Goal: Communication & Community: Ask a question

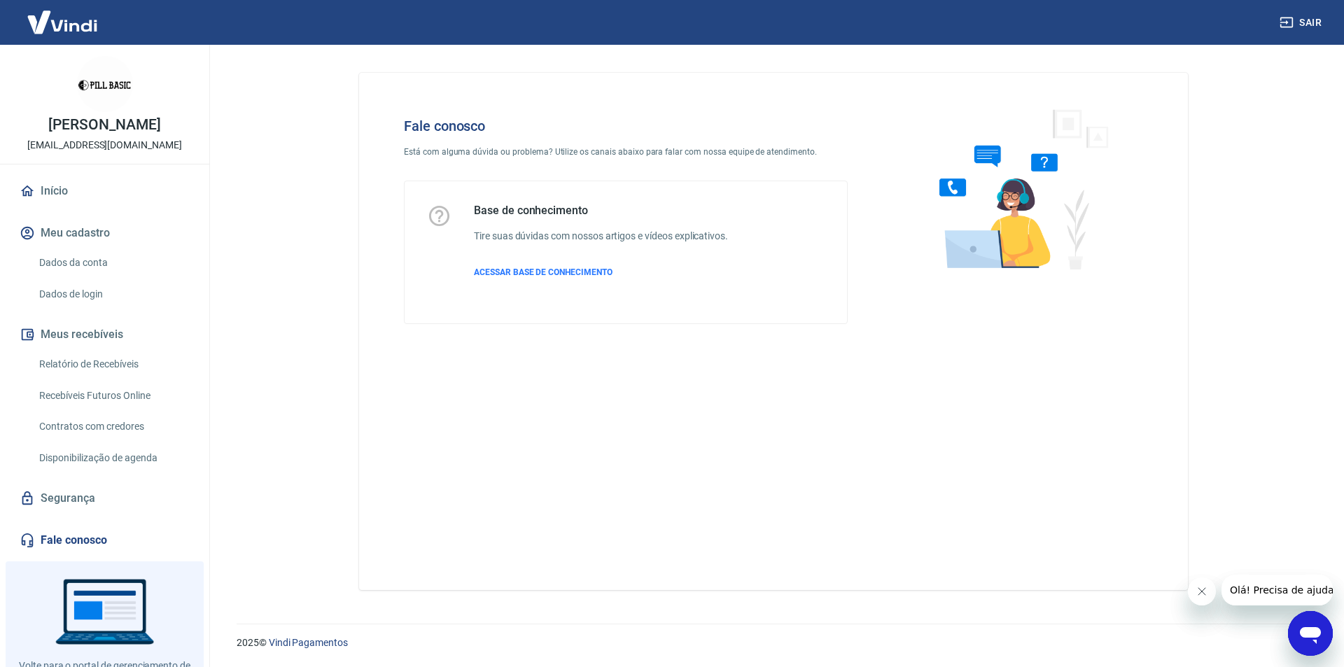
click at [76, 537] on link "Fale conosco" at bounding box center [105, 540] width 176 height 31
click at [1313, 638] on icon "Abrir janela de mensagens" at bounding box center [1309, 633] width 25 height 25
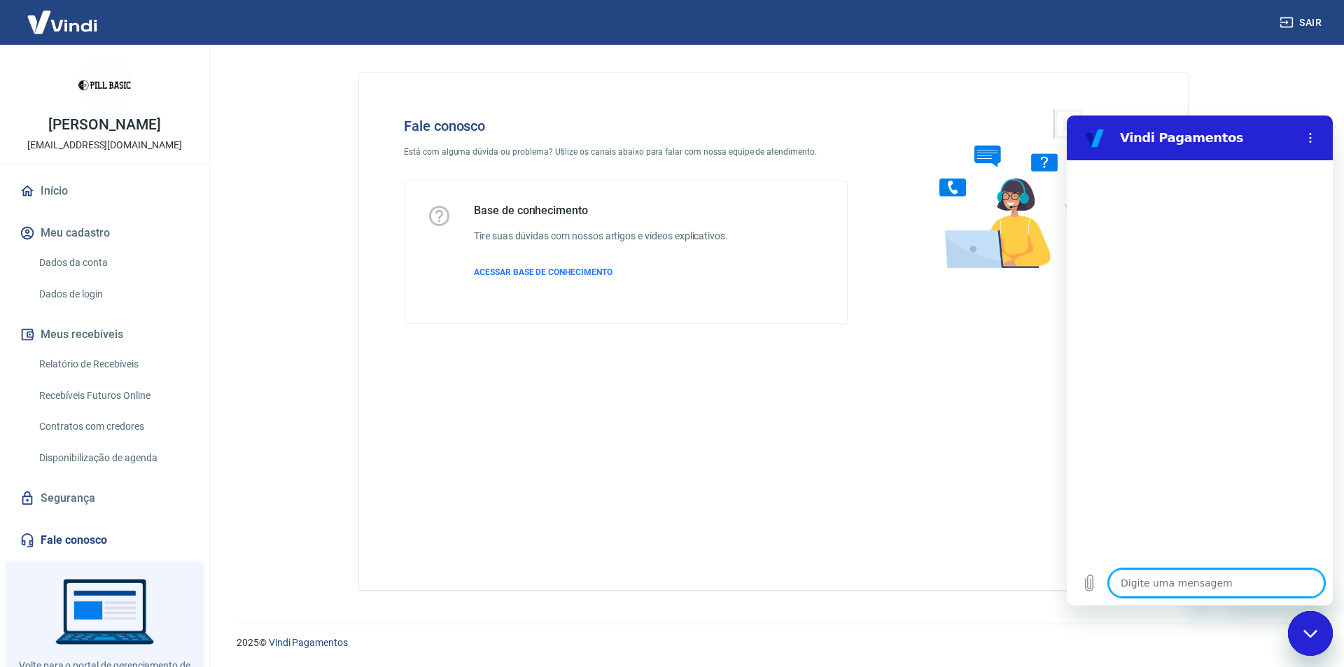
type textarea "b"
type textarea "x"
type textarea "bo"
type textarea "x"
type textarea "bom"
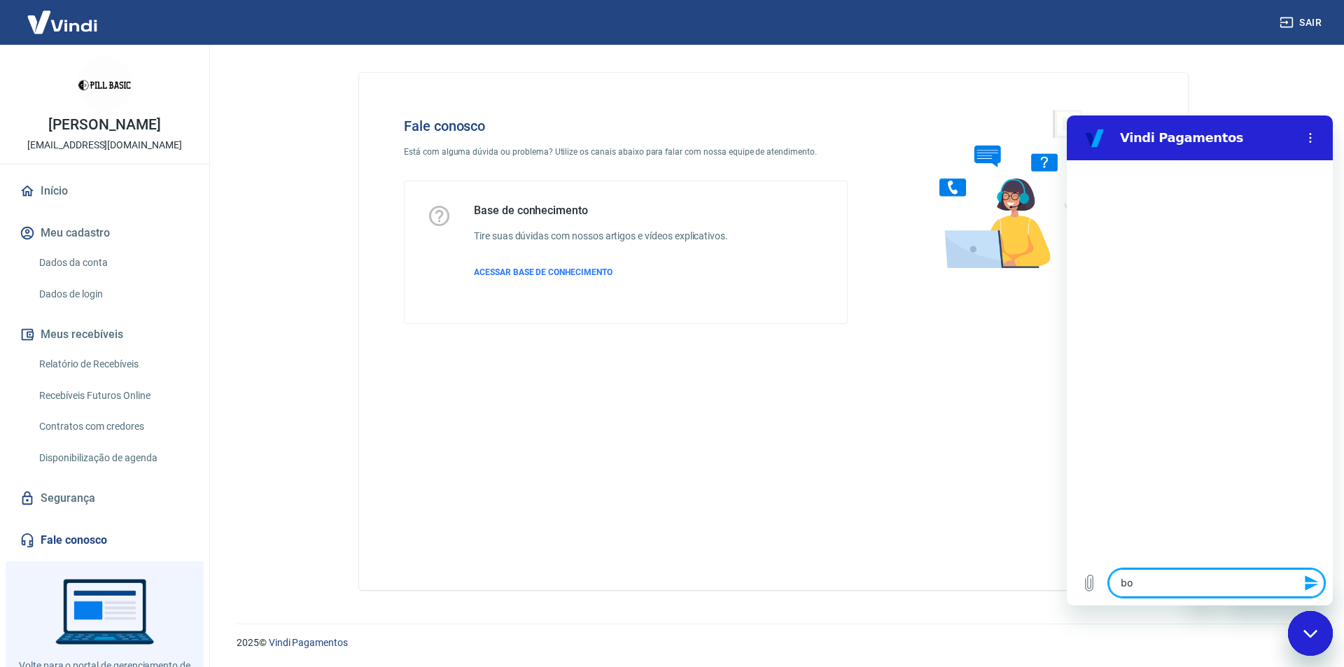
type textarea "x"
type textarea "bomd"
type textarea "x"
type textarea "bomdi"
type textarea "x"
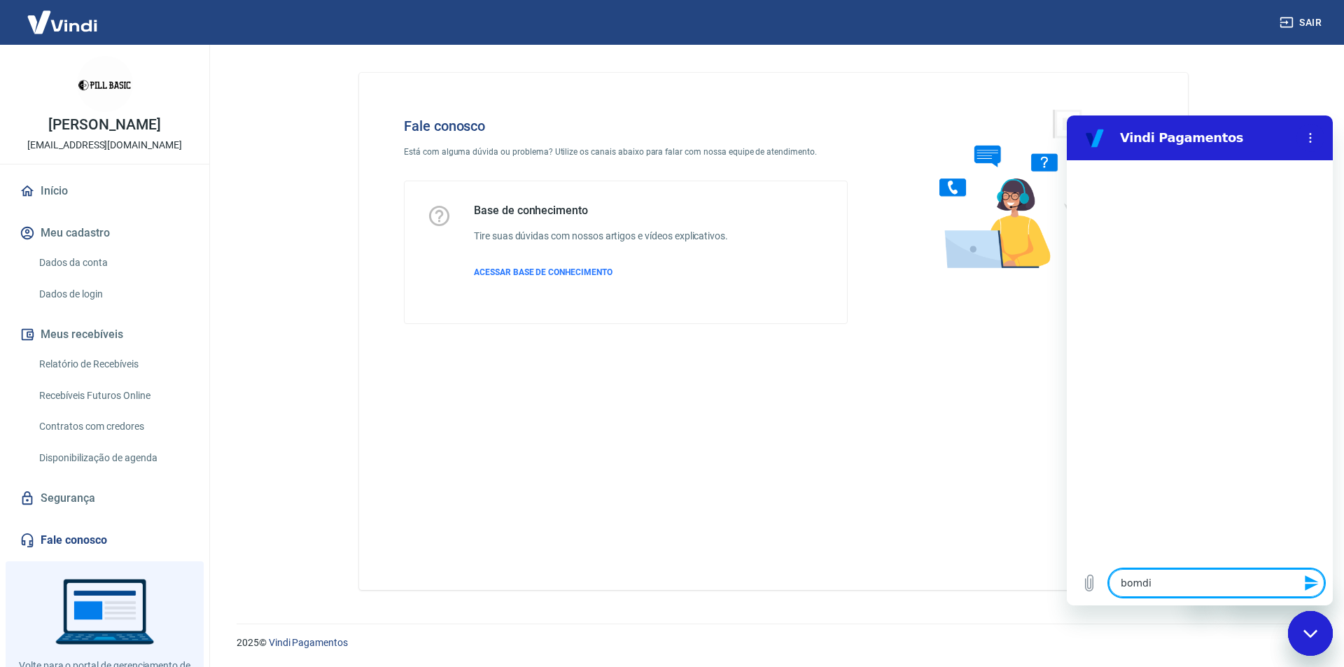
type textarea "bomdia"
type textarea "x"
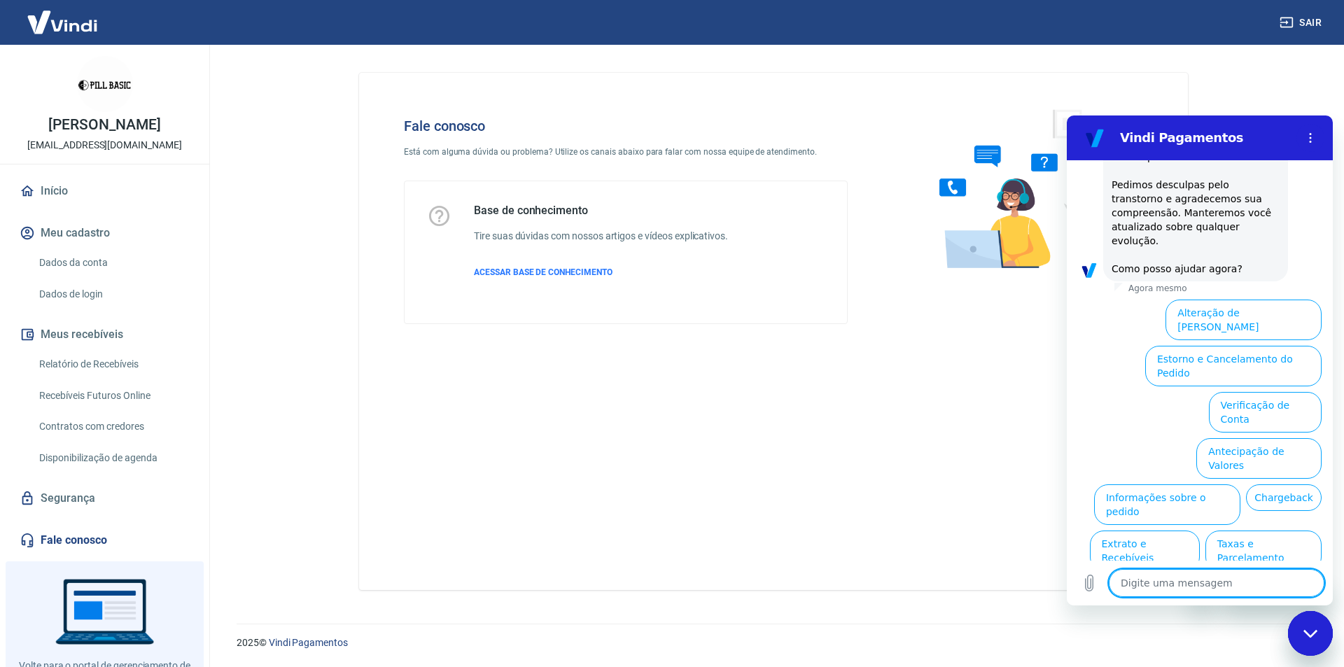
scroll to position [369, 0]
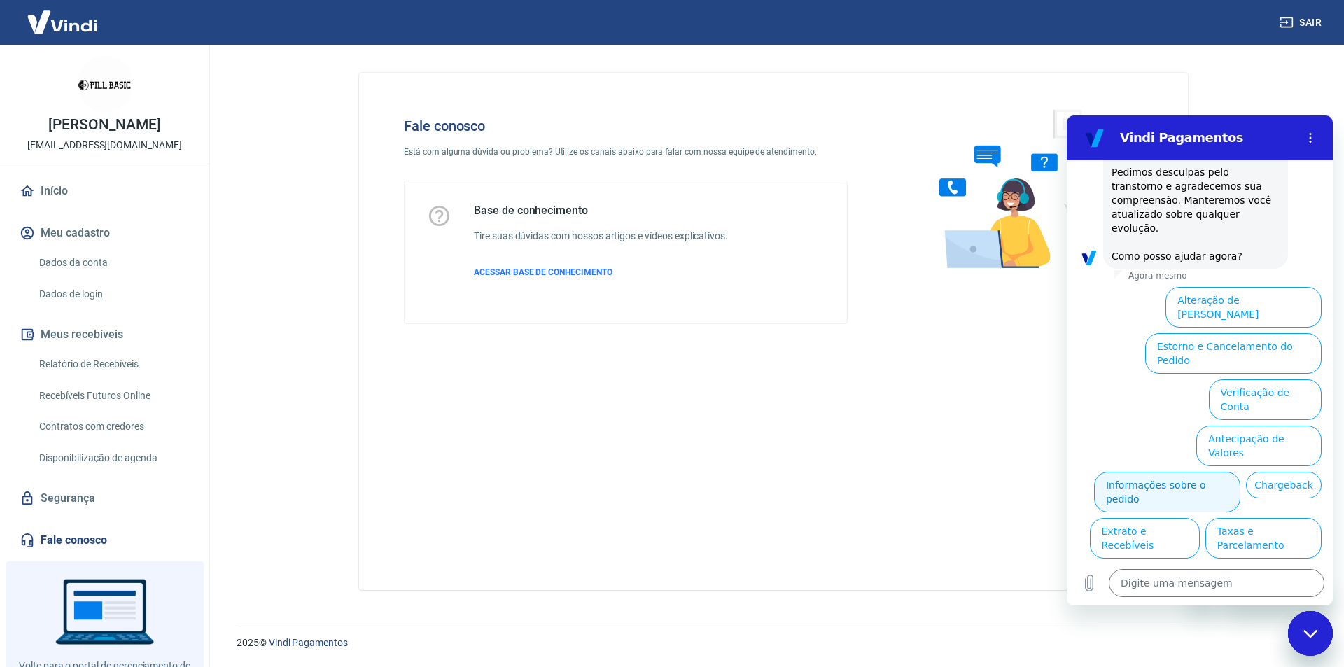
click at [1240, 472] on button "Informações sobre o pedido" at bounding box center [1167, 492] width 146 height 41
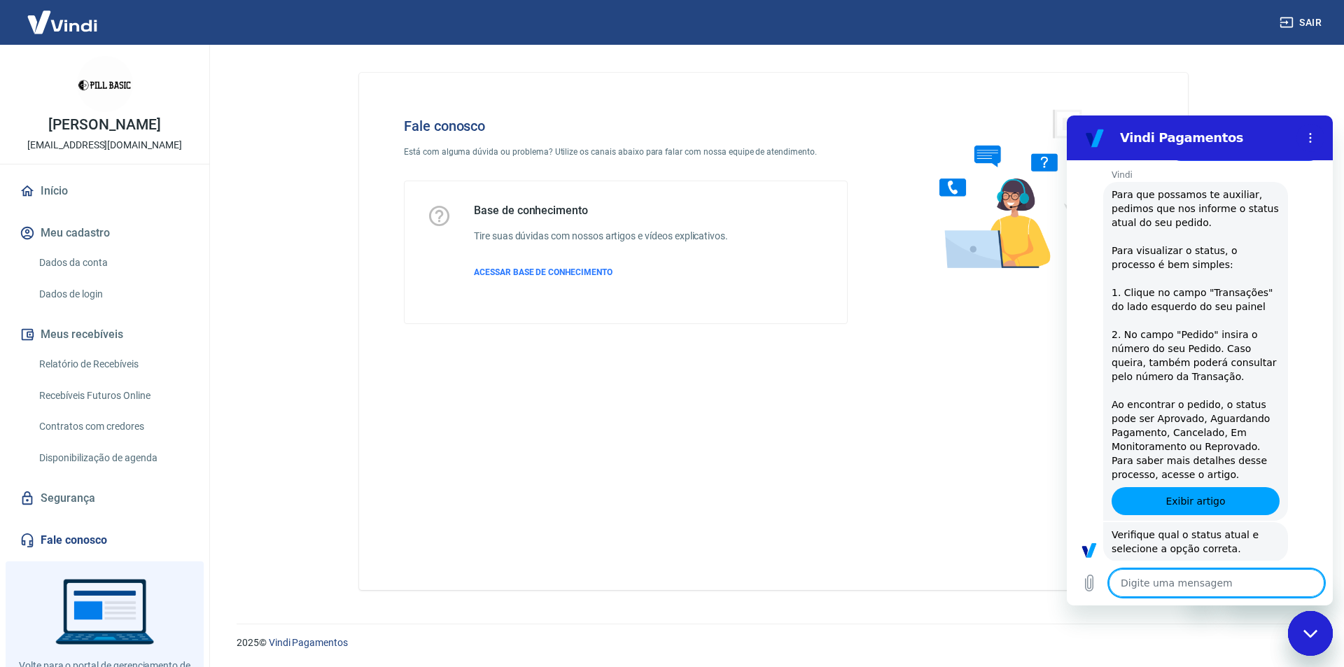
scroll to position [610, 0]
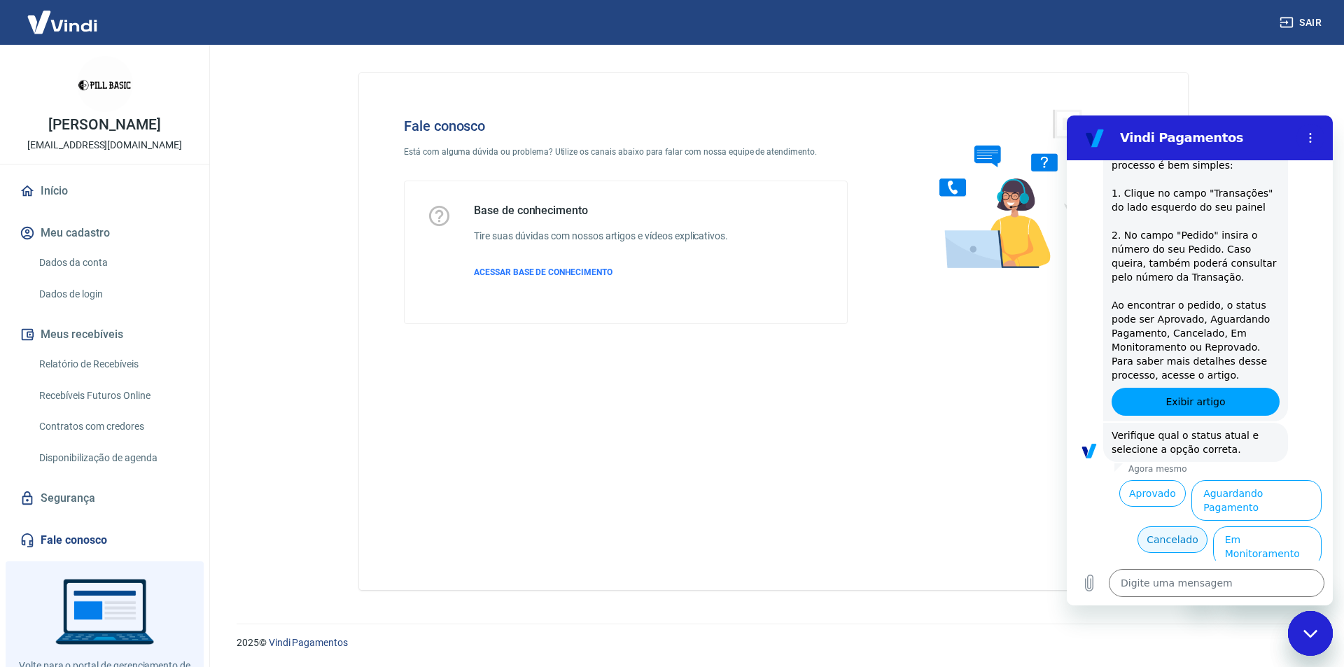
click at [1168, 526] on button "Cancelado" at bounding box center [1171, 539] width 69 height 27
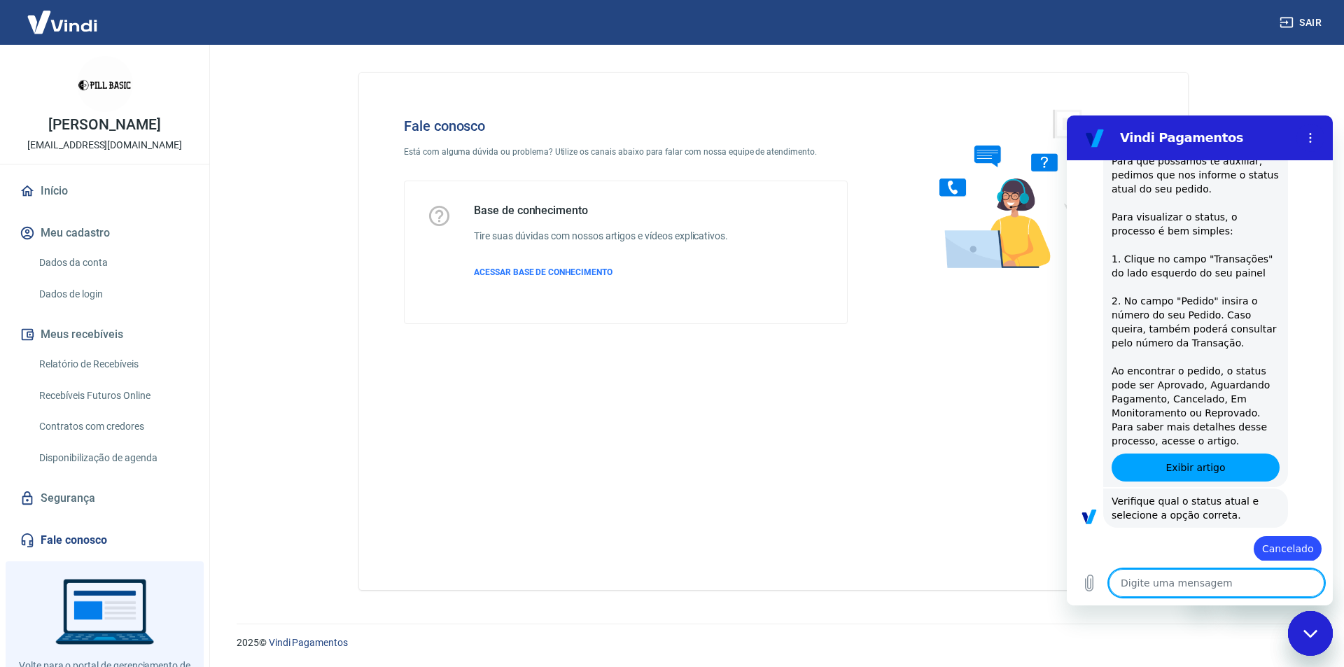
scroll to position [547, 0]
type textarea "x"
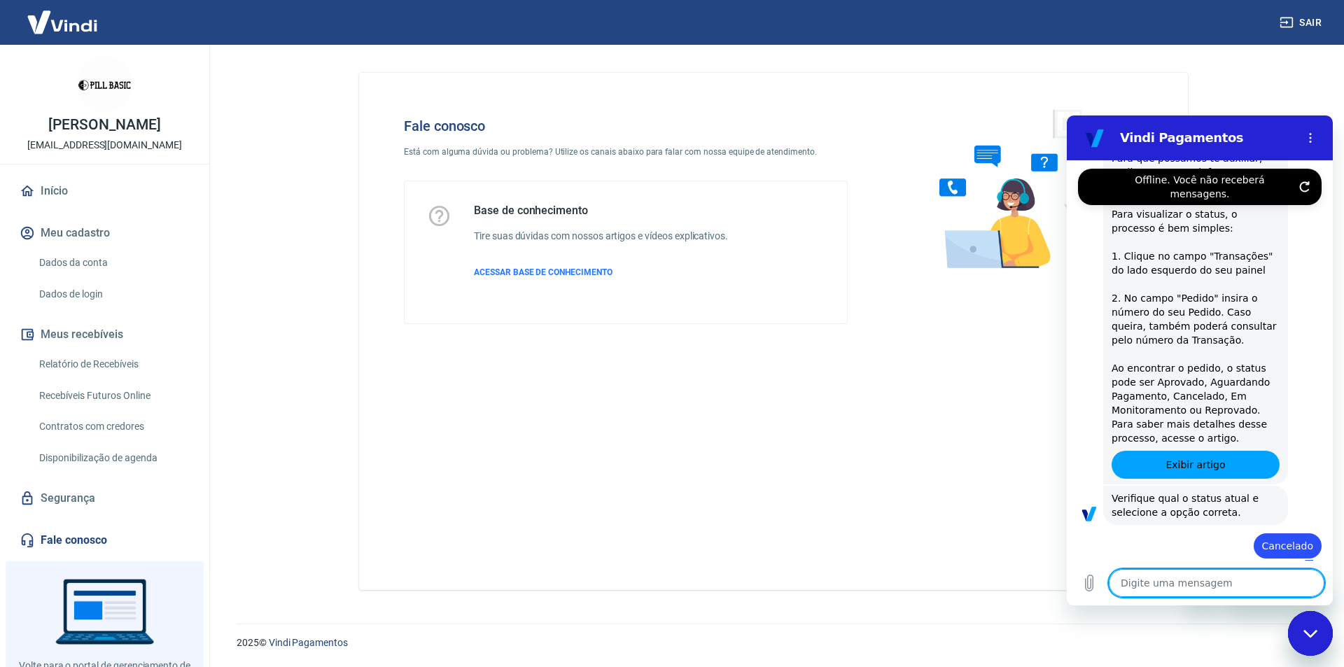
type textarea "a"
type textarea "x"
type textarea "al"
type textarea "x"
type textarea "ala"
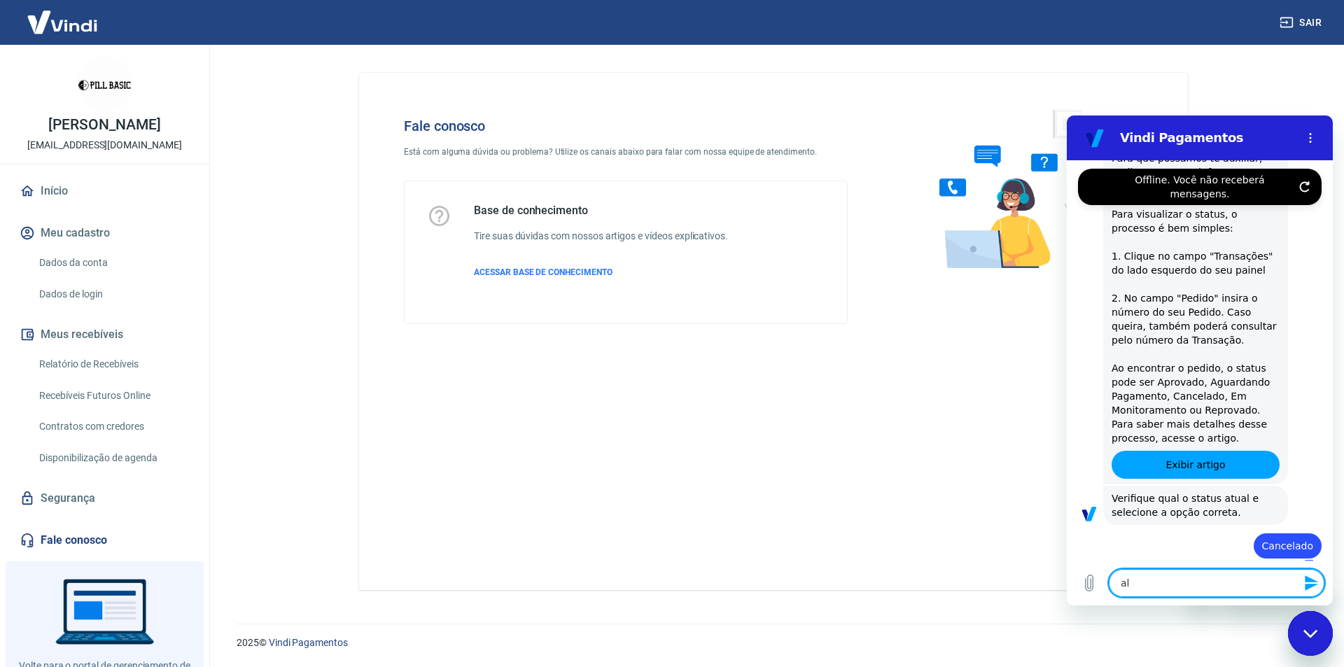
type textarea "x"
type textarea "a"
type textarea "x"
type textarea "f"
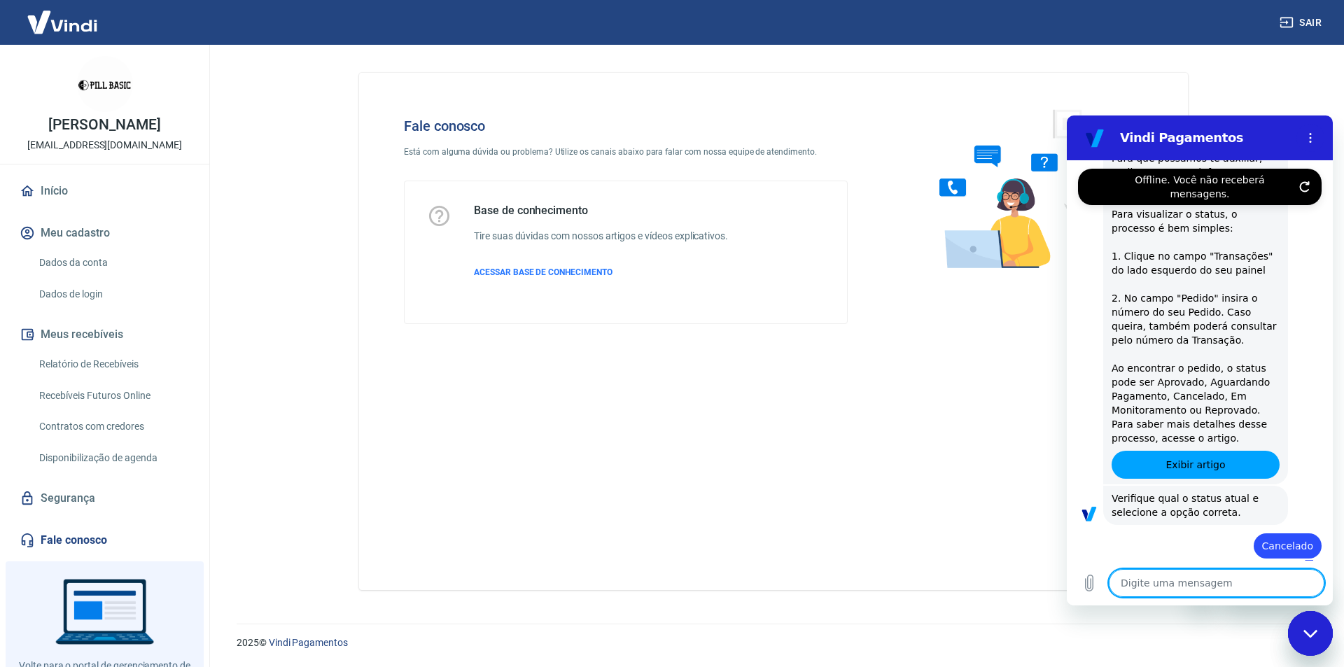
type textarea "x"
type textarea "fa"
type textarea "x"
type textarea "fal"
type textarea "x"
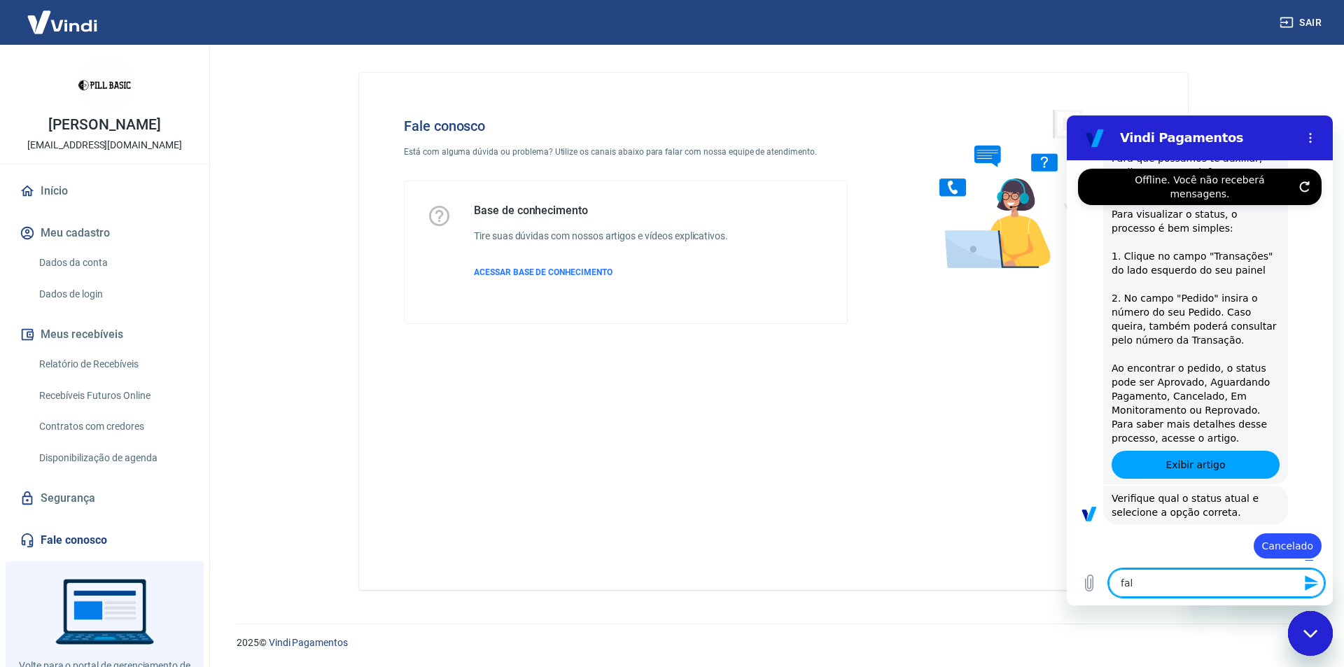
type textarea "fala"
type textarea "x"
type textarea "falar"
type textarea "x"
type textarea "falar"
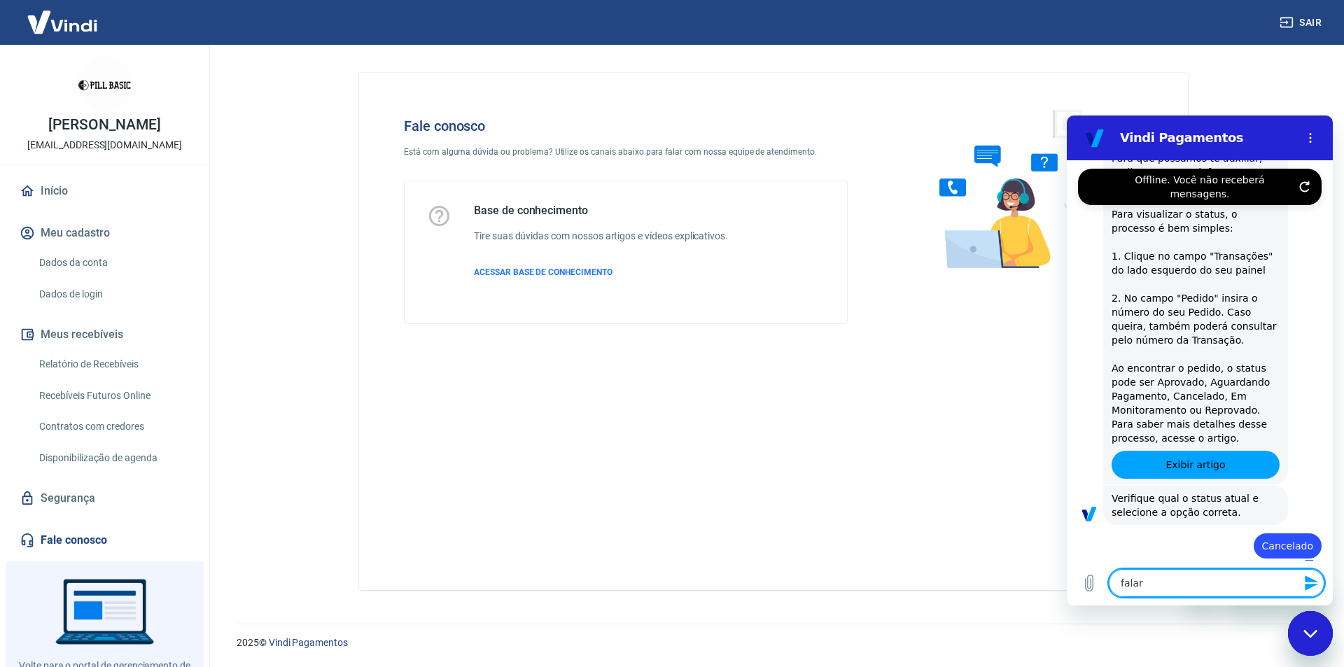
type textarea "x"
type textarea "falar c"
type textarea "x"
type textarea "falar co"
type textarea "x"
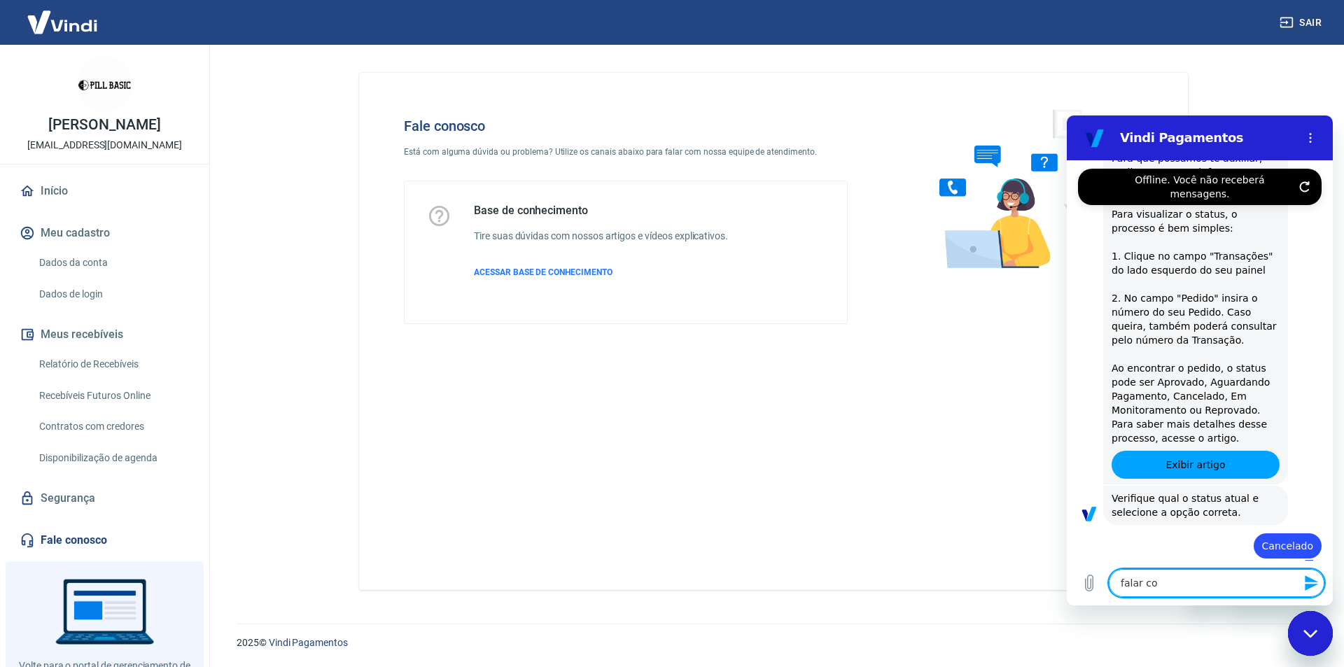
type textarea "falar com"
type textarea "x"
type textarea "falar coma"
type textarea "x"
type textarea "falar comat"
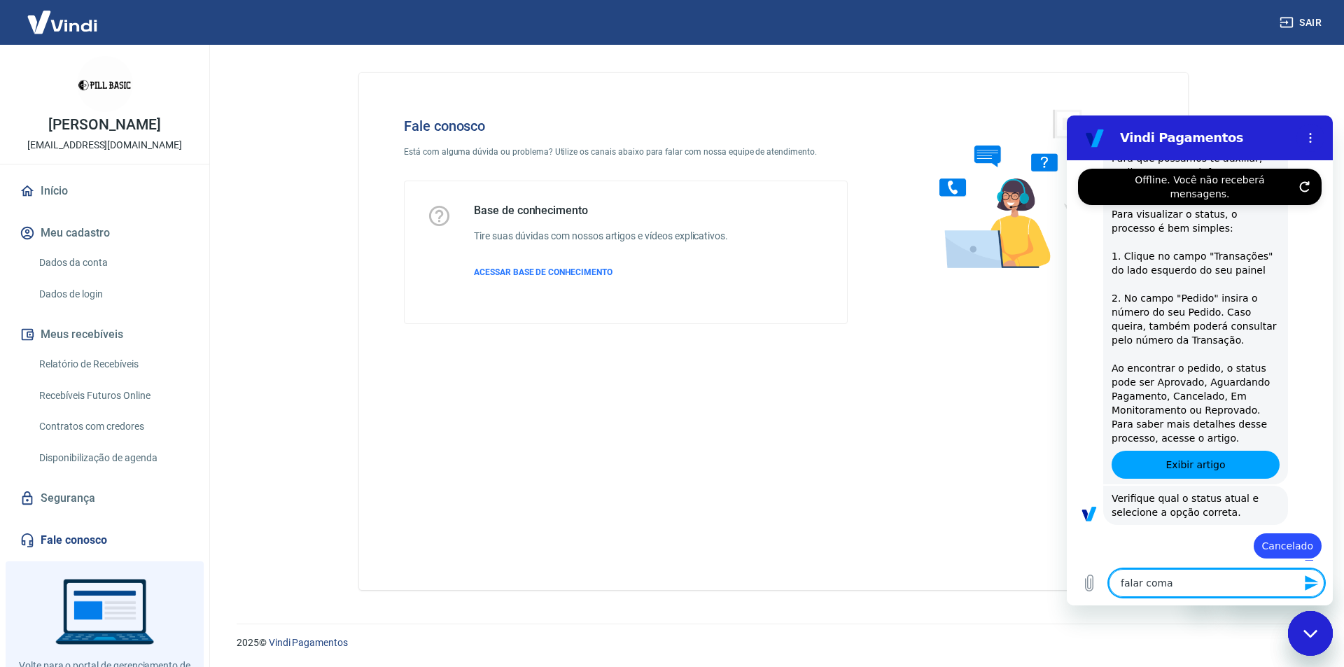
type textarea "x"
type textarea "falar comate"
type textarea "x"
type textarea "falar comaten"
type textarea "x"
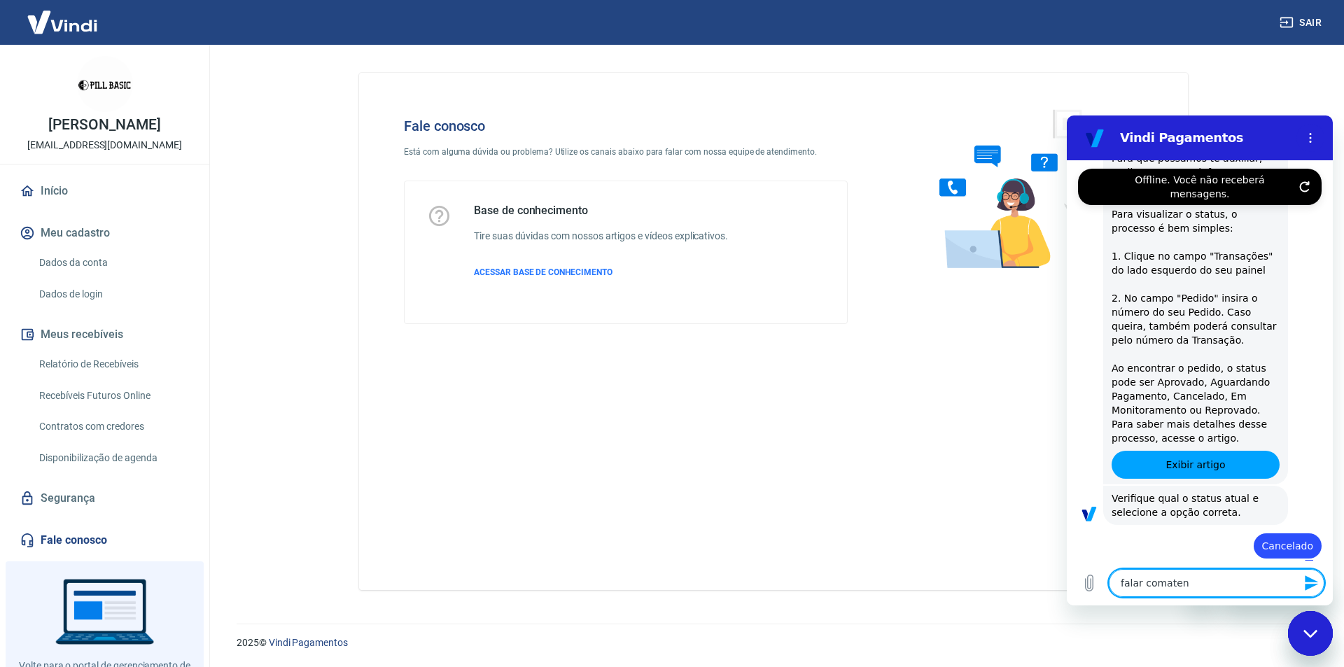
type textarea "falar comatend"
type textarea "x"
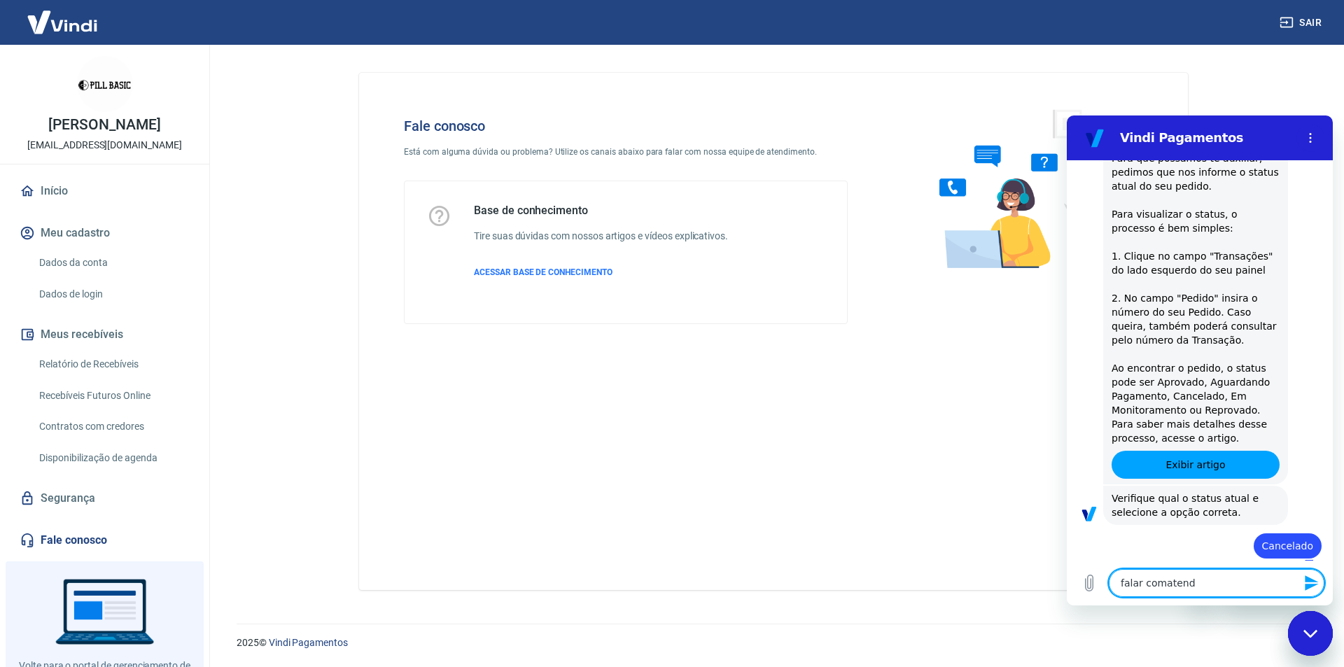
type textarea "falar comatende"
type textarea "x"
type textarea "falar comatenden"
type textarea "x"
type textarea "falar comatendent"
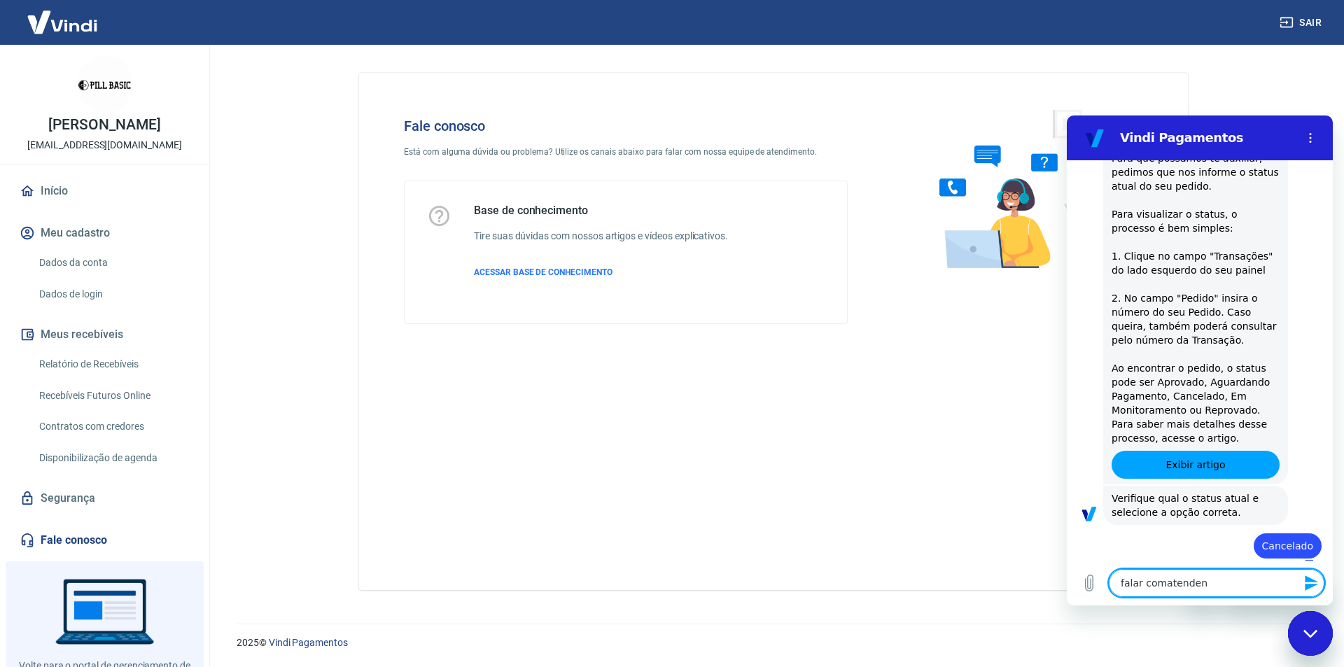
type textarea "x"
type textarea "falar comatendente"
type textarea "x"
type textarea "falar comatendente"
type textarea "x"
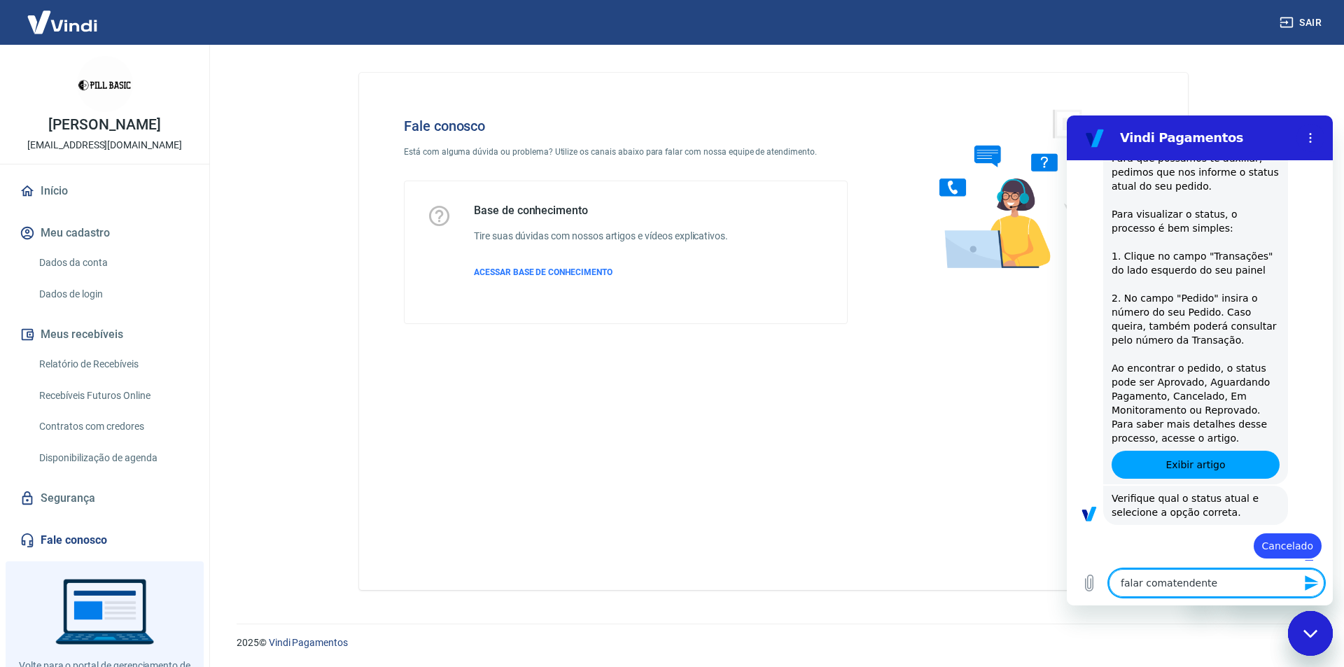
type textarea "falar comatendente"
type textarea "x"
type textarea "falar comatendent"
type textarea "x"
type textarea "falar comatenden"
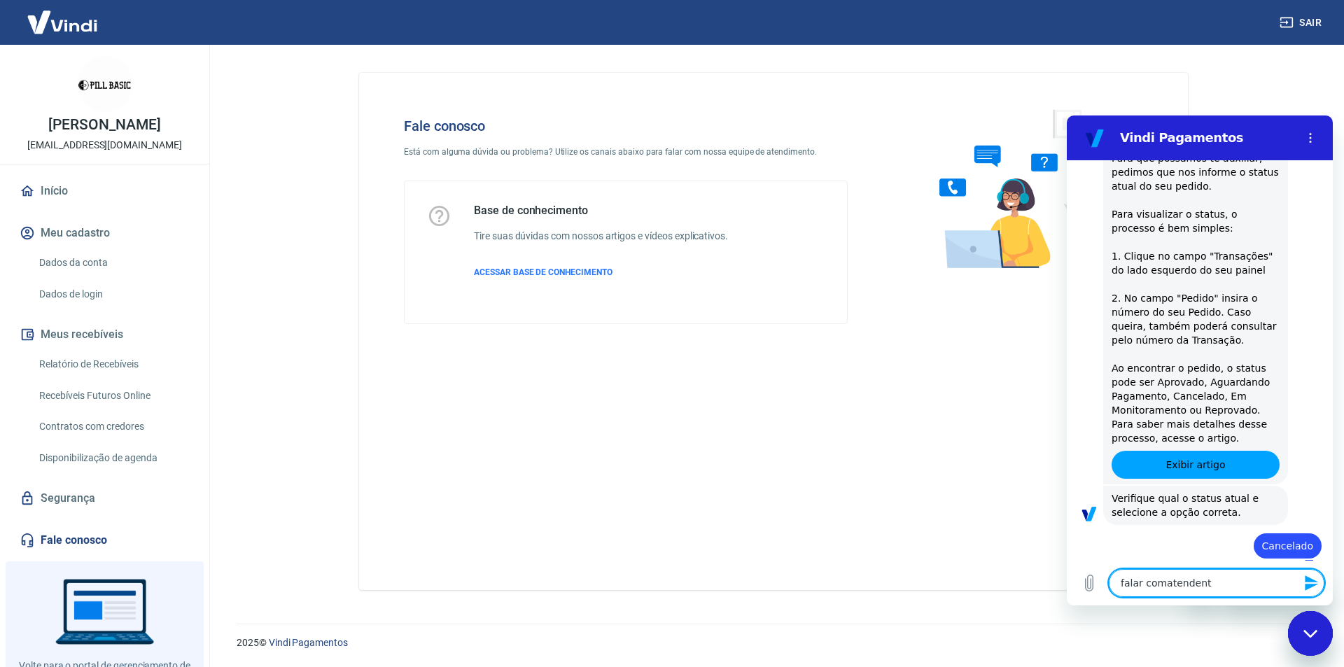
type textarea "x"
type textarea "falar comatende"
type textarea "x"
type textarea "falar comatend"
type textarea "x"
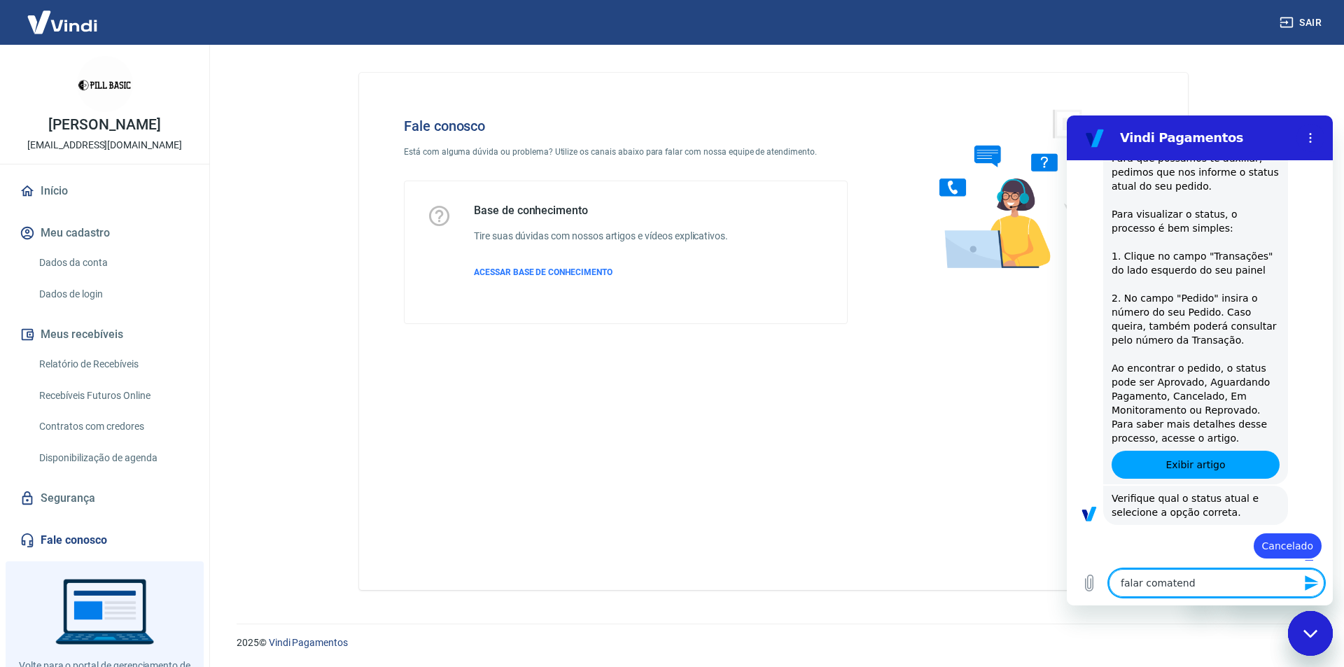
type textarea "falar comaten"
type textarea "x"
type textarea "falar comate"
type textarea "x"
type textarea "falar comat"
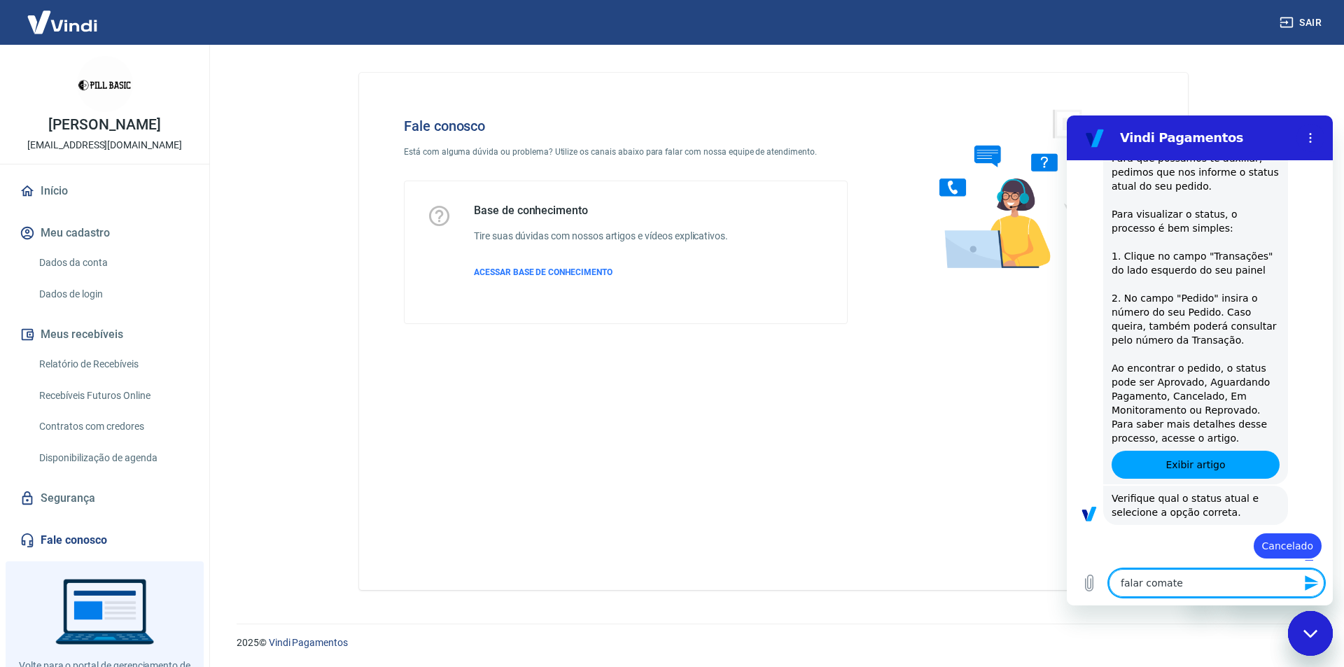
type textarea "x"
type textarea "falar coma"
type textarea "x"
type textarea "falar com"
type textarea "x"
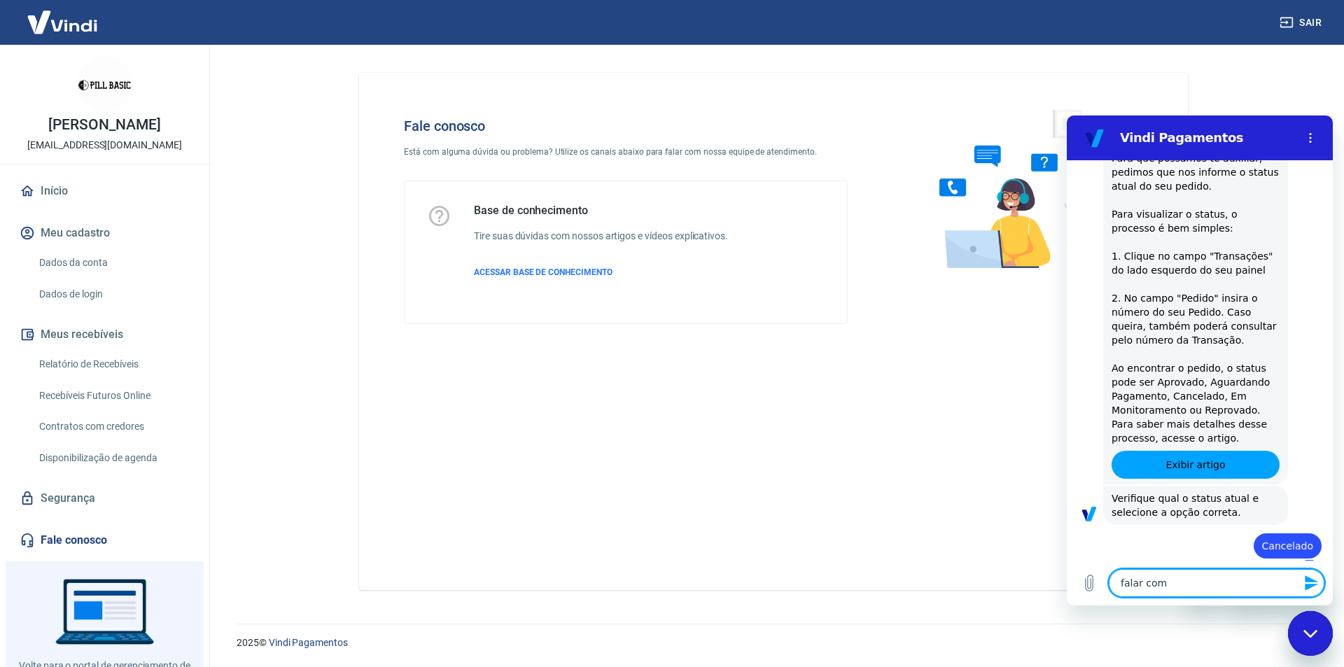
type textarea "falar com"
type textarea "x"
type textarea "falar com a"
type textarea "x"
type textarea "falar com at"
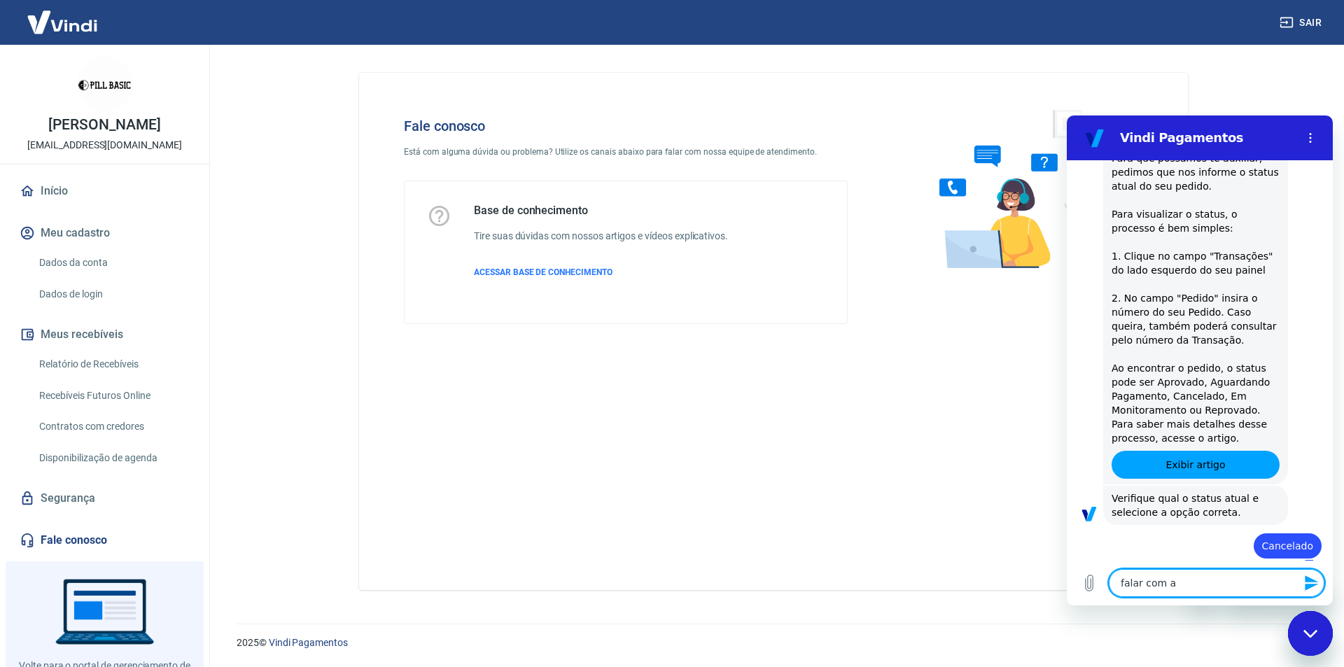
type textarea "x"
type textarea "falar com ate"
type textarea "x"
type textarea "falar com [GEOGRAPHIC_DATA]"
type textarea "x"
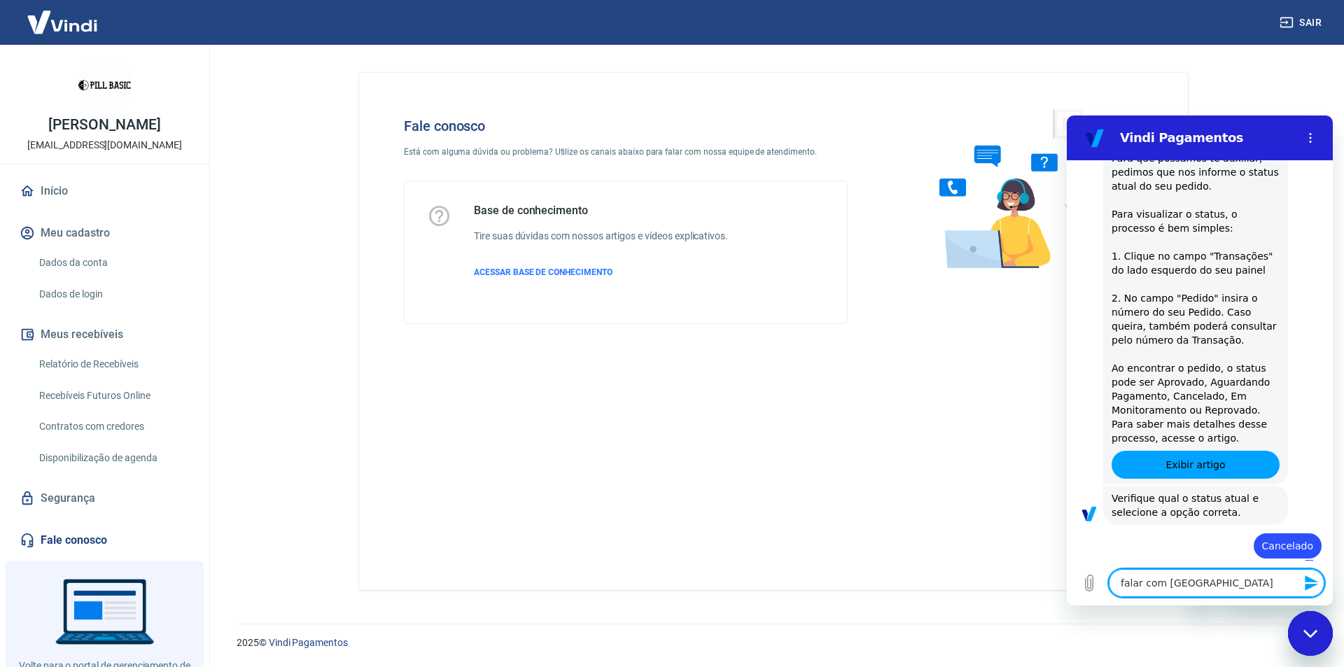
type textarea "falar com atend"
type textarea "x"
type textarea "falar com atende"
type textarea "x"
type textarea "falar com atenden"
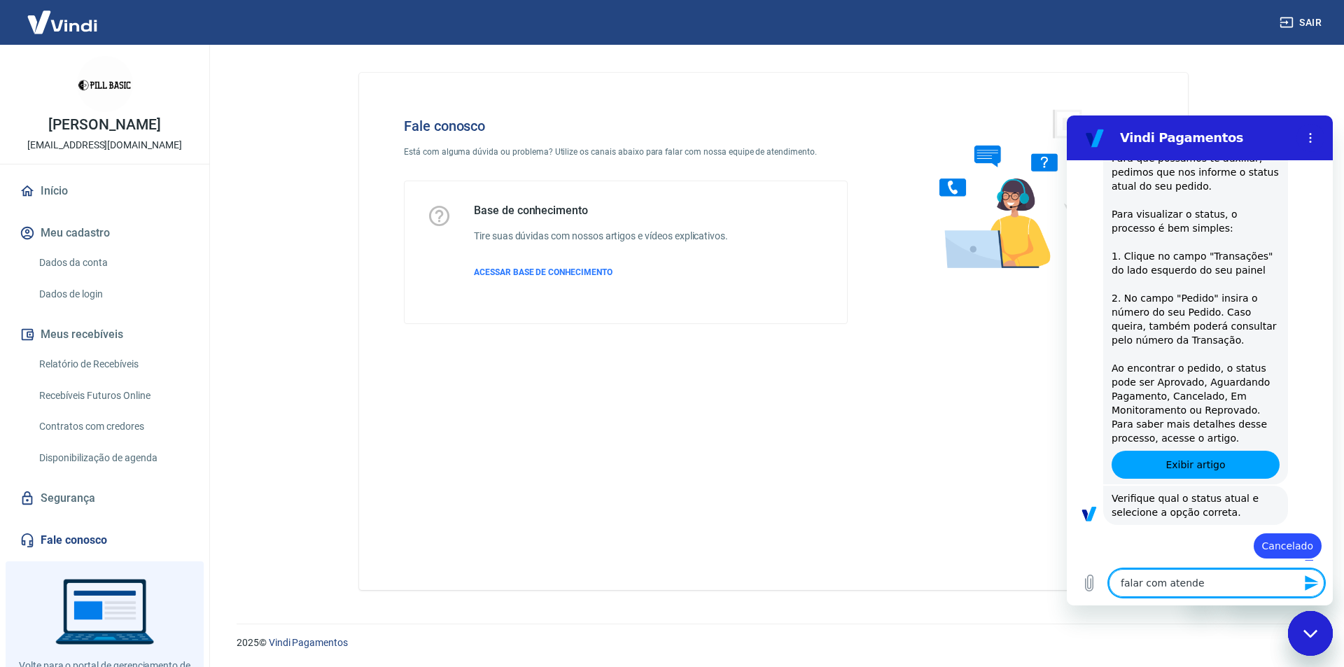
type textarea "x"
type textarea "falar com atendent"
type textarea "x"
type textarea "falar com atendente"
type textarea "x"
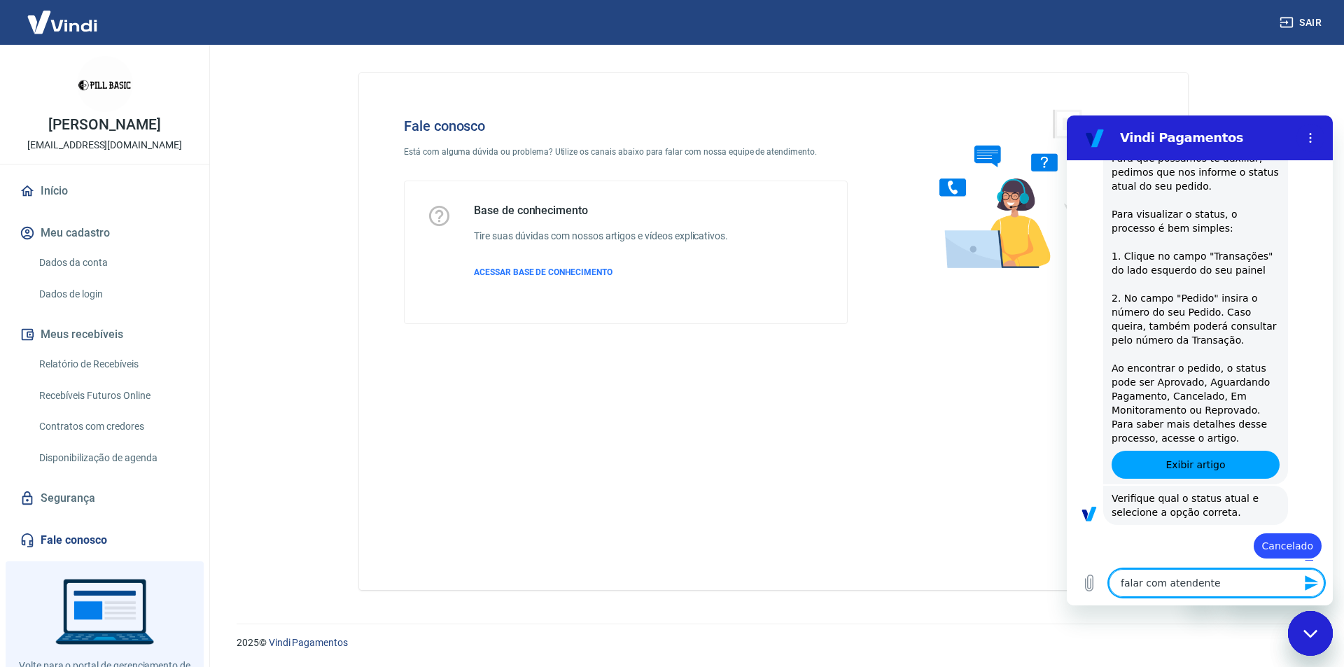
type textarea "falar com atendente"
type textarea "x"
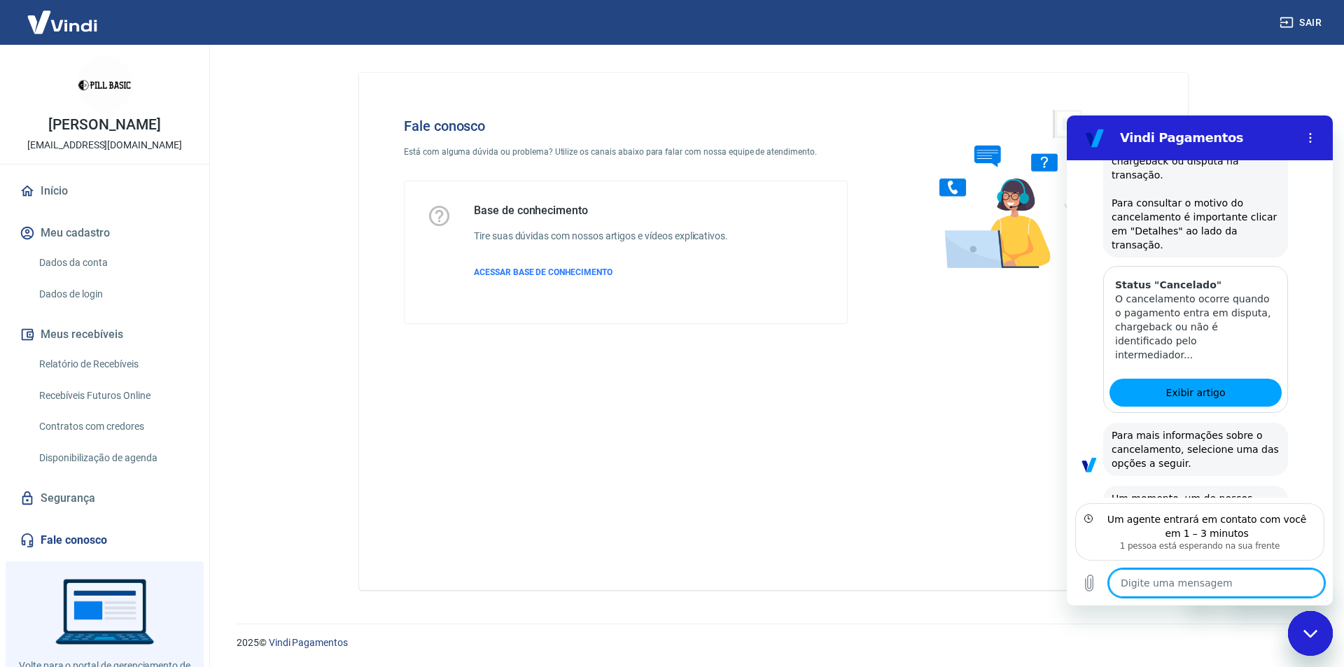
scroll to position [1202, 0]
type textarea "x"
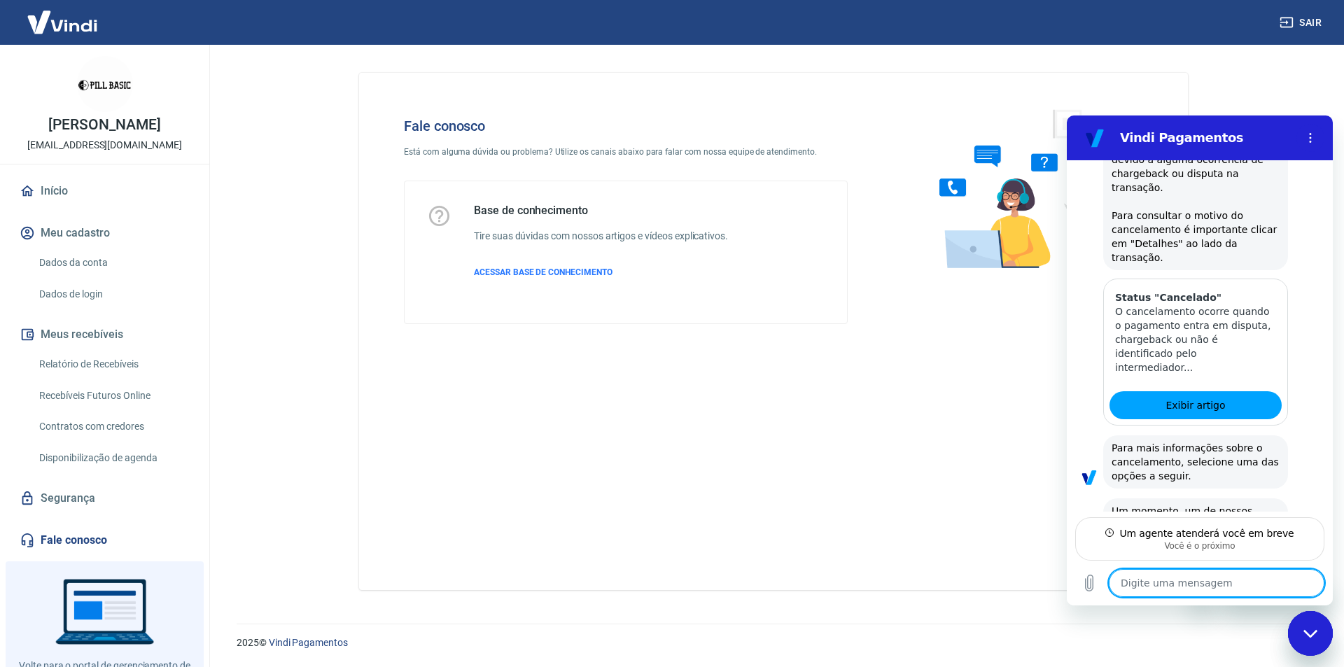
type textarea "o"
type textarea "x"
type textarea "ok"
type textarea "x"
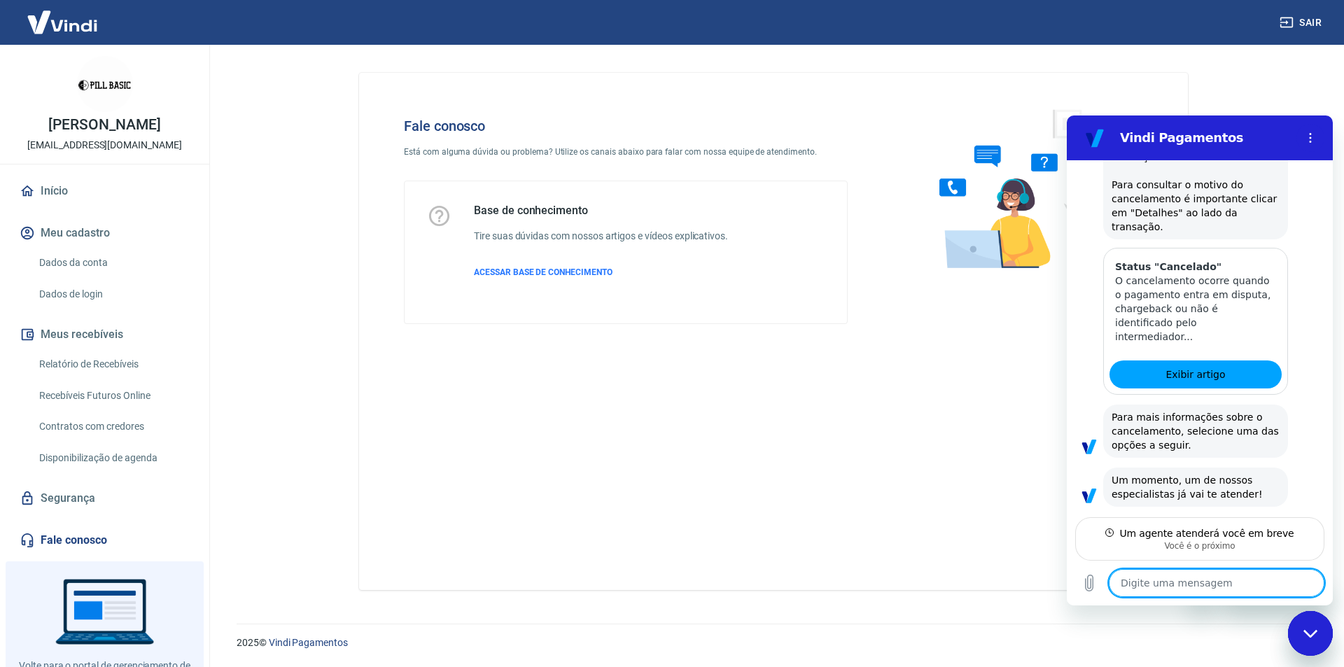
scroll to position [1221, 0]
type textarea "x"
type textarea "b"
type textarea "x"
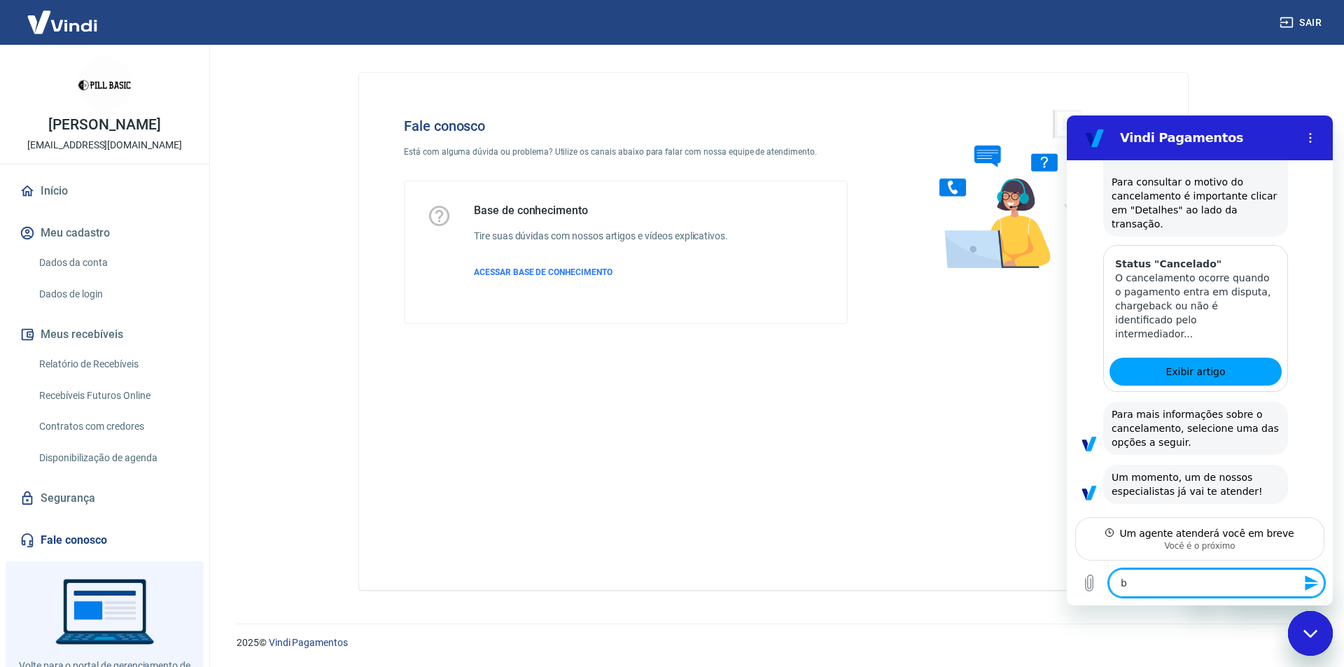
type textarea "bo"
type textarea "x"
type textarea "bom"
type textarea "x"
type textarea "bom"
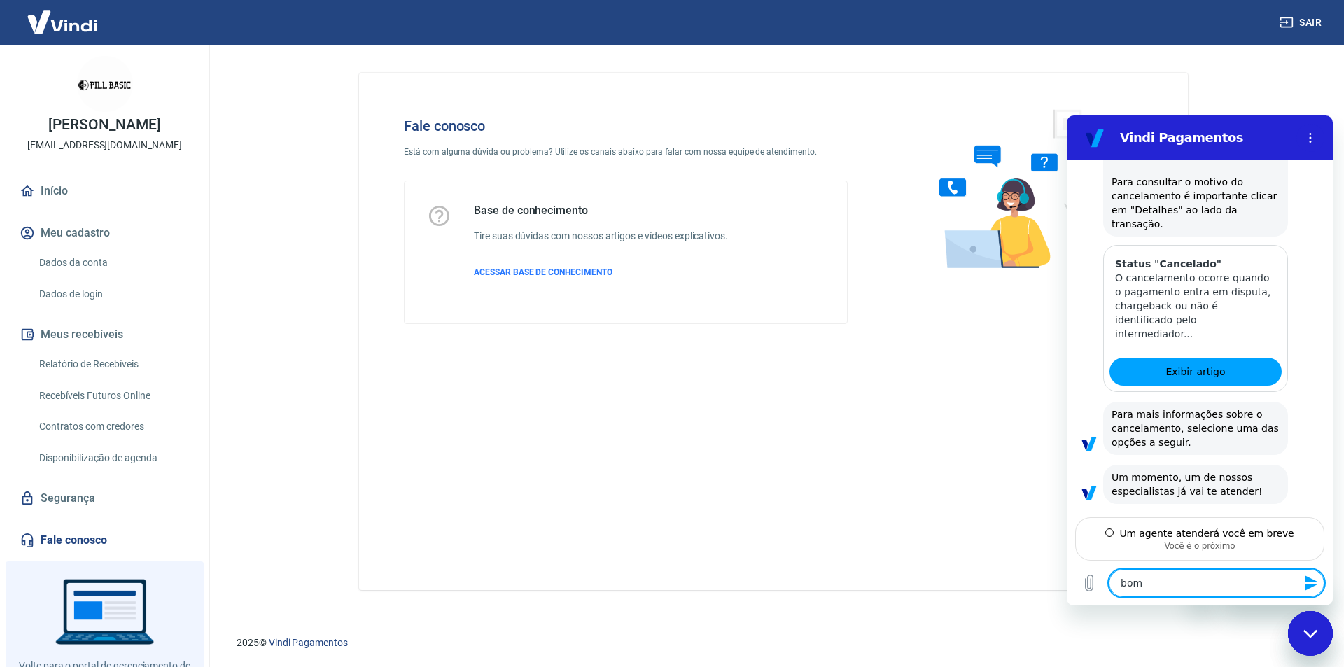
type textarea "x"
type textarea "bom d"
type textarea "x"
type textarea "bom di"
type textarea "x"
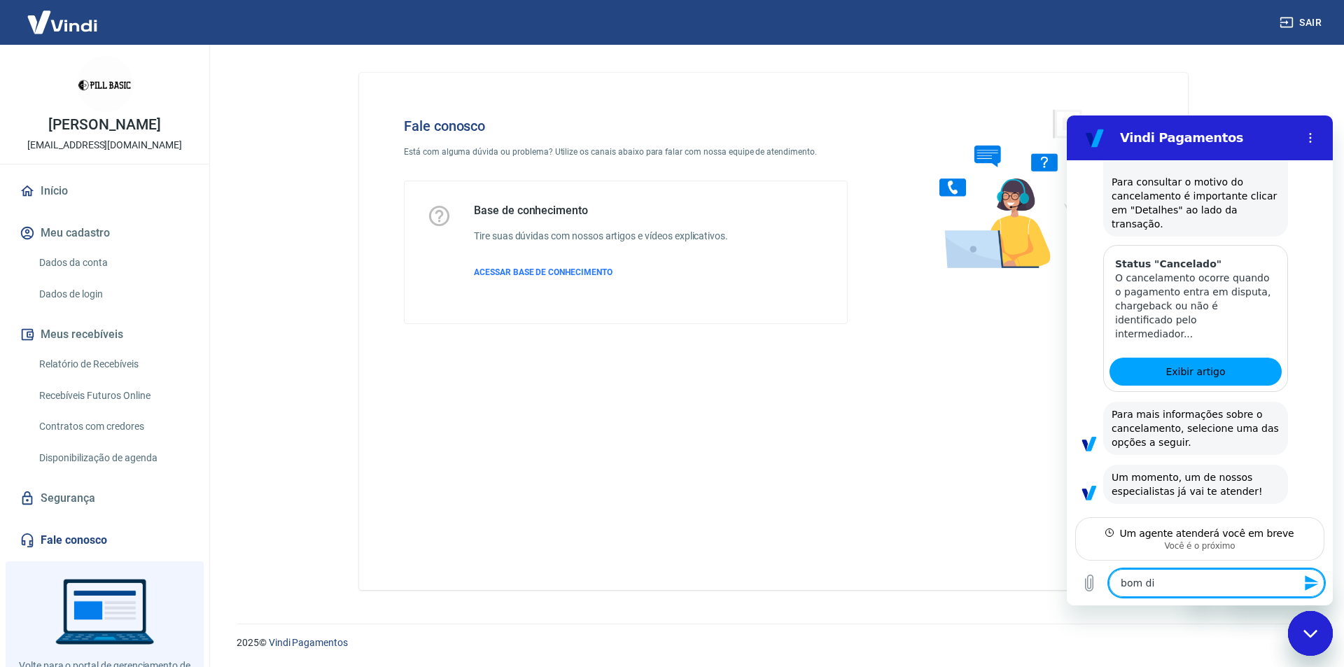
type textarea "bom dia"
type textarea "x"
type textarea "bom dia"
type textarea "x"
type textarea "bom dia"
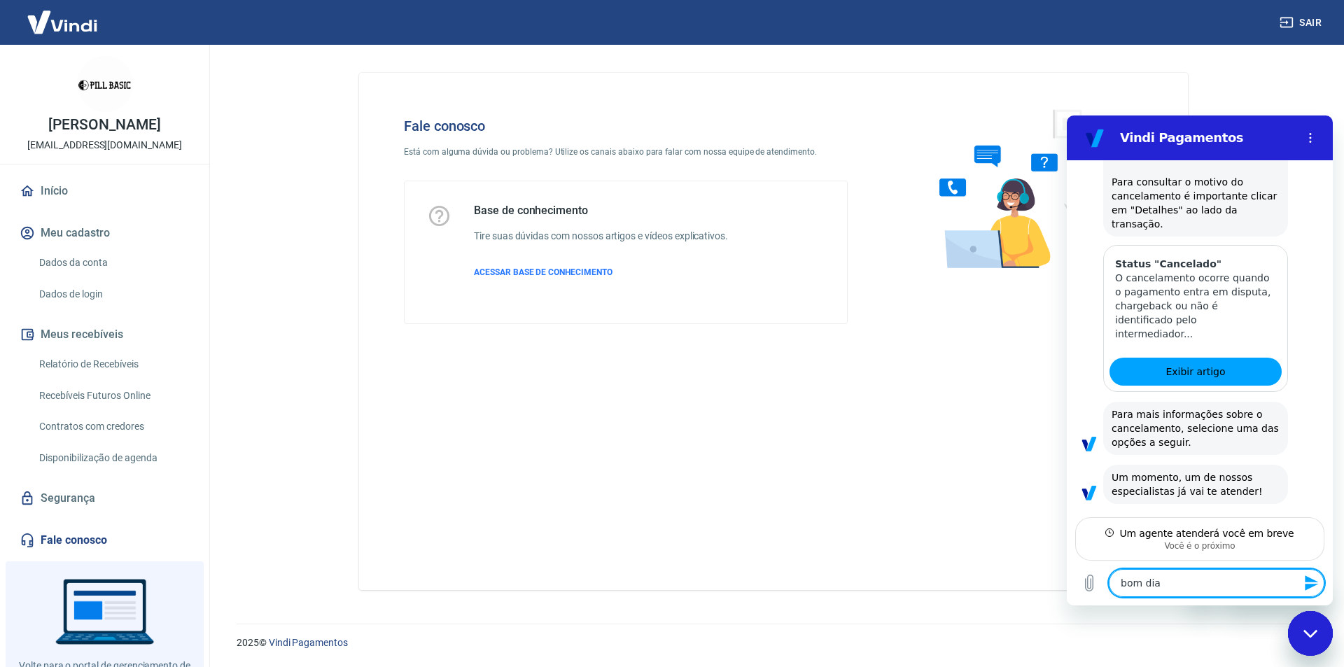
type textarea "x"
type textarea "bom dia,"
type textarea "x"
type textarea "bom dia,p"
type textarea "x"
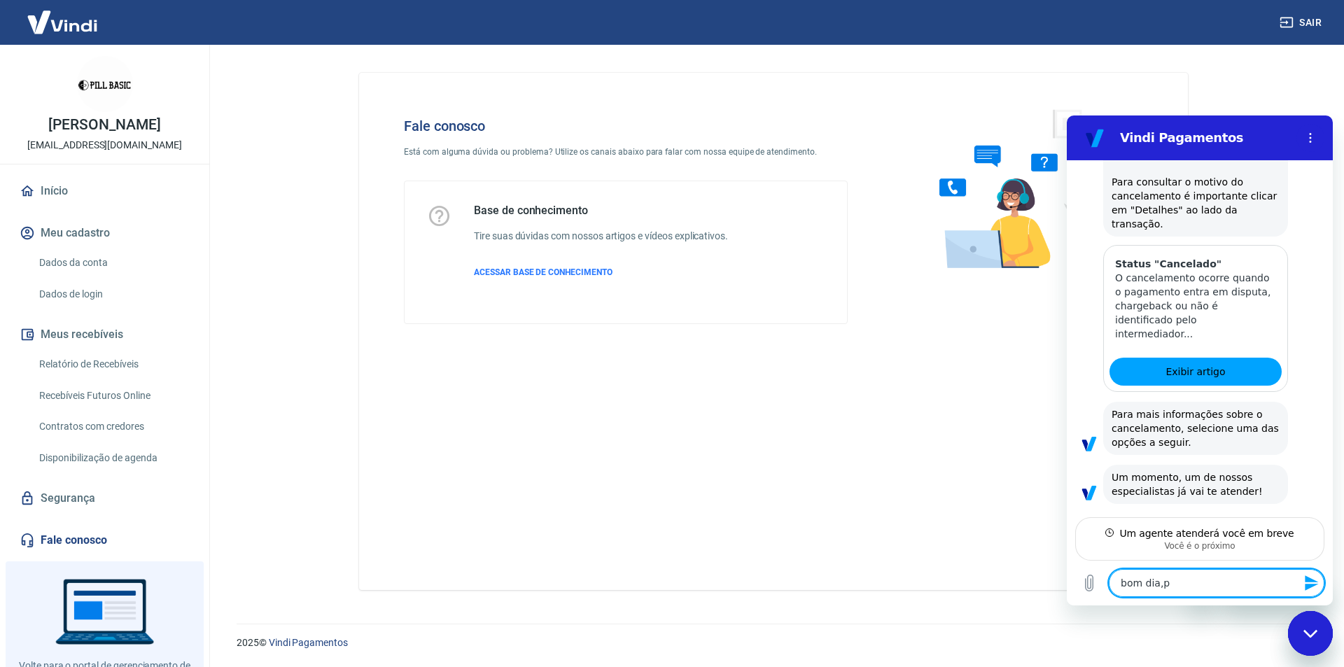
type textarea "bom dia,pr"
type textarea "x"
type textarea "bom dia,pre"
type textarea "x"
type textarea "bom dia,prec"
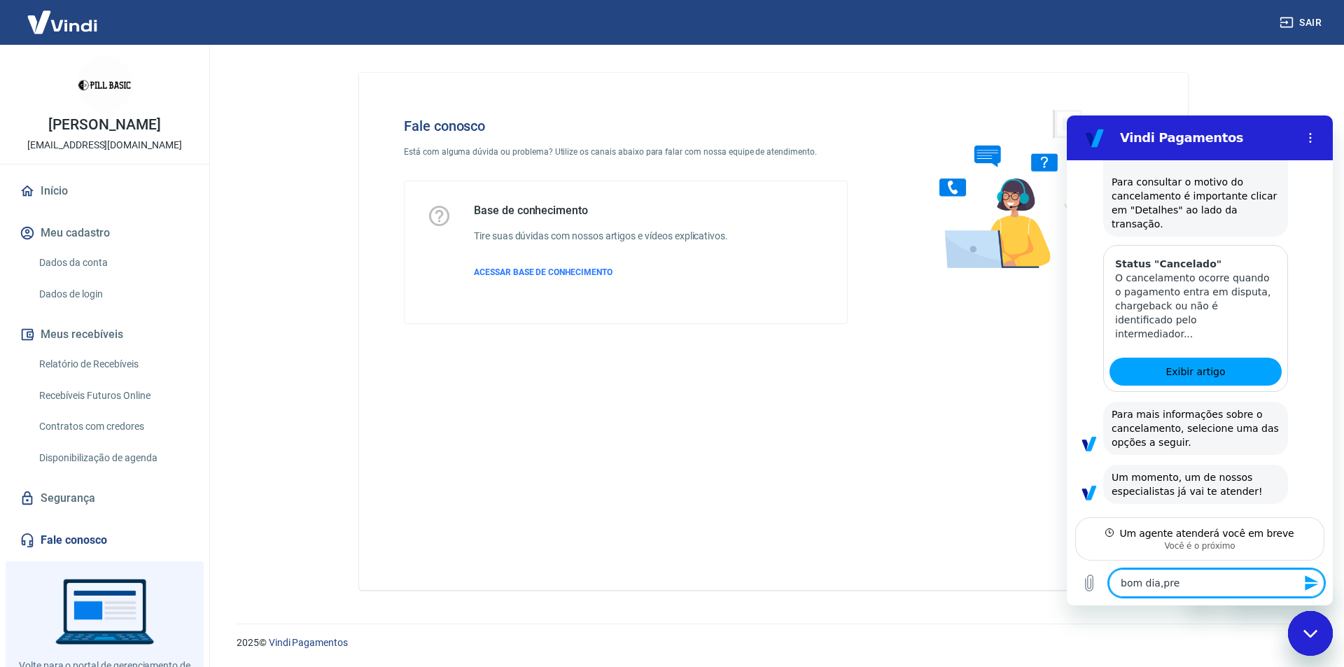
type textarea "x"
type textarea "bom dia,preci"
type textarea "x"
type textarea "bom dia,precis"
type textarea "x"
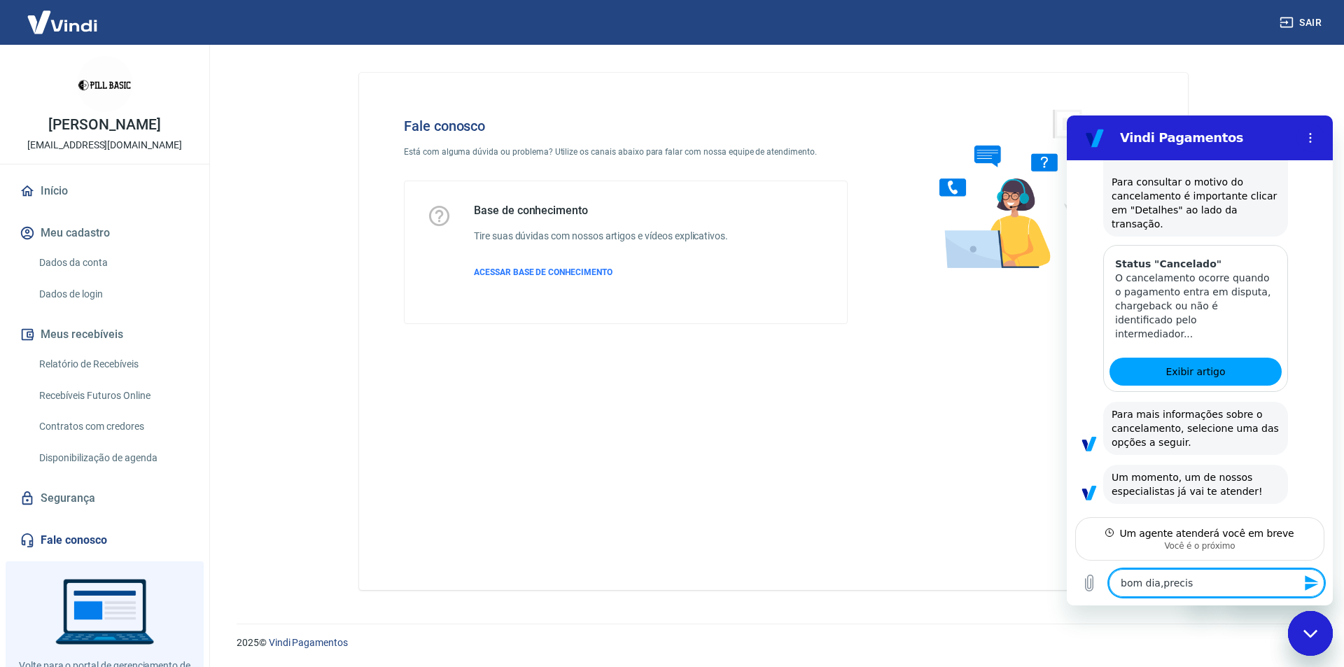
type textarea "bom dia,preciso"
type textarea "x"
type textarea "bom dia,preciso"
type textarea "x"
type textarea "bom dia,preciso d"
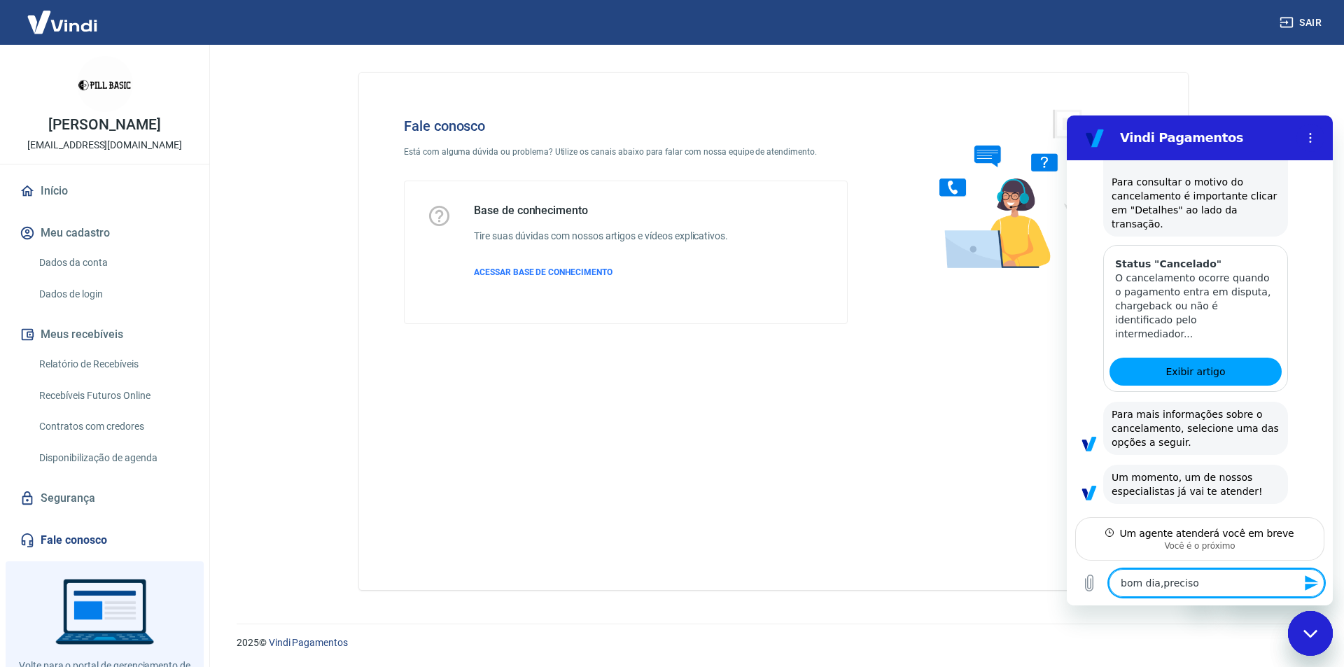
type textarea "x"
type textarea "bom dia,preciso de"
type textarea "x"
type textarea "bom dia,preciso dea"
type textarea "x"
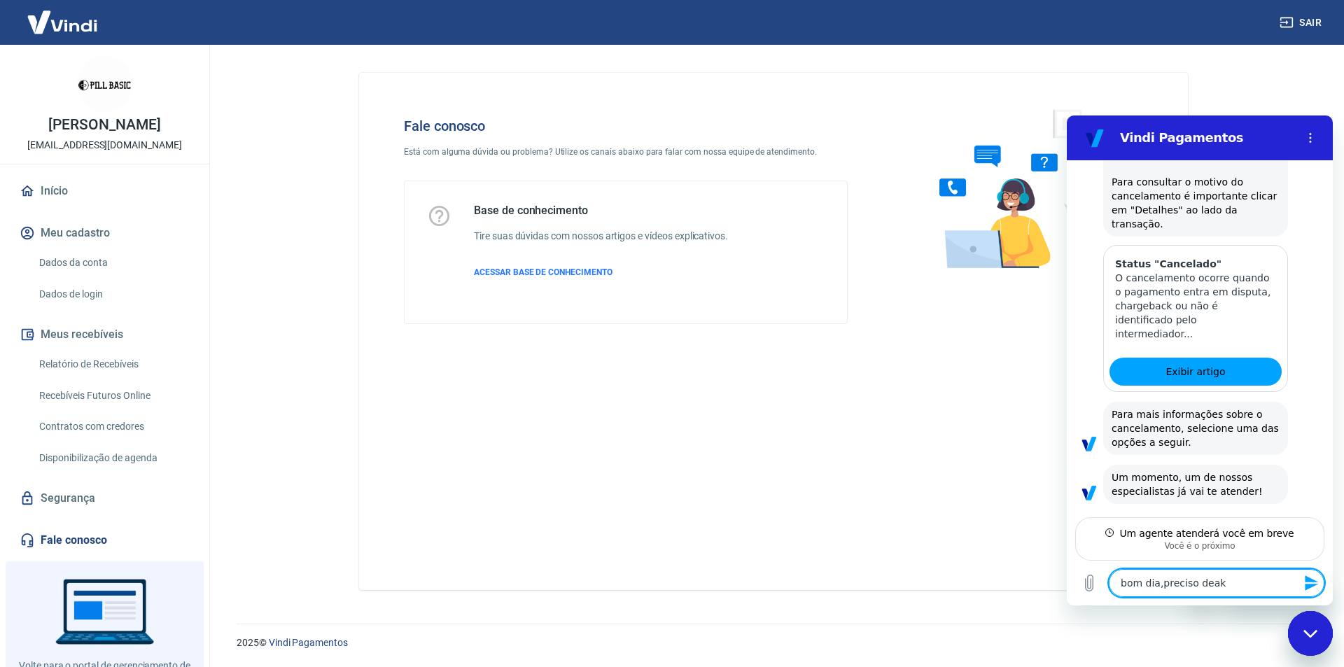
type textarea "bom dia,preciso deakj"
type textarea "x"
type textarea "bom dia,preciso deakju"
type textarea "x"
type textarea "bom dia,preciso deakj"
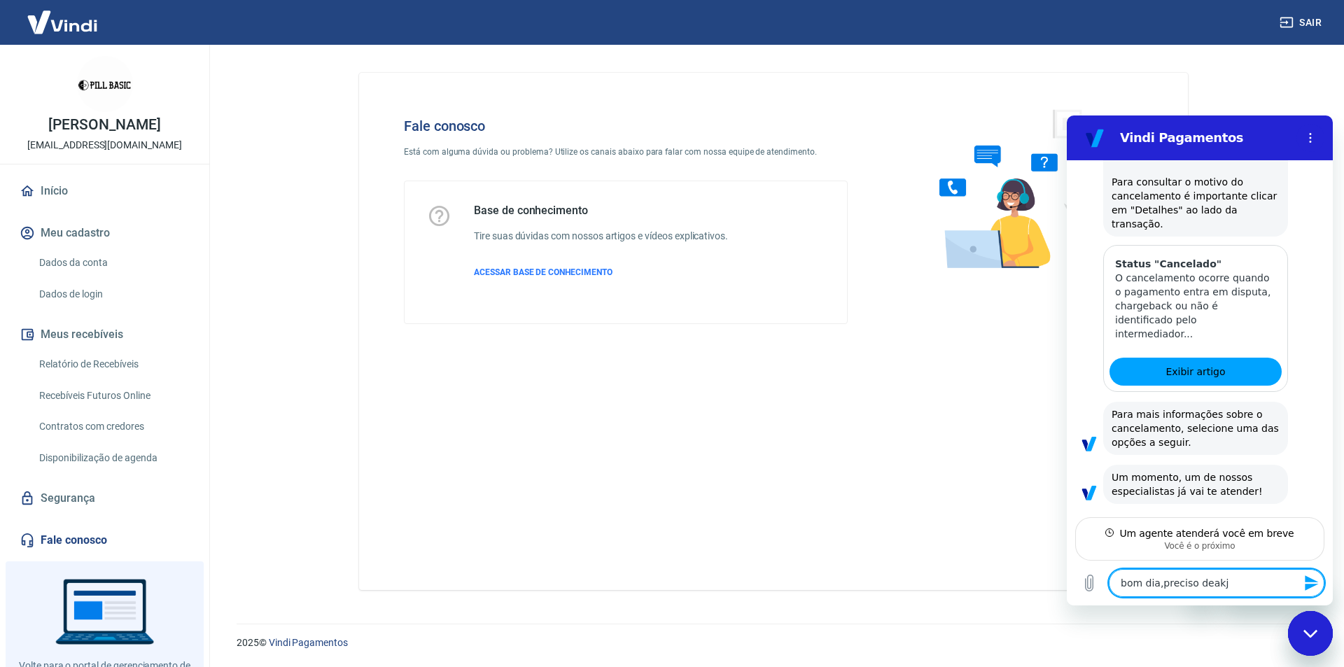
type textarea "x"
type textarea "bom dia,preciso deak"
type textarea "x"
type textarea "bom dia,preciso dea"
type textarea "x"
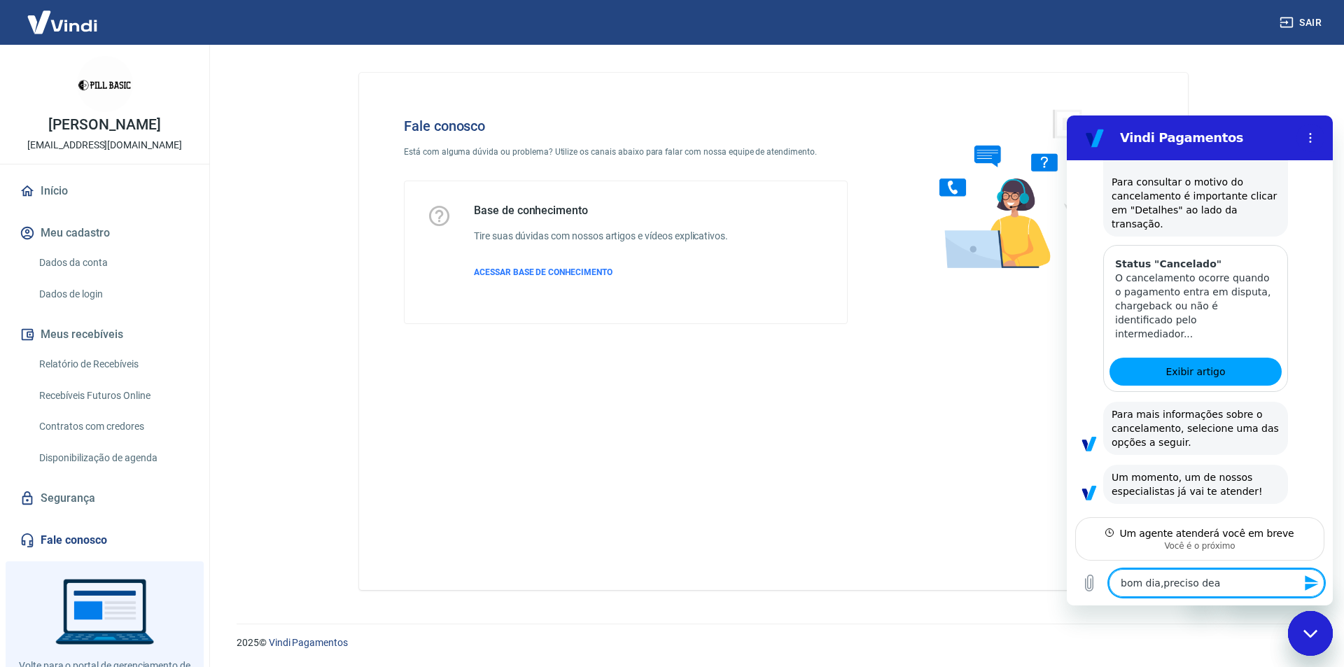
type textarea "bom dia,preciso de"
type textarea "x"
type textarea "bom dia,preciso de"
type textarea "x"
type textarea "bom dia,preciso de a"
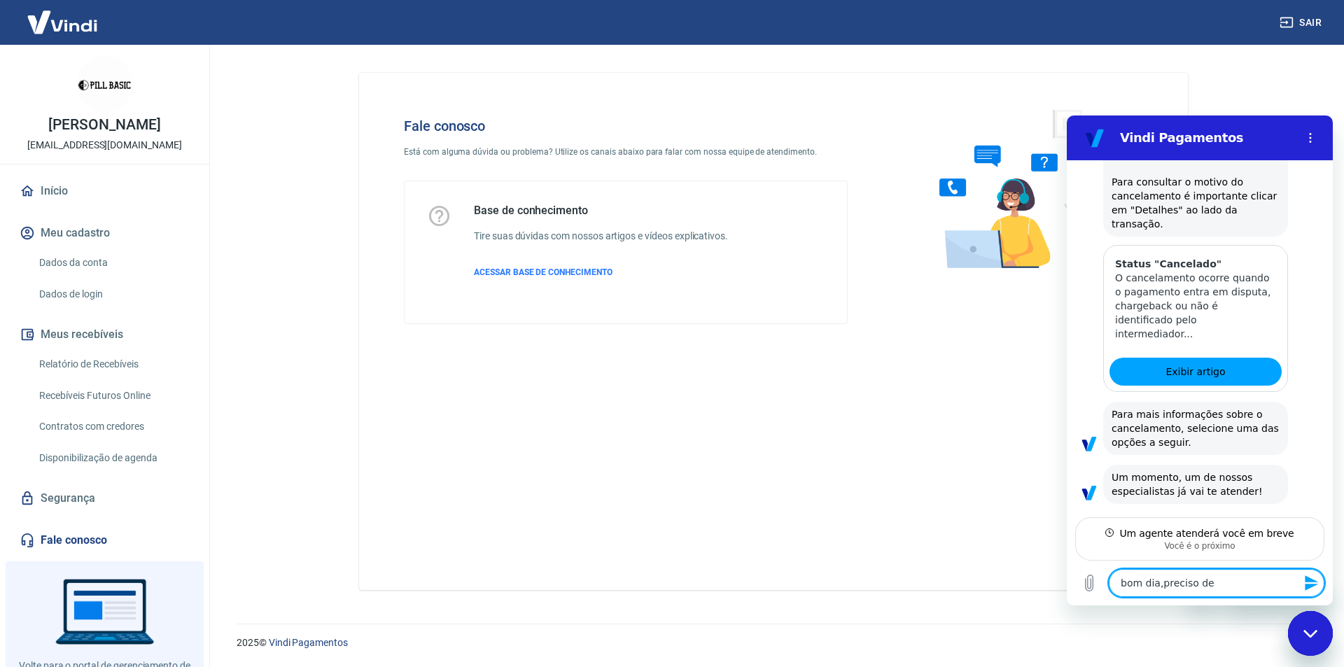
type textarea "x"
type textarea "bom dia,preciso de aj"
type textarea "x"
type textarea "bom dia,preciso de aju"
type textarea "x"
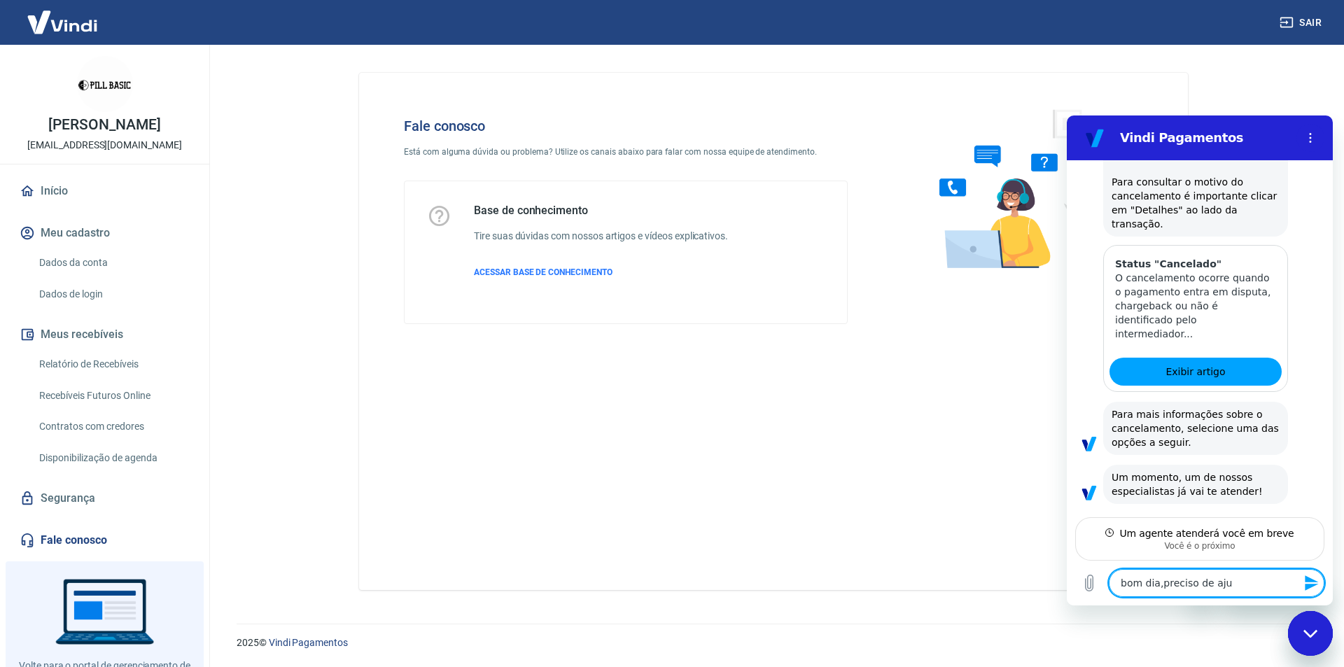
type textarea "bom dia,preciso de ajud"
type textarea "x"
type textarea "bom dia,preciso de ajuda"
type textarea "x"
type textarea "bom dia,preciso de ajuda"
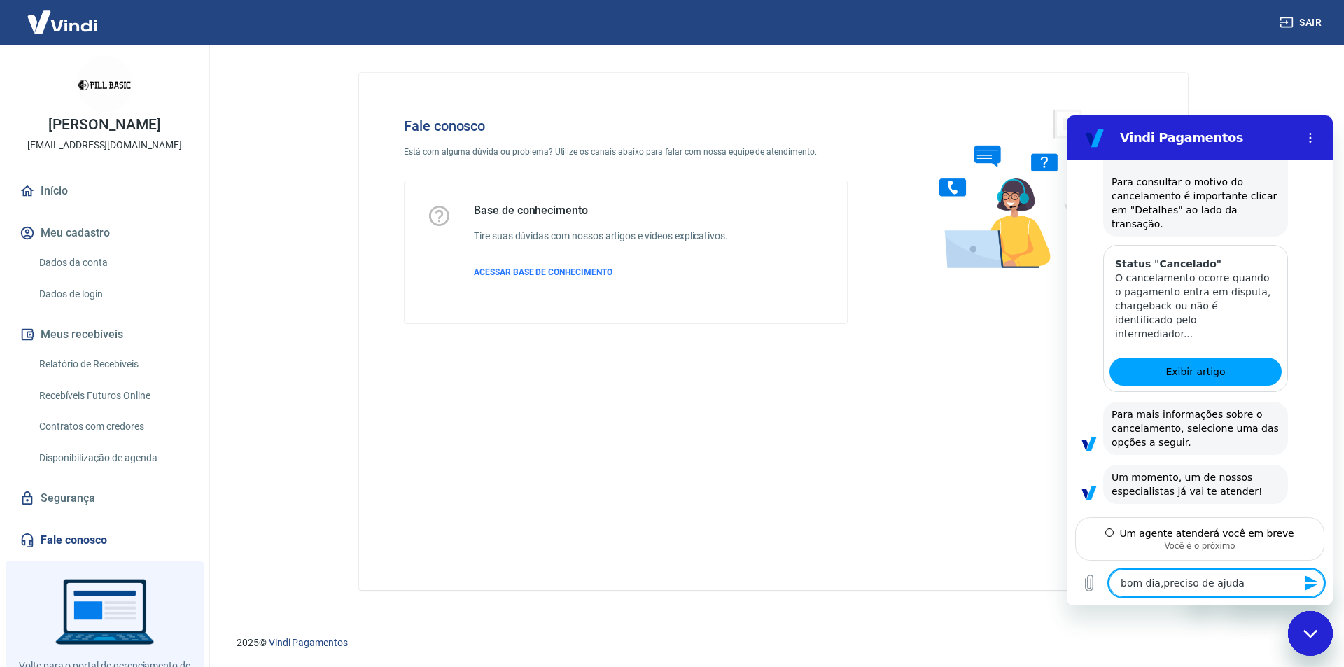
type textarea "x"
type textarea "bom dia,preciso de ajuda c"
type textarea "x"
type textarea "bom dia,preciso de ajuda co"
type textarea "x"
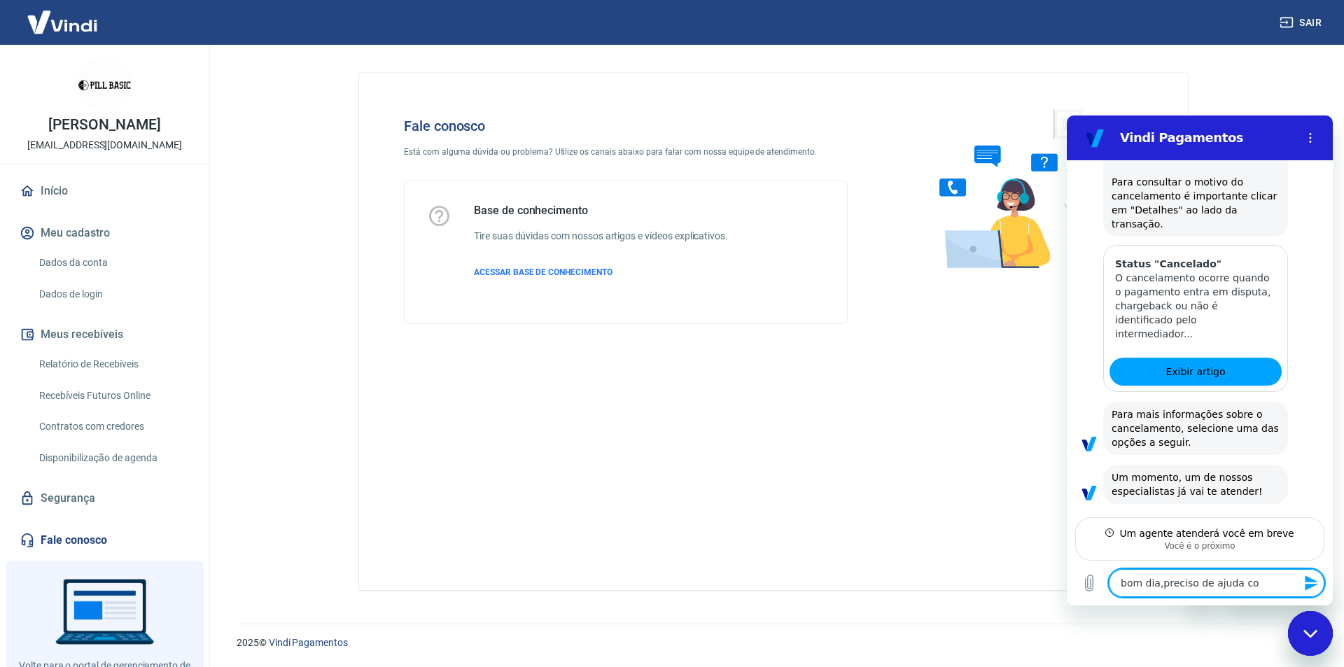
type textarea "bom dia,preciso de ajuda com"
type textarea "x"
type textarea "bom dia,preciso de ajuda com"
type textarea "x"
type textarea "bom dia,preciso de ajuda com e"
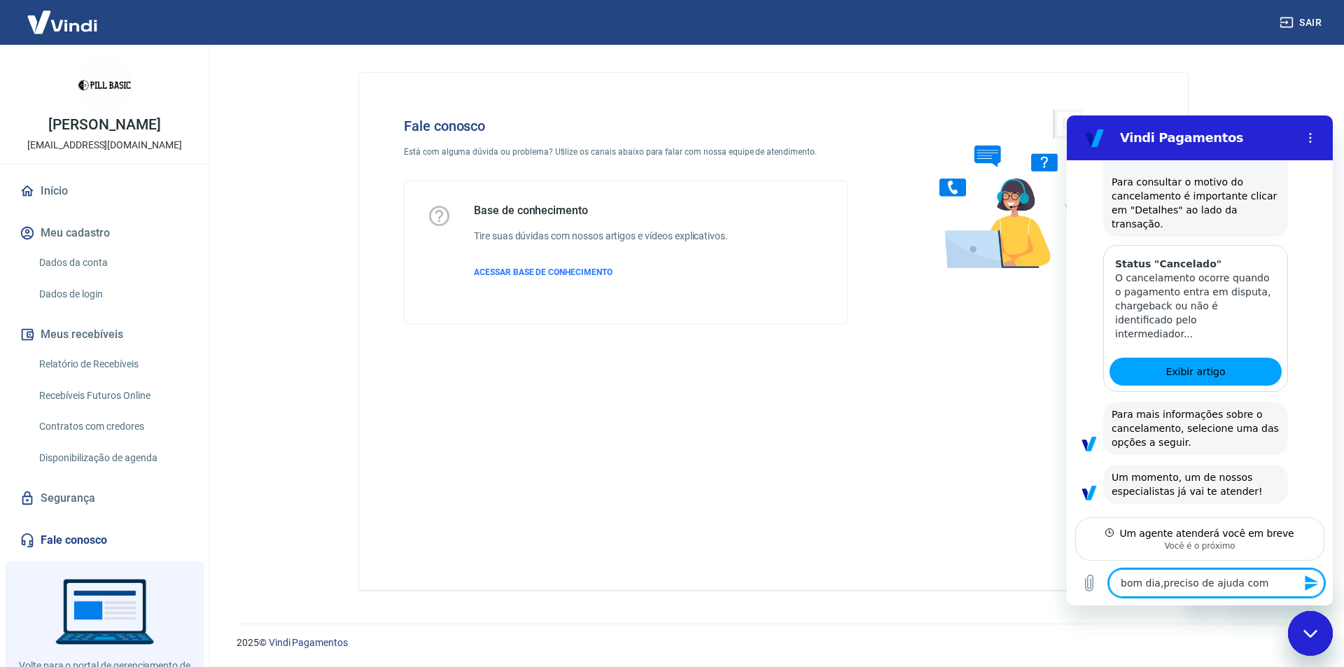
type textarea "x"
type textarea "bom dia,preciso de ajuda com es"
type textarea "x"
type textarea "bom dia,preciso de ajuda com ess"
type textarea "x"
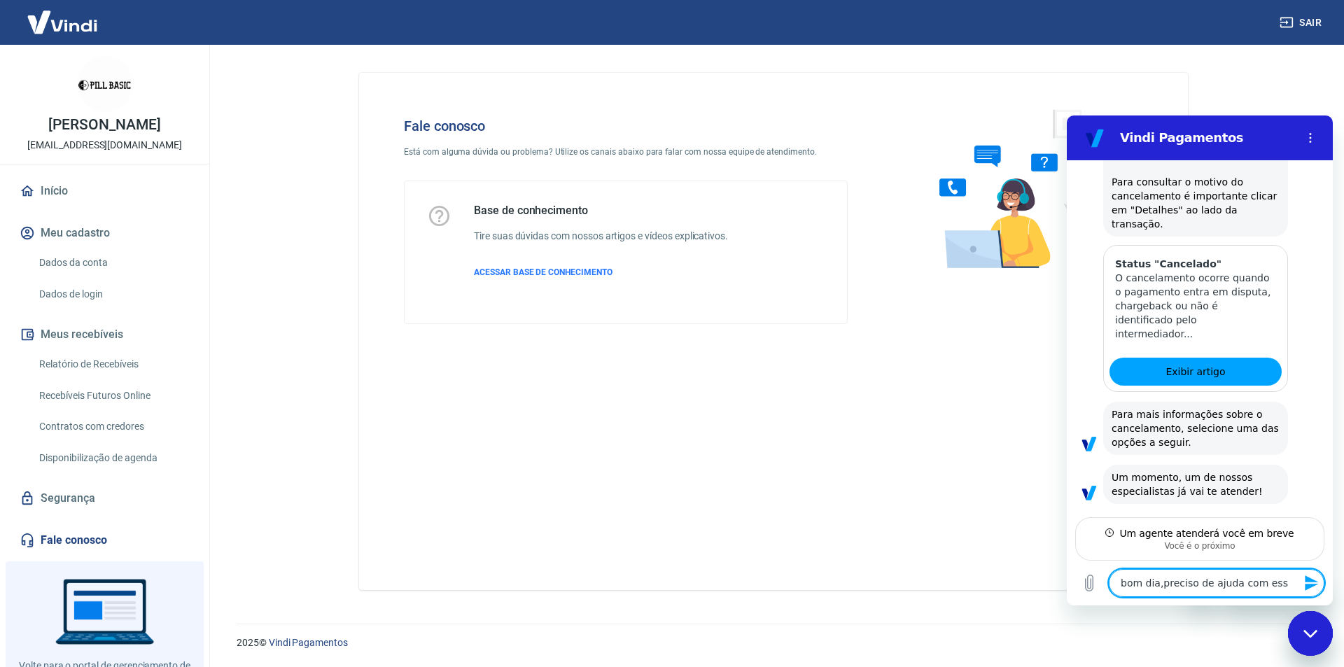
type textarea "bom dia,preciso de ajuda com esse"
type textarea "x"
type textarea "bom dia,preciso de ajuda com essep"
type textarea "x"
type textarea "bom dia,preciso de ajuda com essepe"
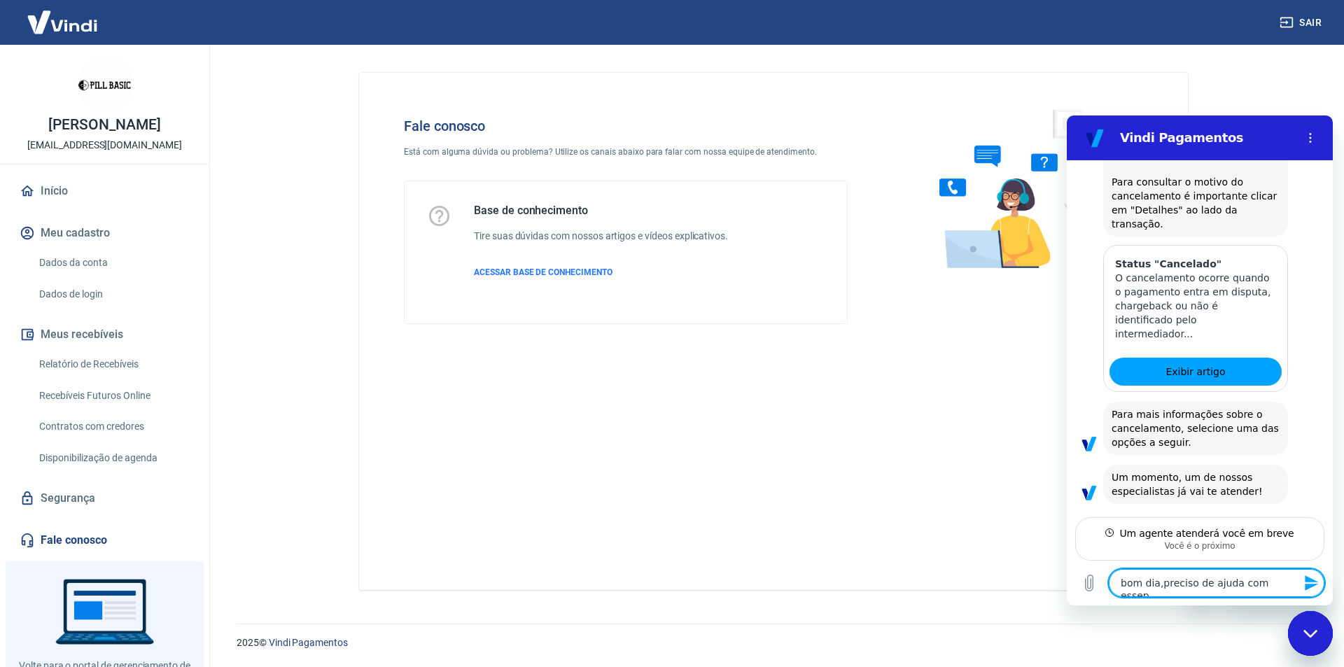
type textarea "x"
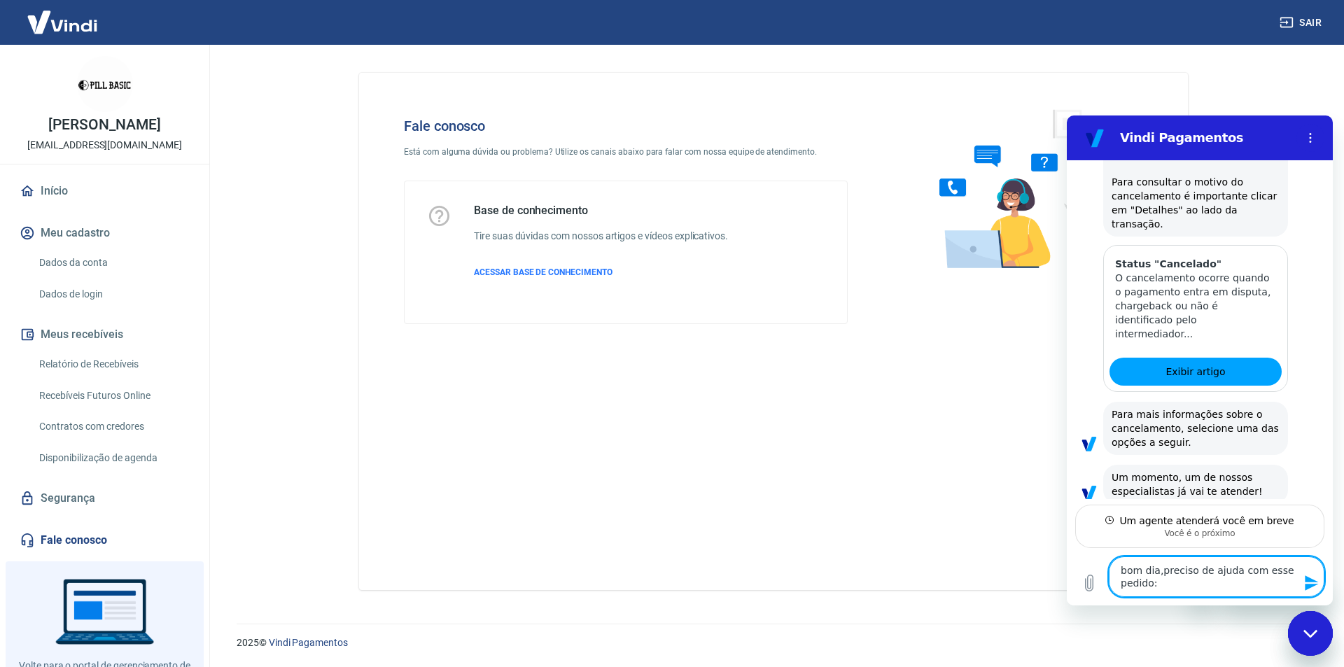
paste textarea "5858 [DATE] 10:03:48 [PERSON_NAME]"
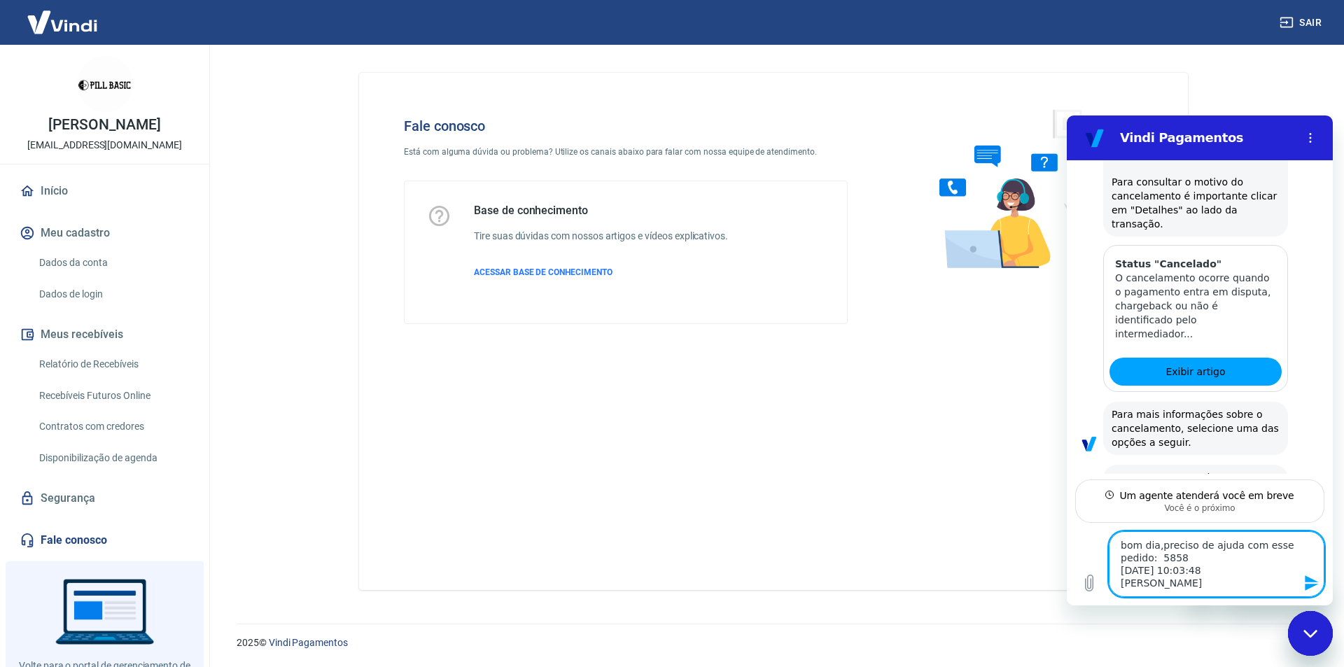
click at [1157, 546] on textarea "bom dia,preciso de ajuda com esse pedido: 5858 [DATE] 10:03:48 [PERSON_NAME]" at bounding box center [1216, 564] width 216 height 66
drag, startPoint x: 1251, startPoint y: 586, endPoint x: 1095, endPoint y: 528, distance: 165.9
click at [1095, 528] on div "Digite uma mensagem bom dia, preciso de ajuda com esse pedido: 5858 [DATE] 10:0…" at bounding box center [1200, 564] width 266 height 83
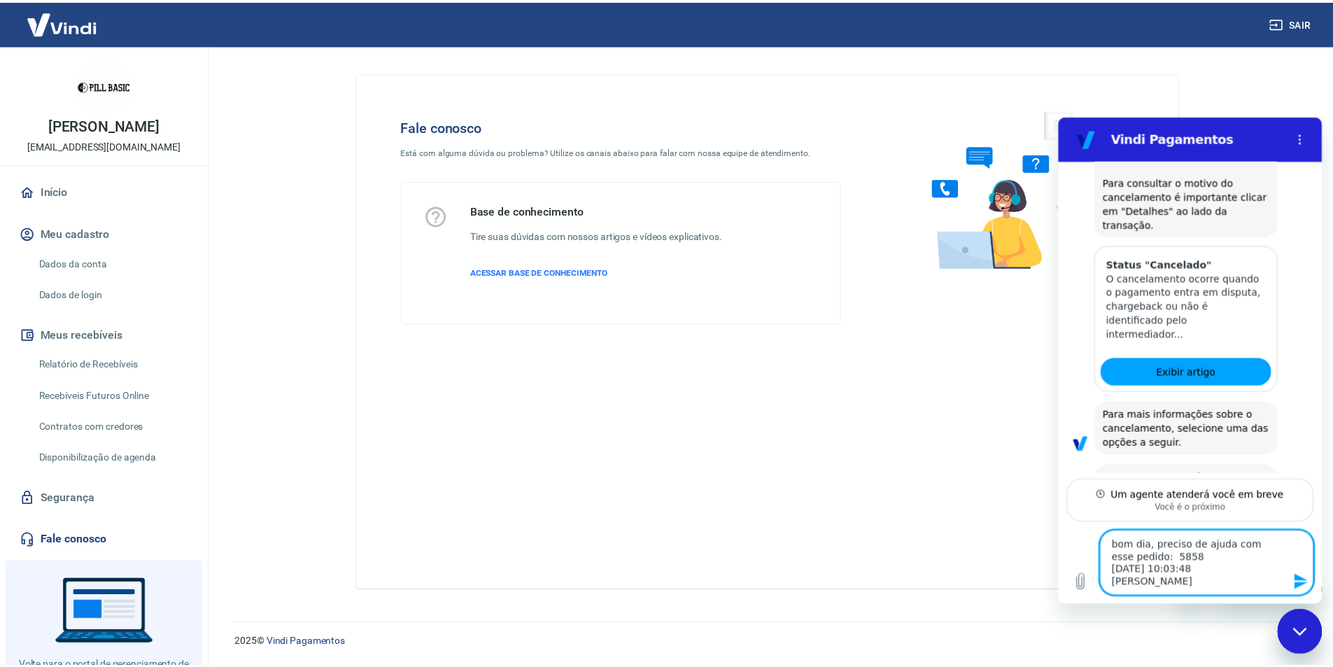
scroll to position [1259, 0]
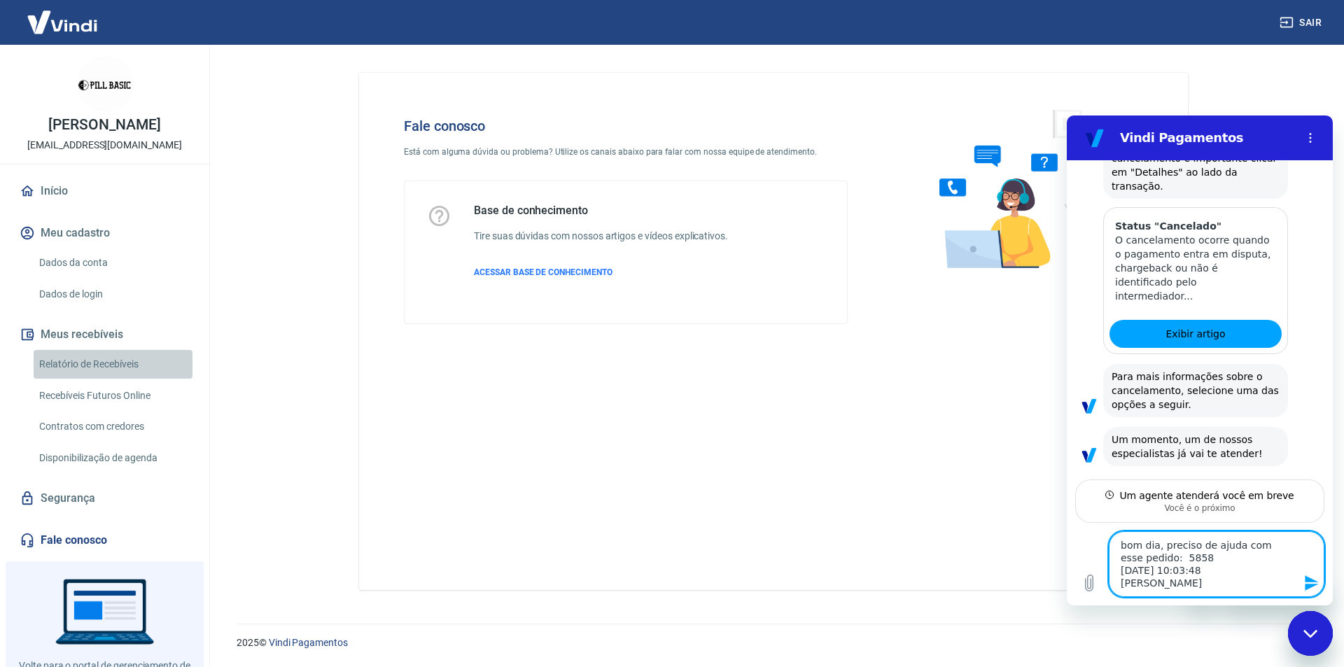
click at [125, 365] on link "Relatório de Recebíveis" at bounding box center [113, 364] width 159 height 29
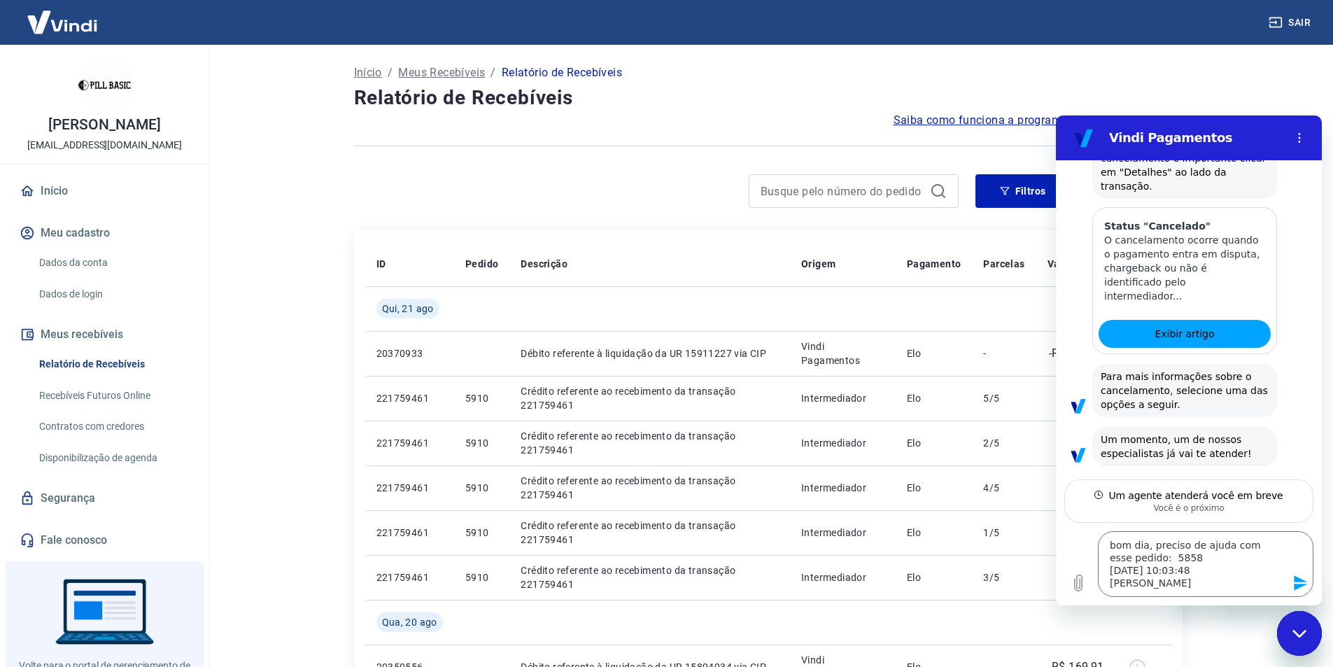
click at [1179, 92] on h4 "Relatório de Recebíveis" at bounding box center [768, 98] width 829 height 28
click at [1174, 74] on div "Início / Meus Recebíveis / Relatório de Recebíveis" at bounding box center [768, 73] width 829 height 22
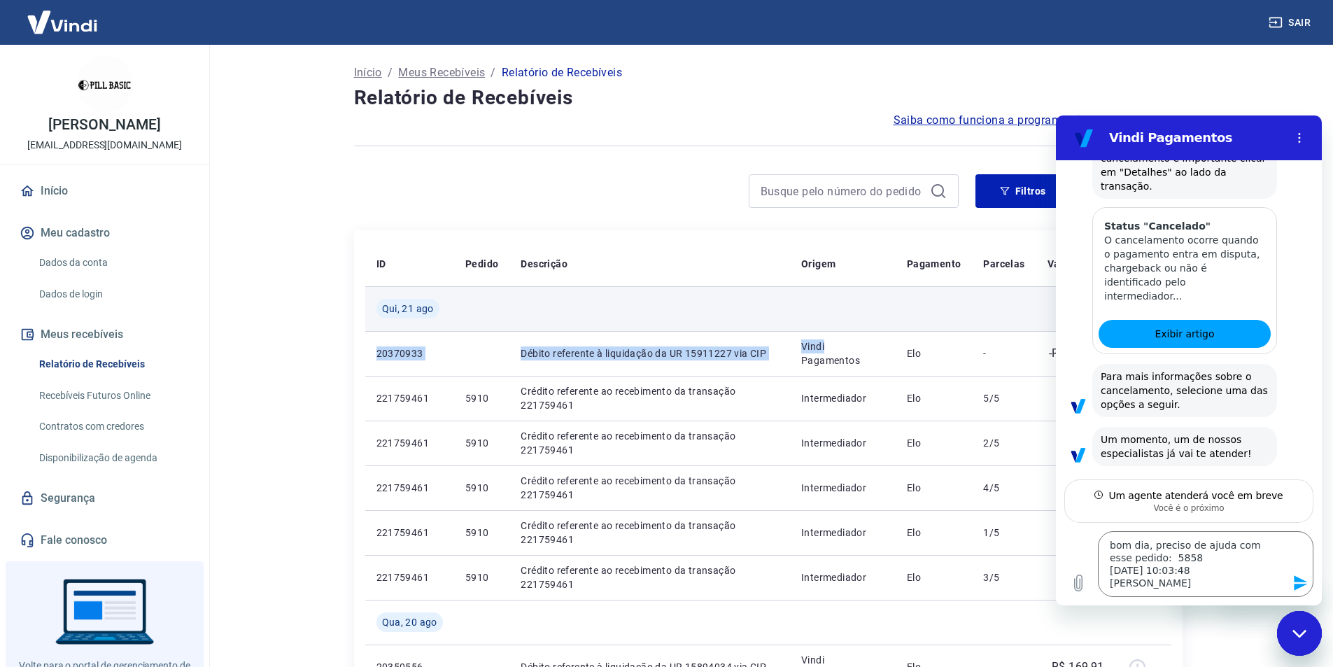
drag, startPoint x: 872, startPoint y: 341, endPoint x: 514, endPoint y: 324, distance: 358.0
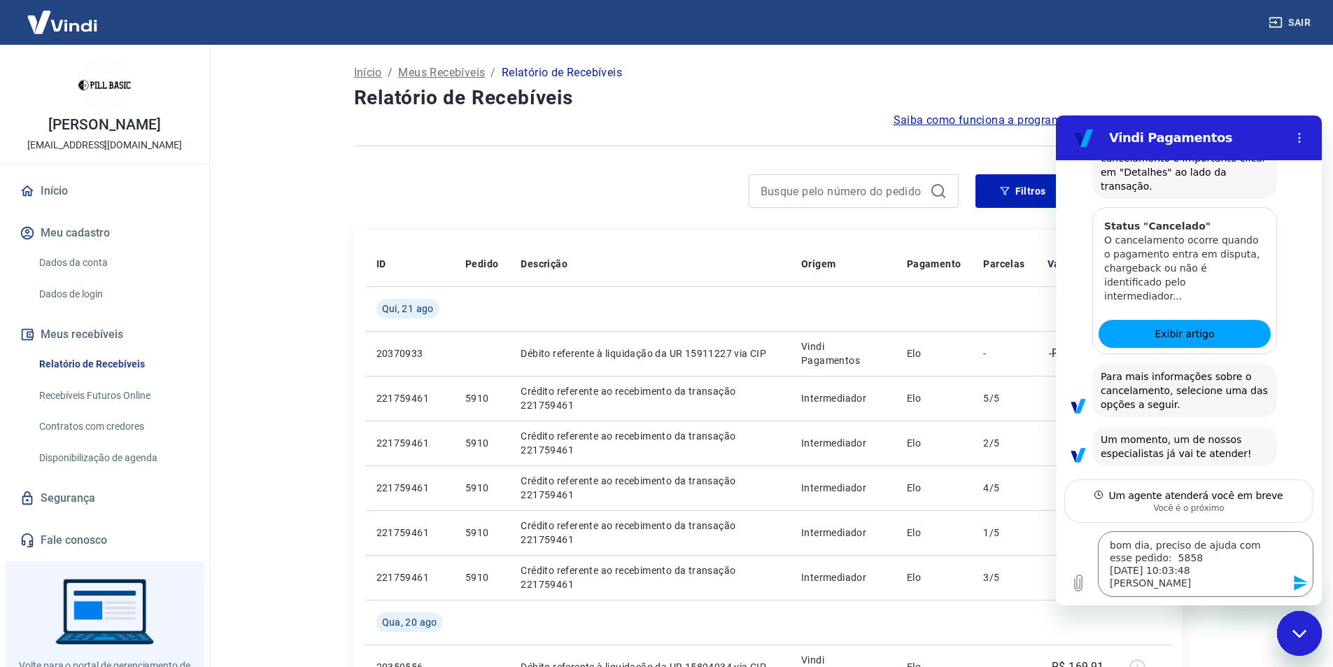
click at [682, 154] on div at bounding box center [768, 146] width 829 height 34
click at [1301, 136] on icon "Menu de opções" at bounding box center [1299, 137] width 11 height 11
click at [1246, 103] on main "Início / Meus Recebíveis / Relatório de Recebíveis Relatório de Recebíveis Saib…" at bounding box center [768, 356] width 1130 height 622
click at [1299, 640] on div "Fechar janela de mensagens" at bounding box center [1300, 633] width 42 height 42
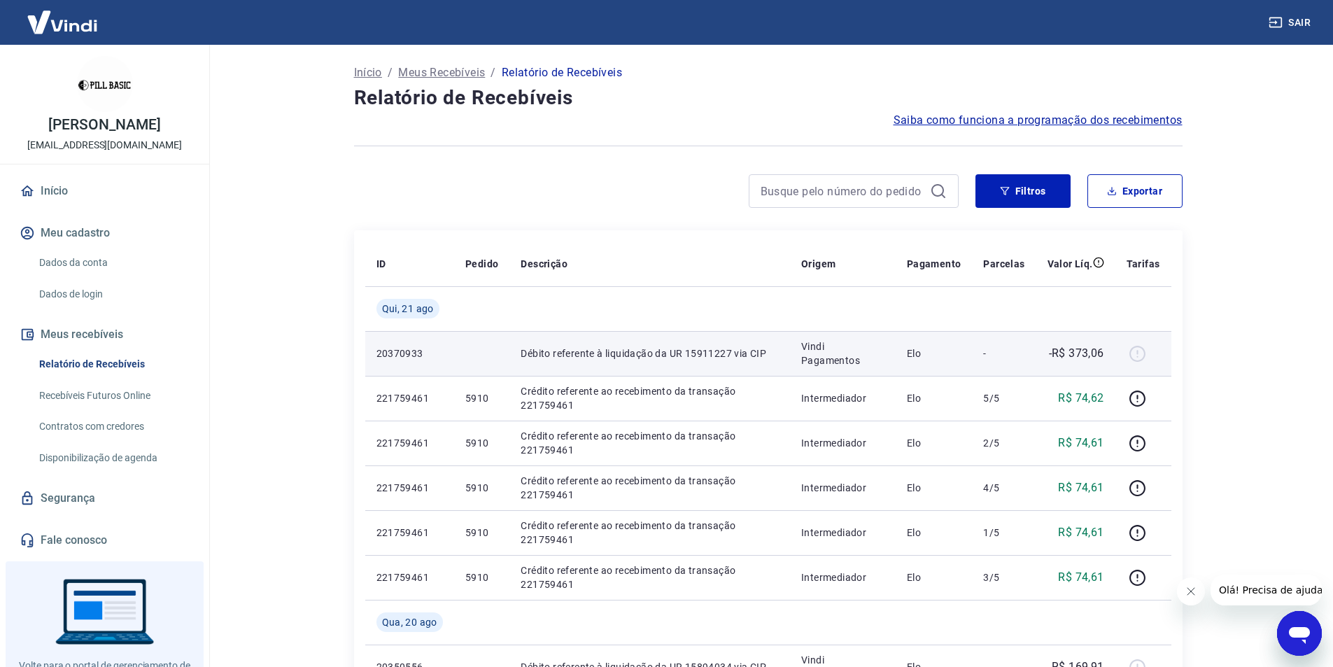
click at [1108, 351] on td "-R$ 373,06" at bounding box center [1075, 353] width 79 height 45
click at [707, 349] on p "Débito referente à liquidação da UR 15911227 via CIP" at bounding box center [650, 353] width 258 height 14
click at [692, 369] on td "Débito referente à liquidação da UR 15911227 via CIP" at bounding box center [649, 353] width 281 height 45
click at [695, 360] on td "Débito referente à liquidação da UR 15911227 via CIP" at bounding box center [649, 353] width 281 height 45
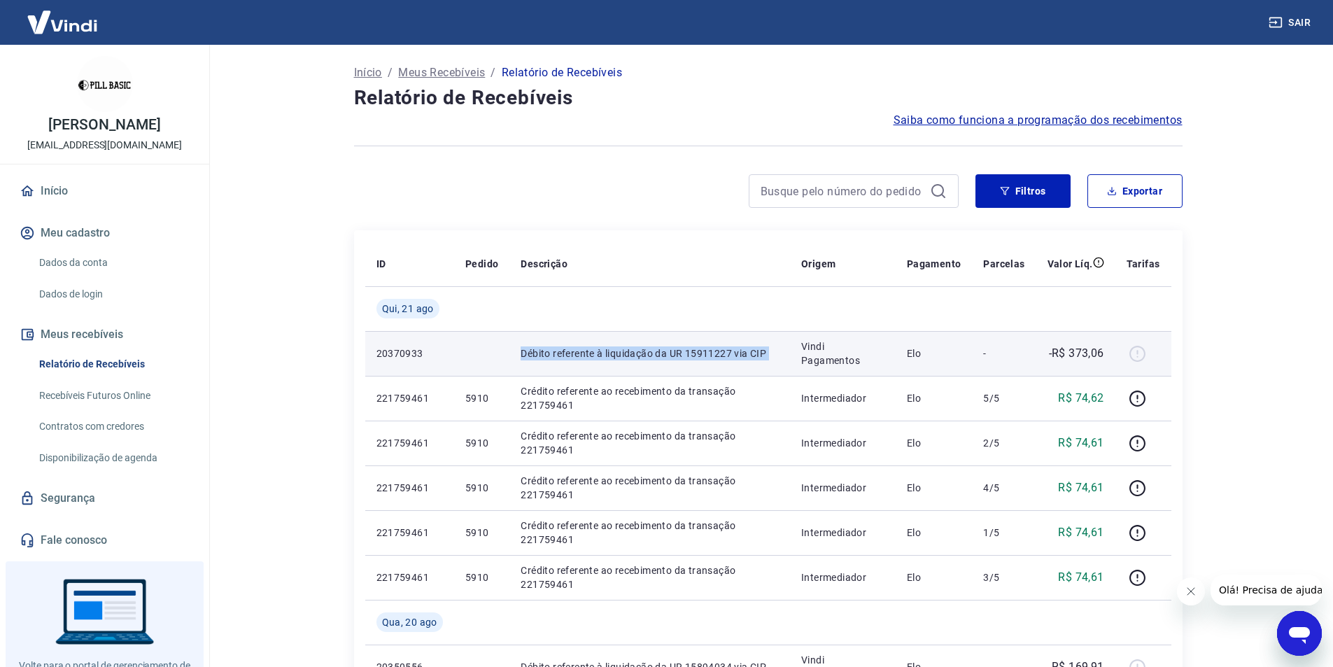
click at [696, 360] on p "Débito referente à liquidação da UR 15911227 via CIP" at bounding box center [650, 353] width 258 height 14
click at [1067, 346] on p "-R$ 373,06" at bounding box center [1076, 353] width 55 height 17
drag, startPoint x: 1071, startPoint y: 346, endPoint x: 1078, endPoint y: 354, distance: 10.4
click at [1073, 351] on p "-R$ 373,06" at bounding box center [1076, 353] width 55 height 17
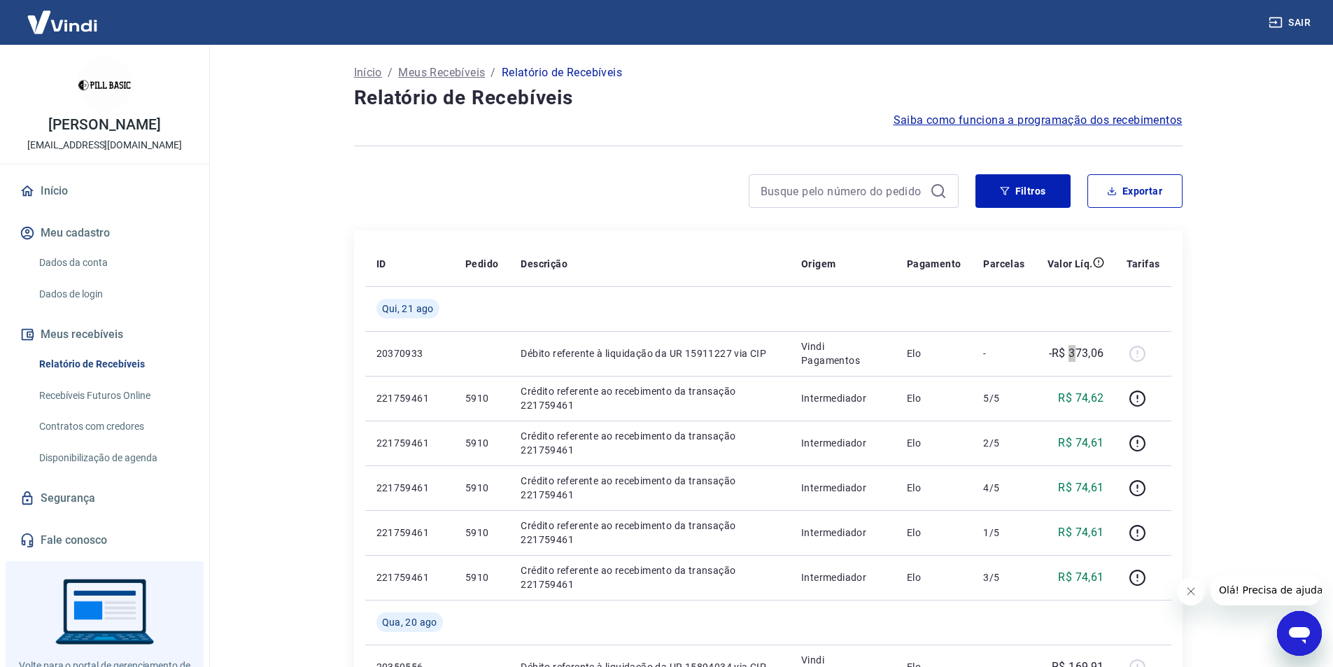
click at [1292, 633] on icon "Abrir janela de mensagens" at bounding box center [1299, 635] width 21 height 17
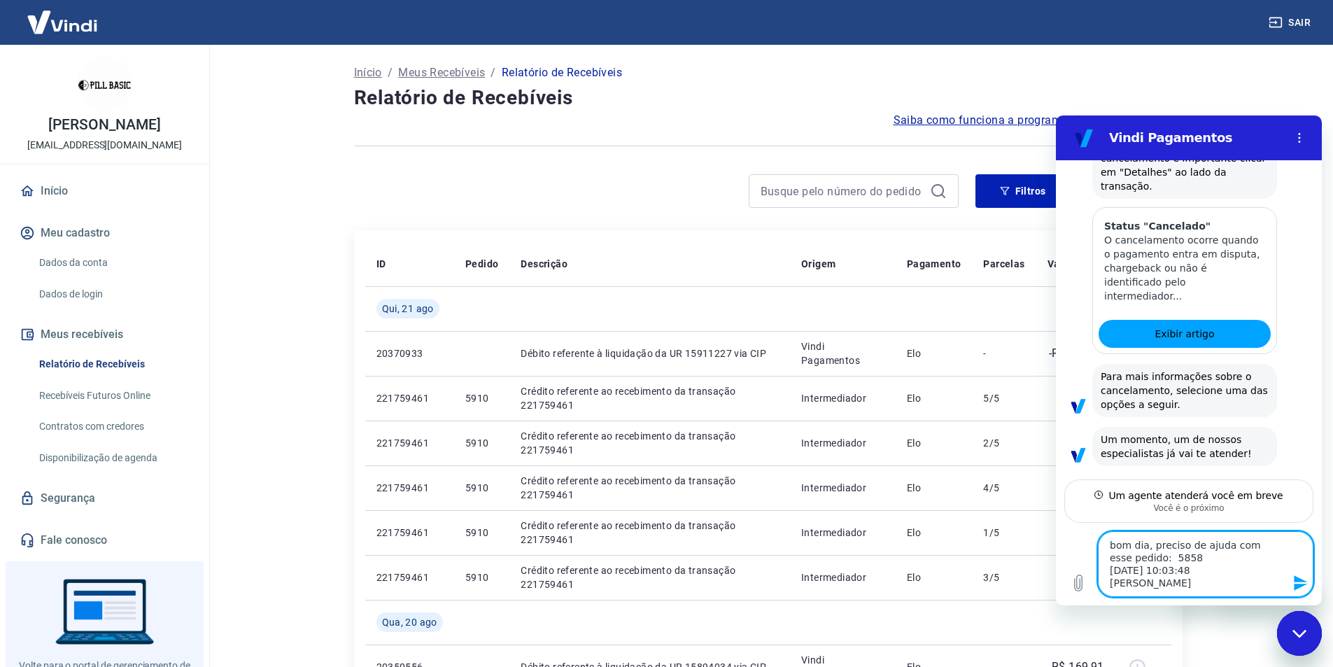
click at [1304, 581] on icon "Enviar mensagem" at bounding box center [1300, 582] width 13 height 15
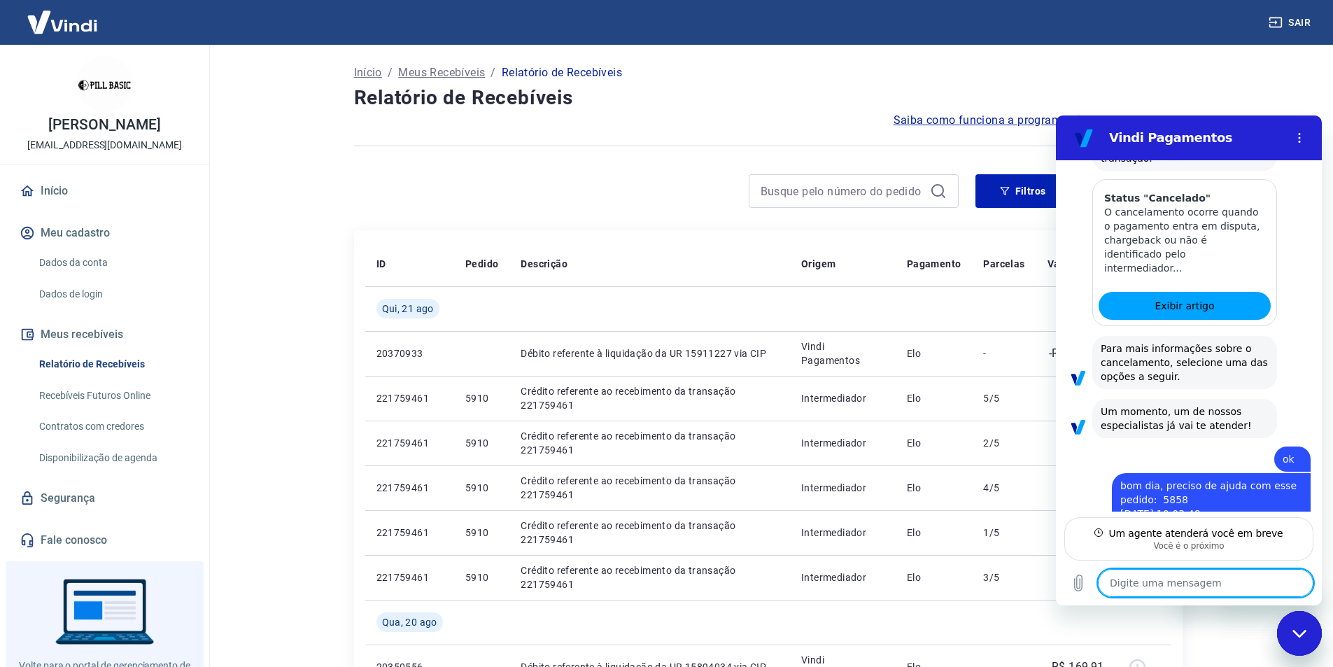
scroll to position [1290, 0]
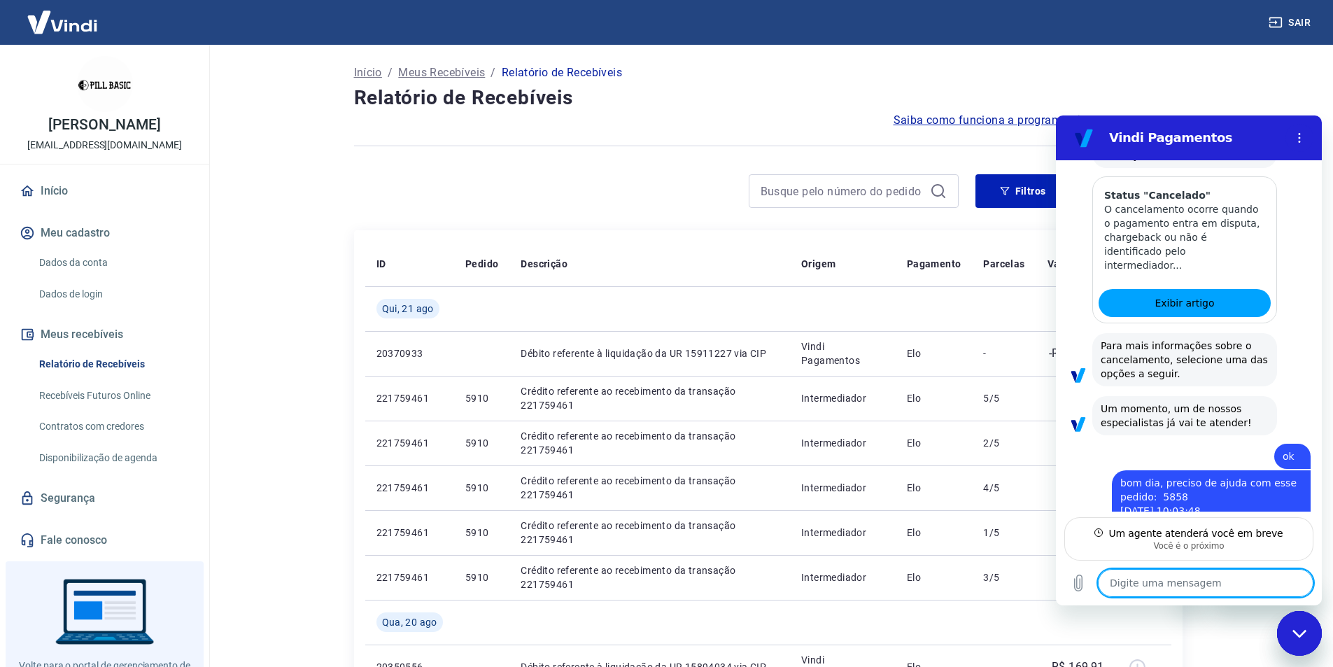
click at [1286, 634] on div "Fechar janela de mensagens" at bounding box center [1300, 633] width 42 height 42
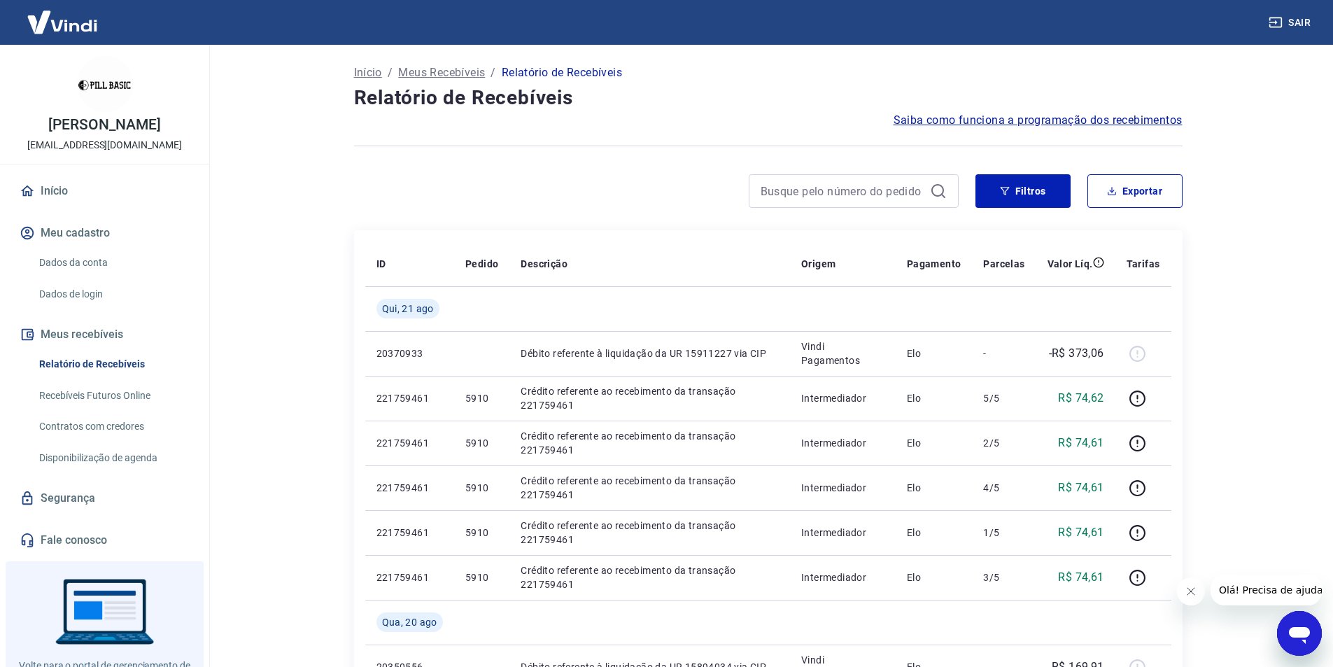
click at [777, 116] on div "Saiba como funciona a programação dos recebimentos" at bounding box center [768, 120] width 829 height 17
click at [1290, 627] on icon "Abrir janela de mensagens" at bounding box center [1299, 633] width 25 height 25
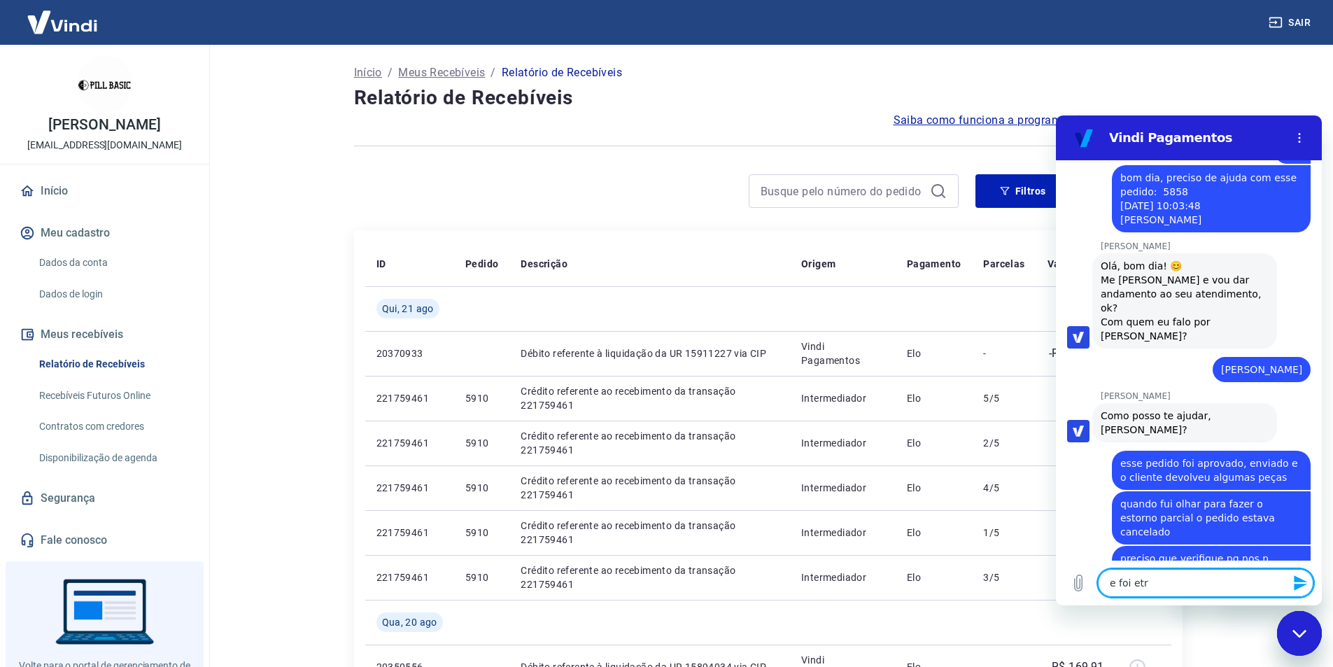
scroll to position [1598, 0]
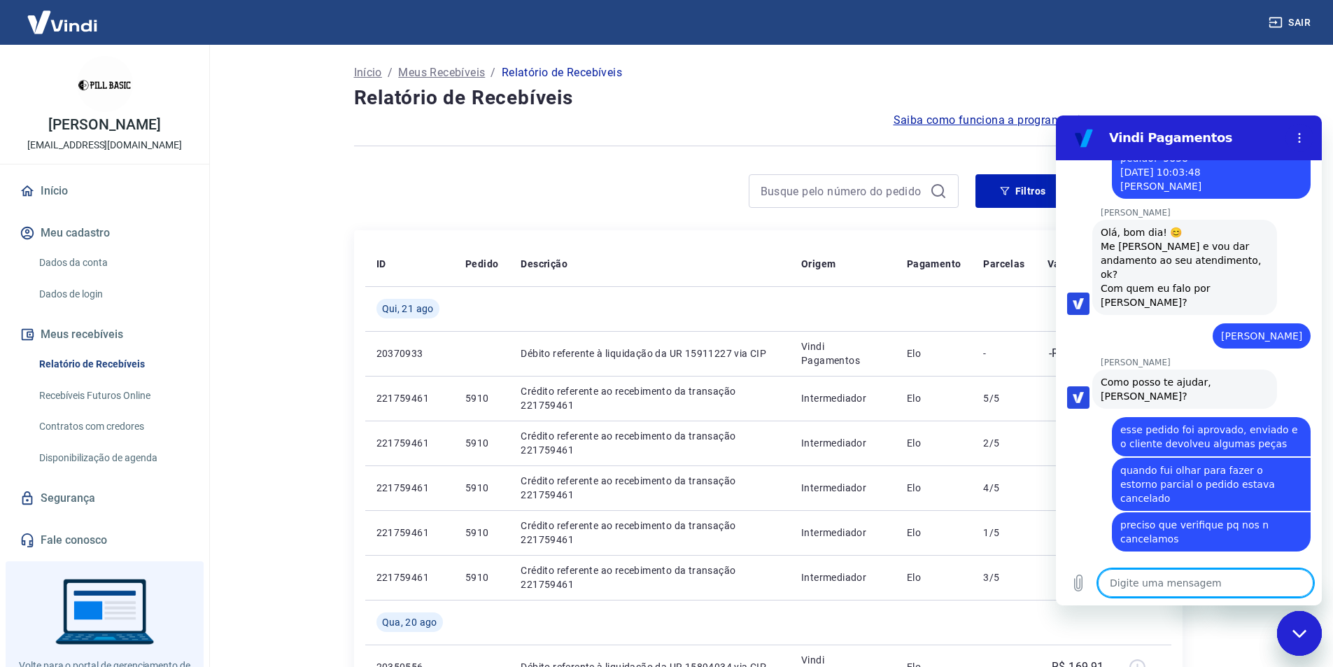
paste textarea "bom dia, preciso de ajuda com esse pedido: 5858 [DATE] 10:03:48 [PERSON_NAME]"
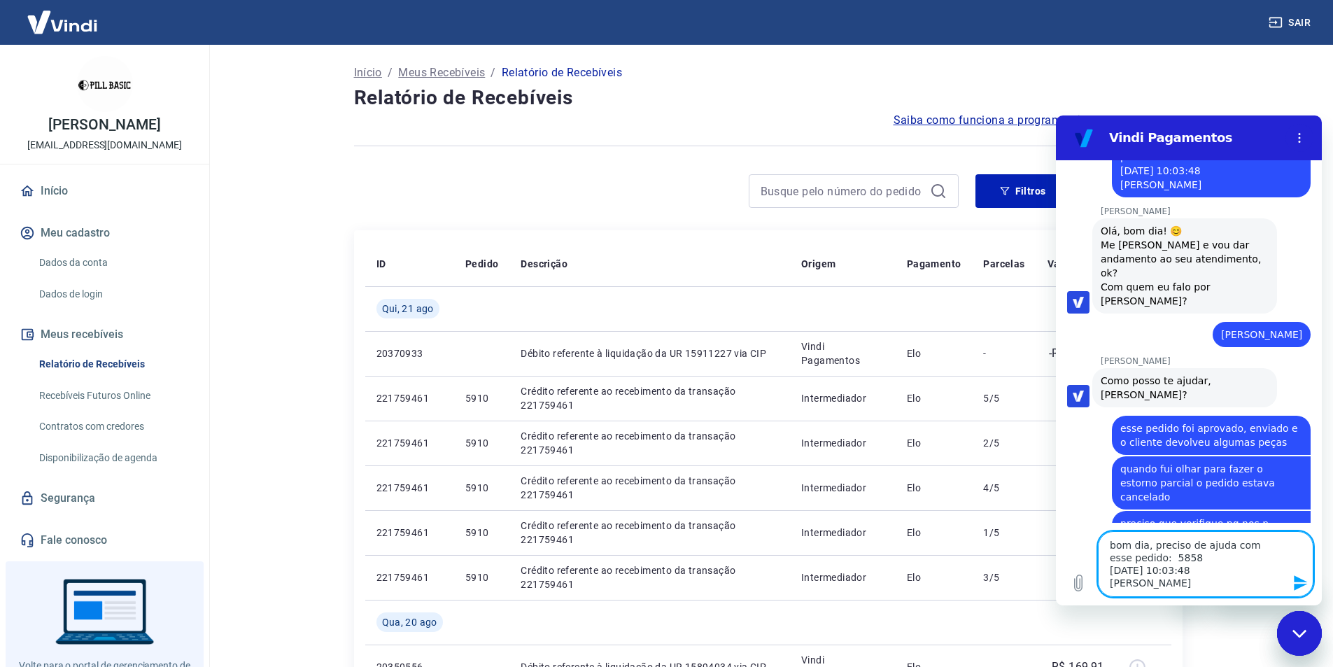
drag, startPoint x: 1270, startPoint y: 547, endPoint x: 1085, endPoint y: 536, distance: 185.1
click at [1085, 536] on div "Digite uma mensagem bom dia, preciso de ajuda com esse pedido: 5858 [DATE] 10:0…" at bounding box center [1189, 564] width 266 height 83
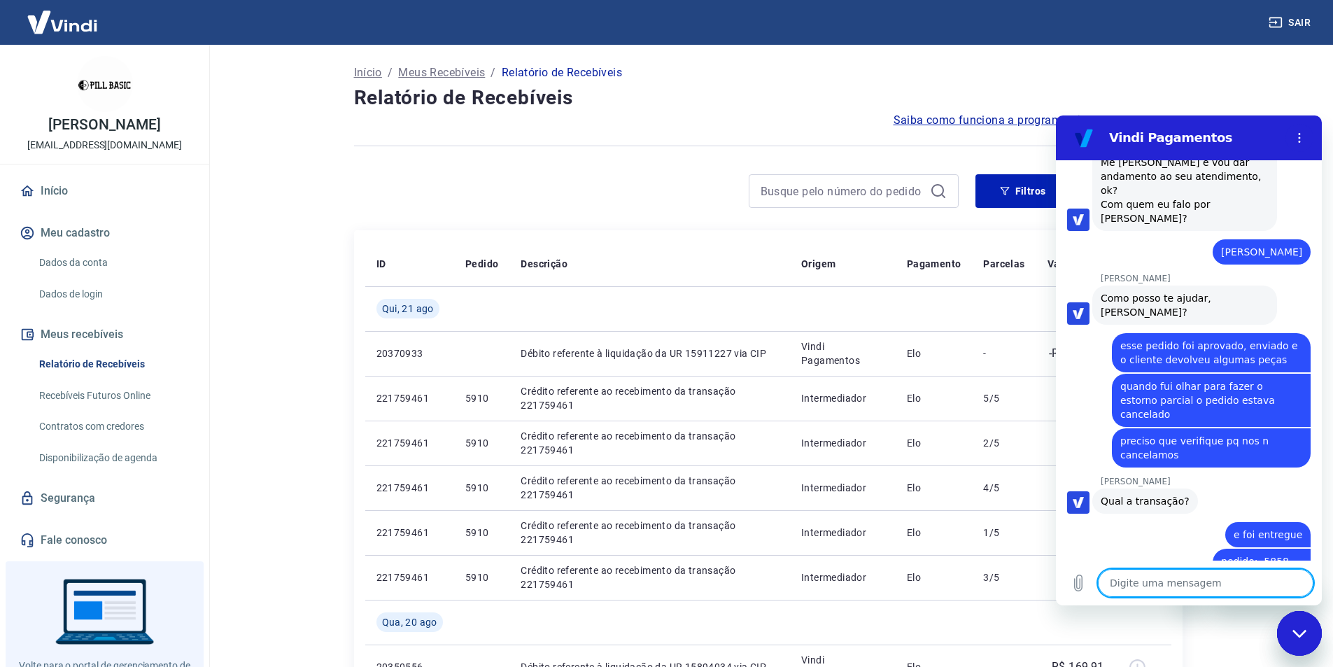
scroll to position [1759, 0]
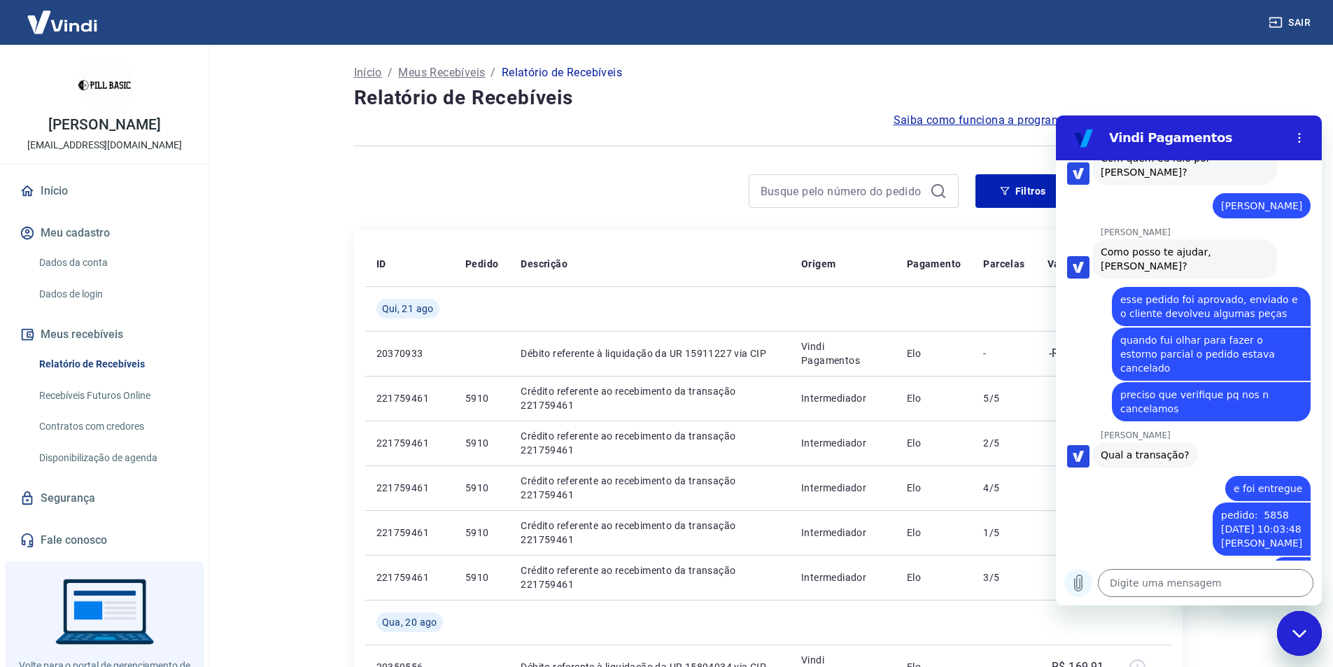
click at [1080, 584] on icon "Carregar arquivo" at bounding box center [1079, 583] width 8 height 16
click at [1076, 585] on icon "Carregar arquivo" at bounding box center [1079, 583] width 8 height 16
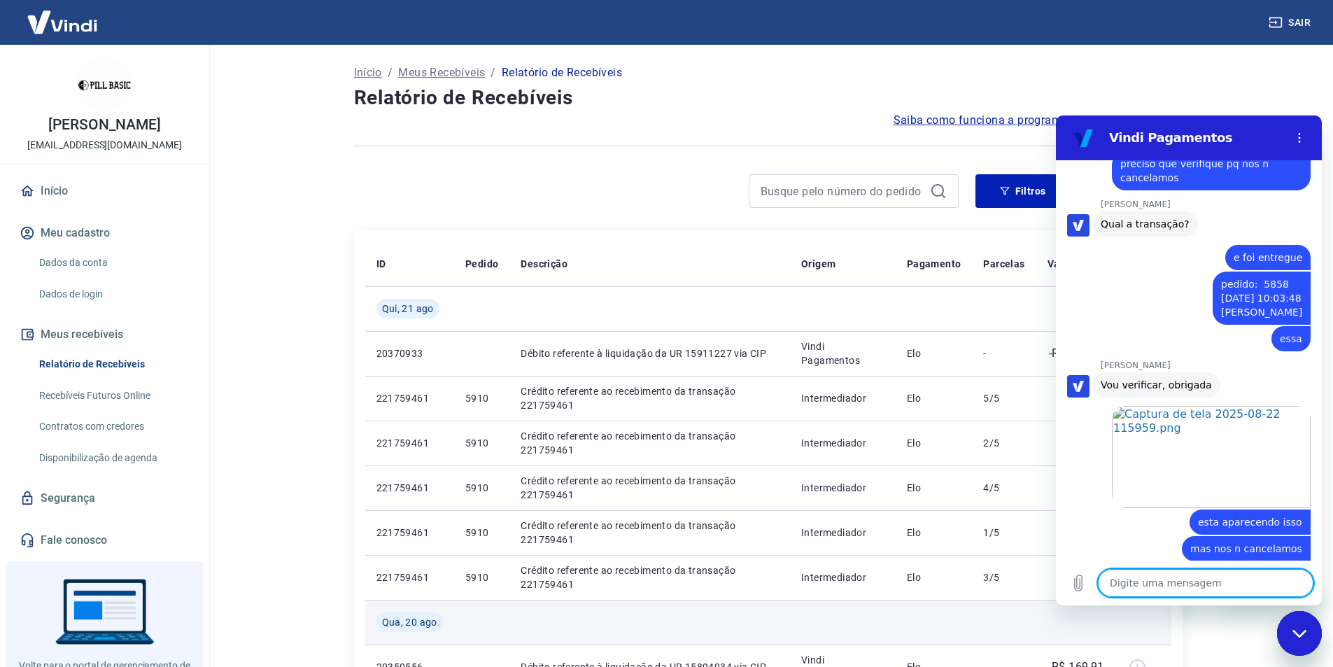
scroll to position [2065, 0]
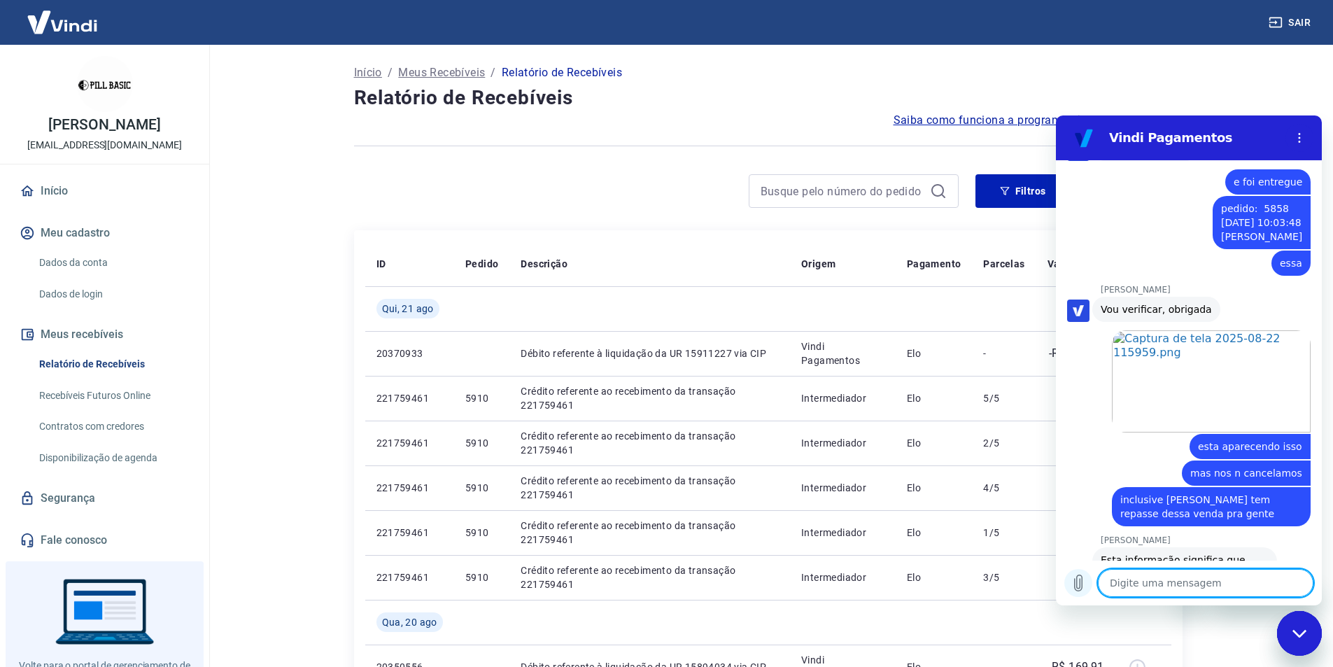
click at [1078, 584] on icon "Carregar arquivo" at bounding box center [1078, 583] width 17 height 17
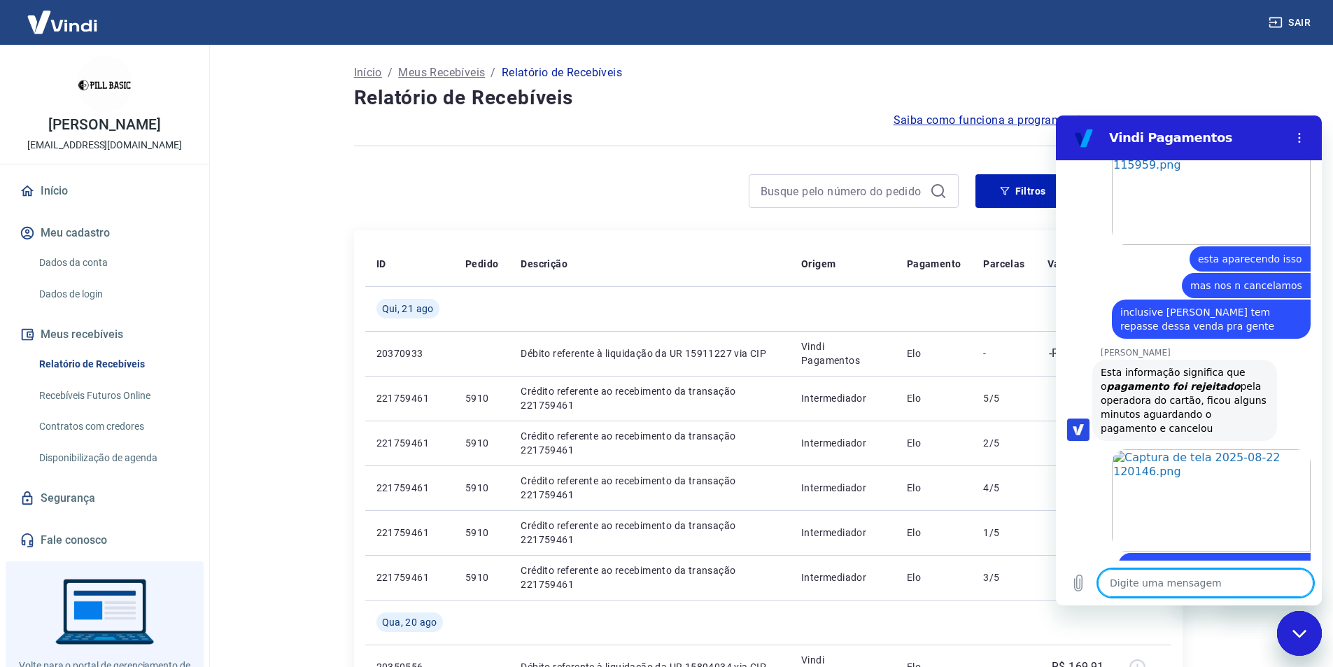
scroll to position [2255, 0]
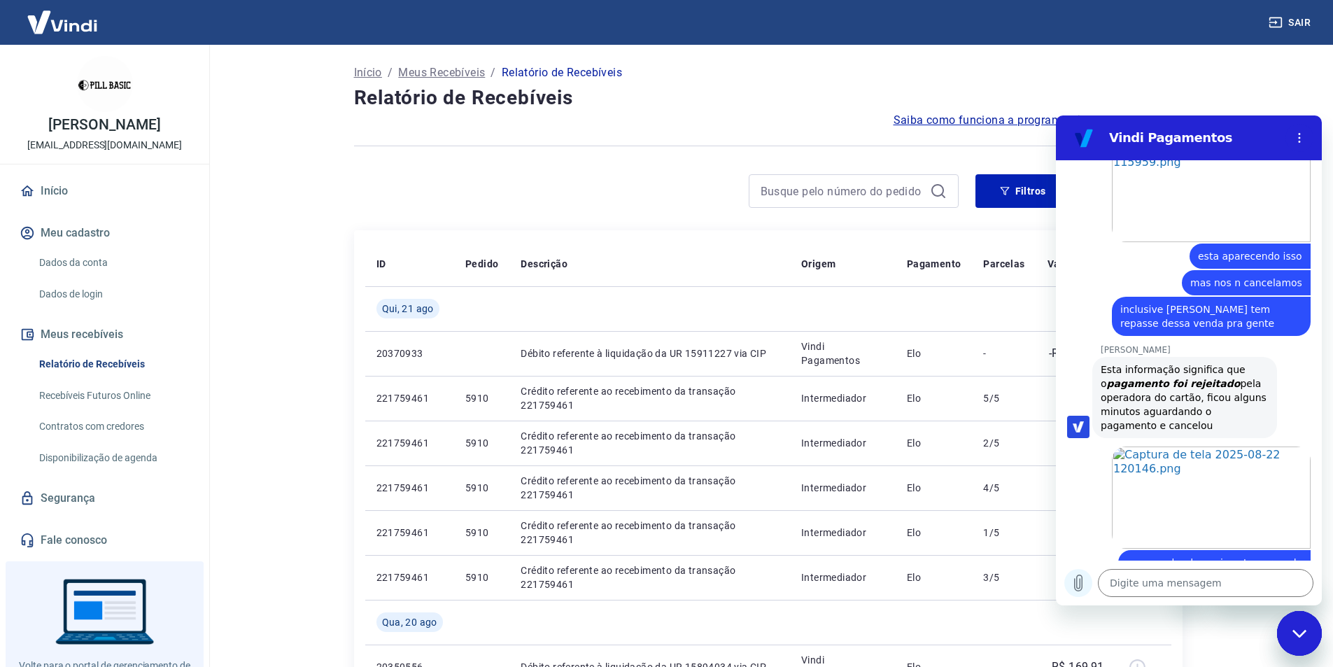
click at [1075, 584] on icon "Carregar arquivo" at bounding box center [1079, 583] width 8 height 16
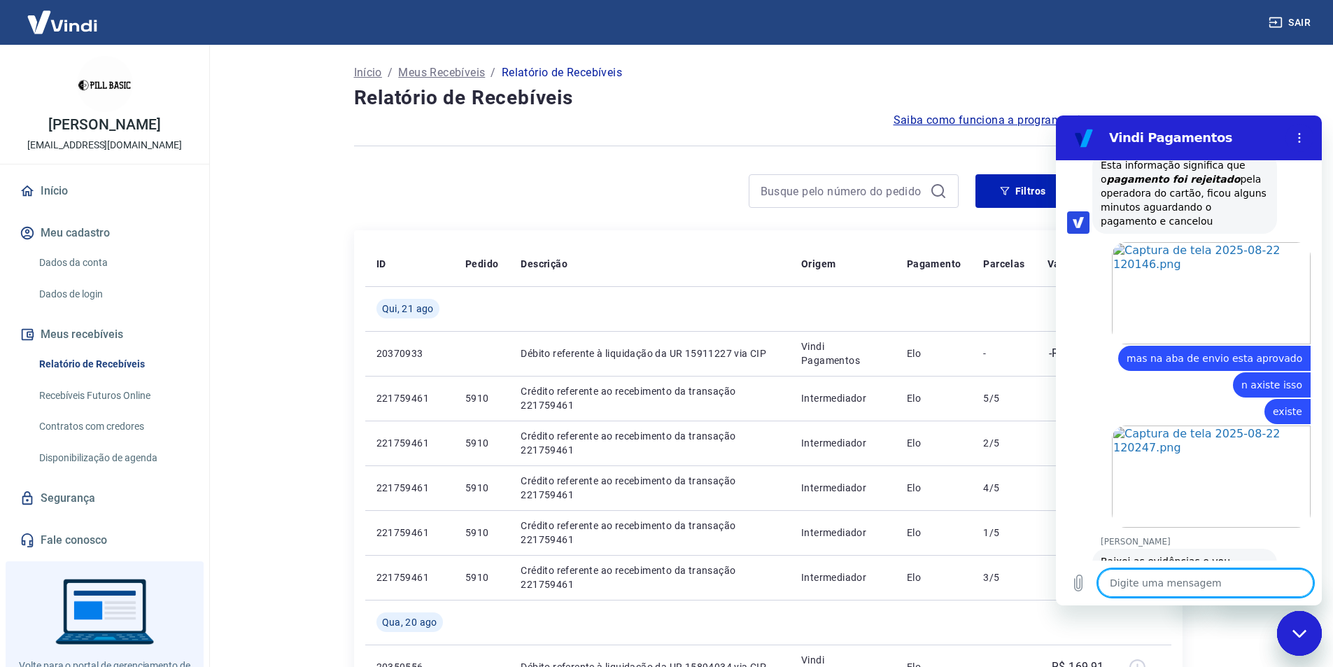
scroll to position [2461, 0]
click at [1086, 586] on icon "Carregar arquivo" at bounding box center [1078, 583] width 17 height 17
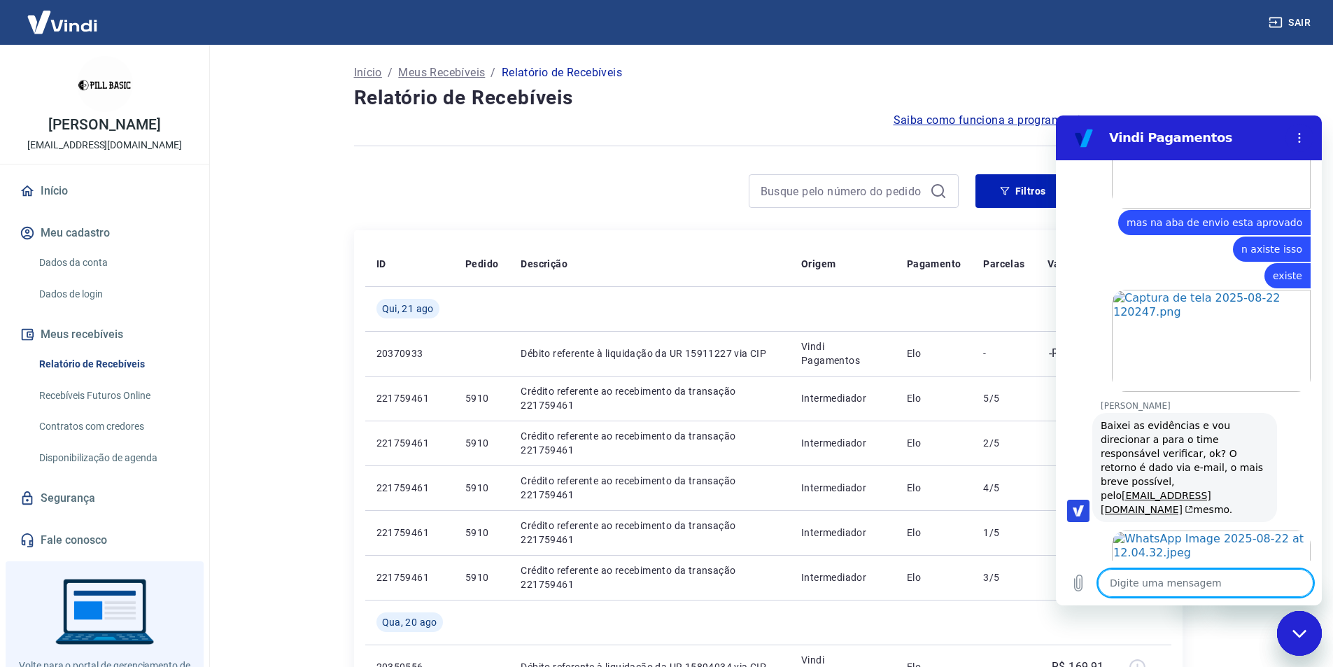
scroll to position [2598, 0]
click at [1079, 582] on icon "Carregar arquivo" at bounding box center [1078, 583] width 17 height 17
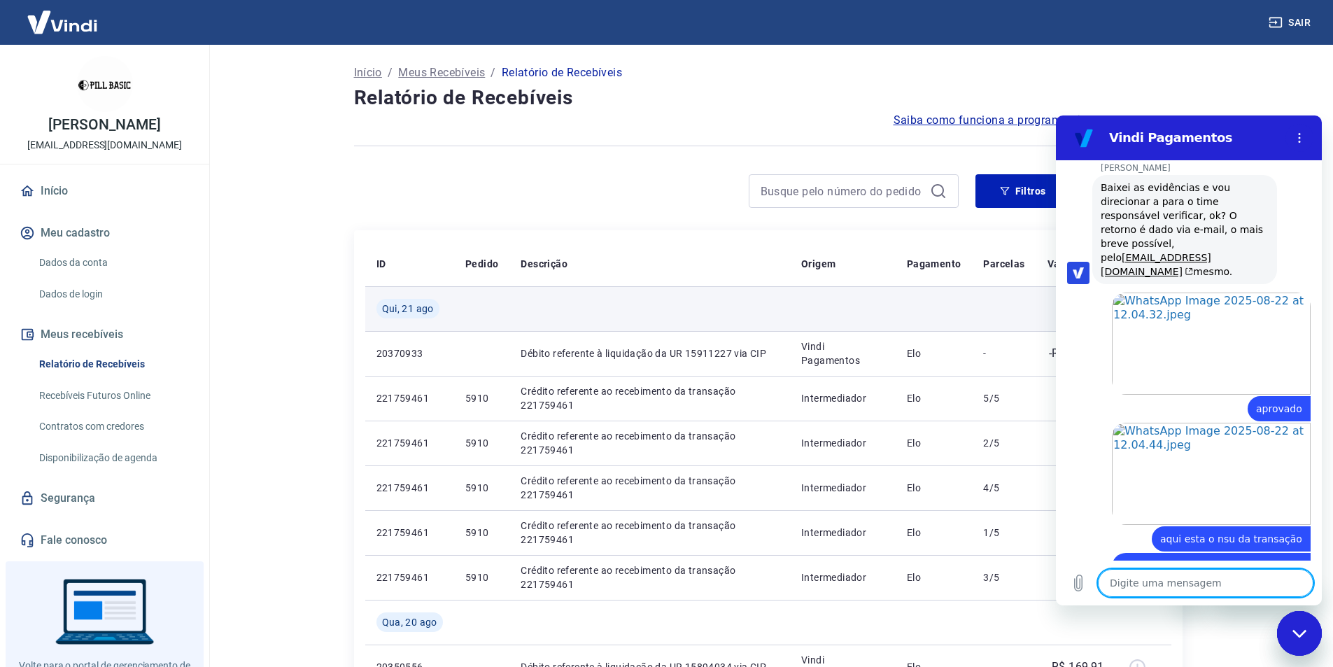
scroll to position [2836, 0]
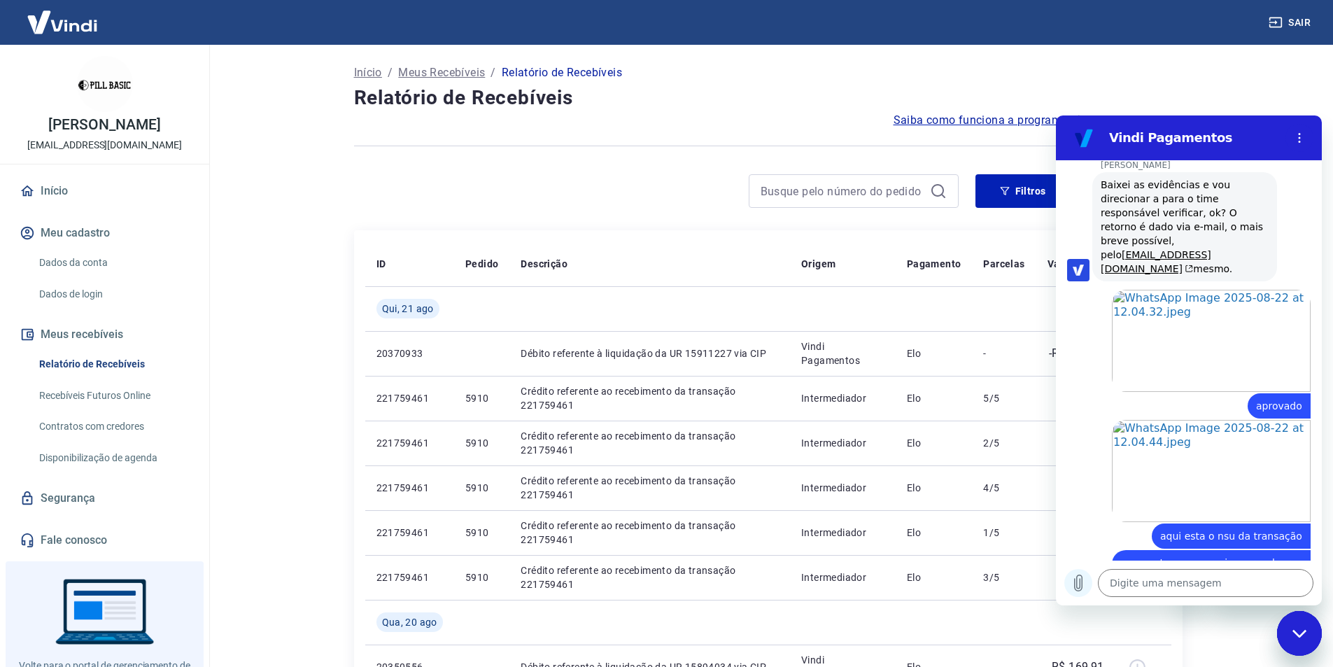
click at [1077, 584] on icon "Carregar arquivo" at bounding box center [1079, 583] width 8 height 16
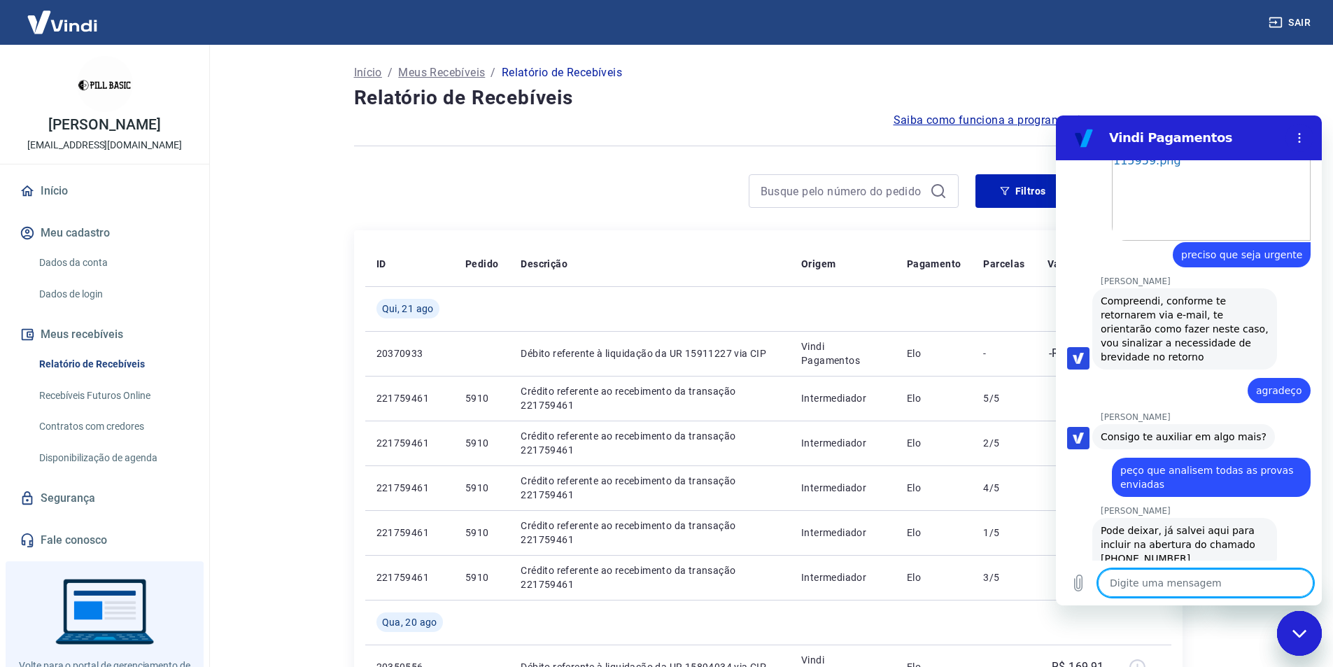
scroll to position [3358, 0]
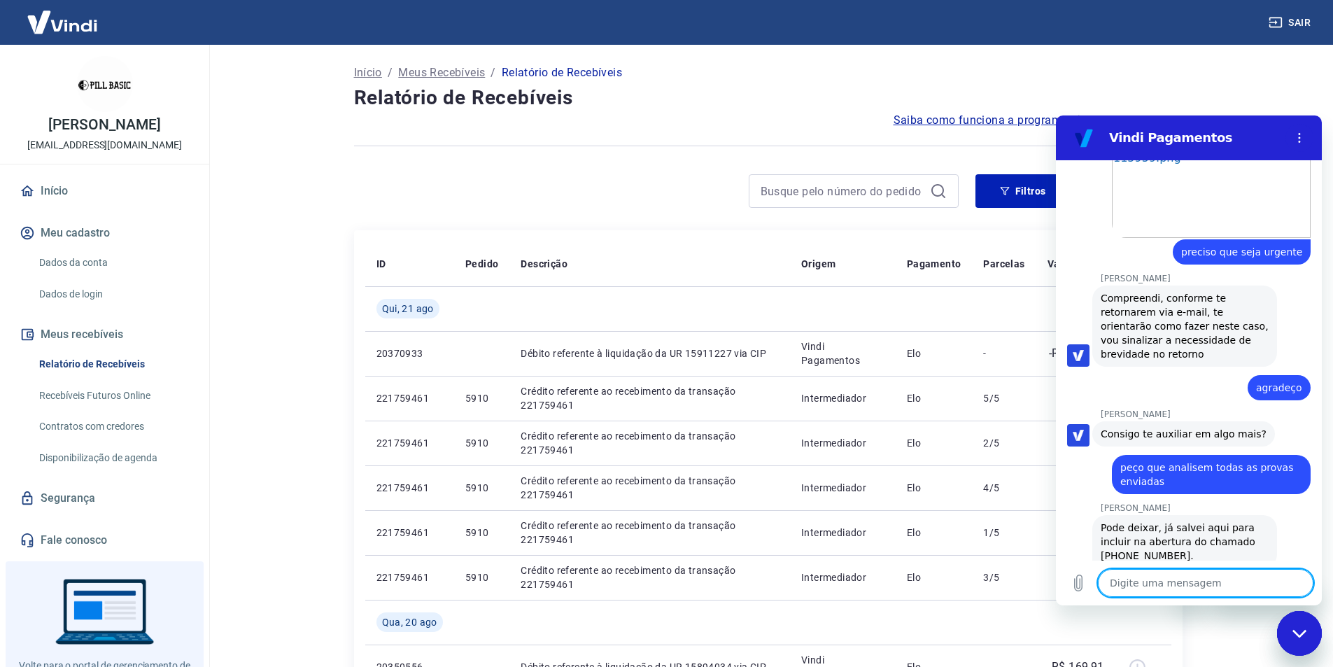
click at [878, 76] on div "Início / Meus Recebíveis / Relatório de Recebíveis" at bounding box center [768, 73] width 829 height 22
